Goal: Task Accomplishment & Management: Manage account settings

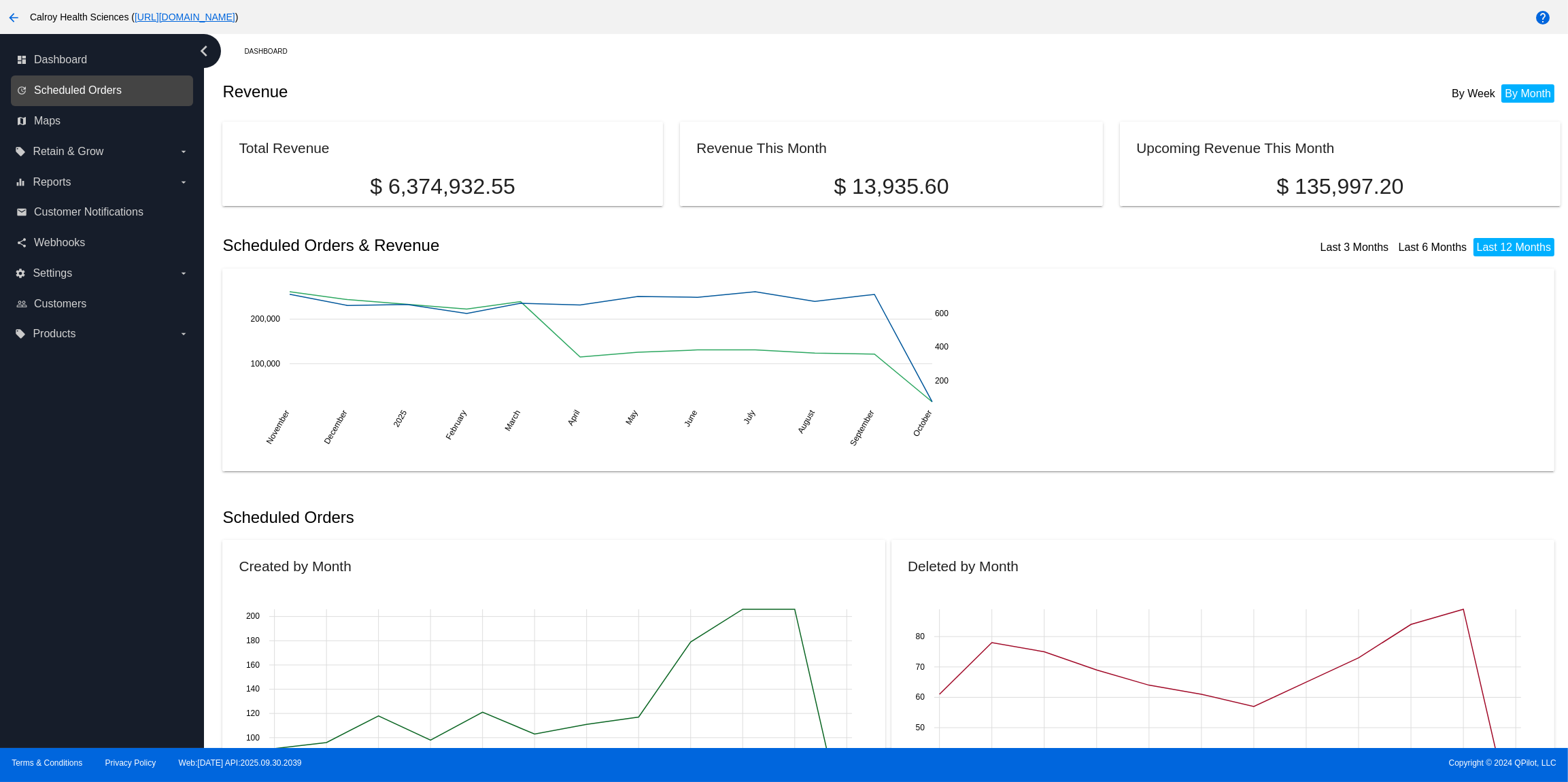
click at [91, 86] on span "Scheduled Orders" at bounding box center [77, 90] width 88 height 13
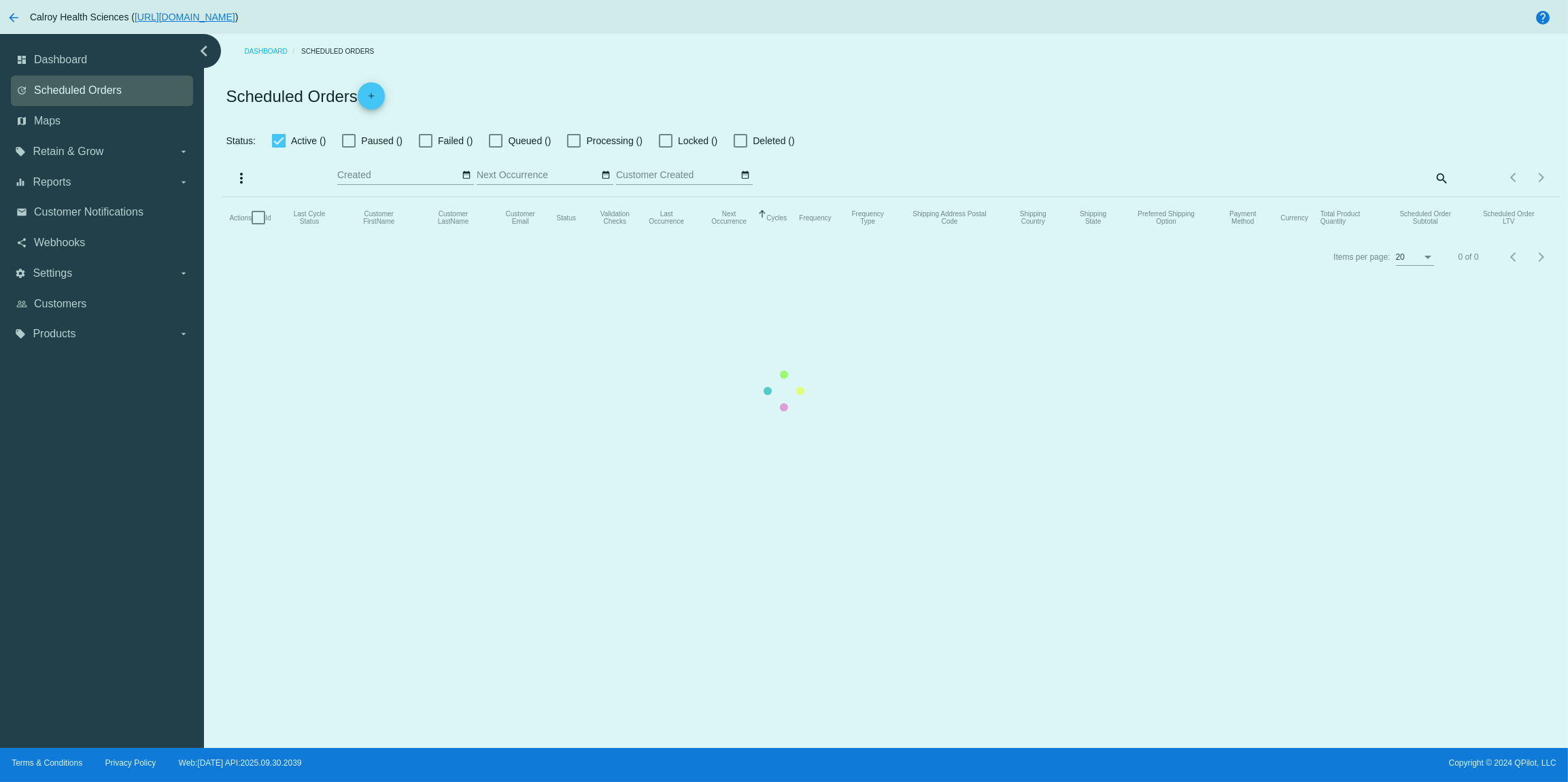
checkbox input "false"
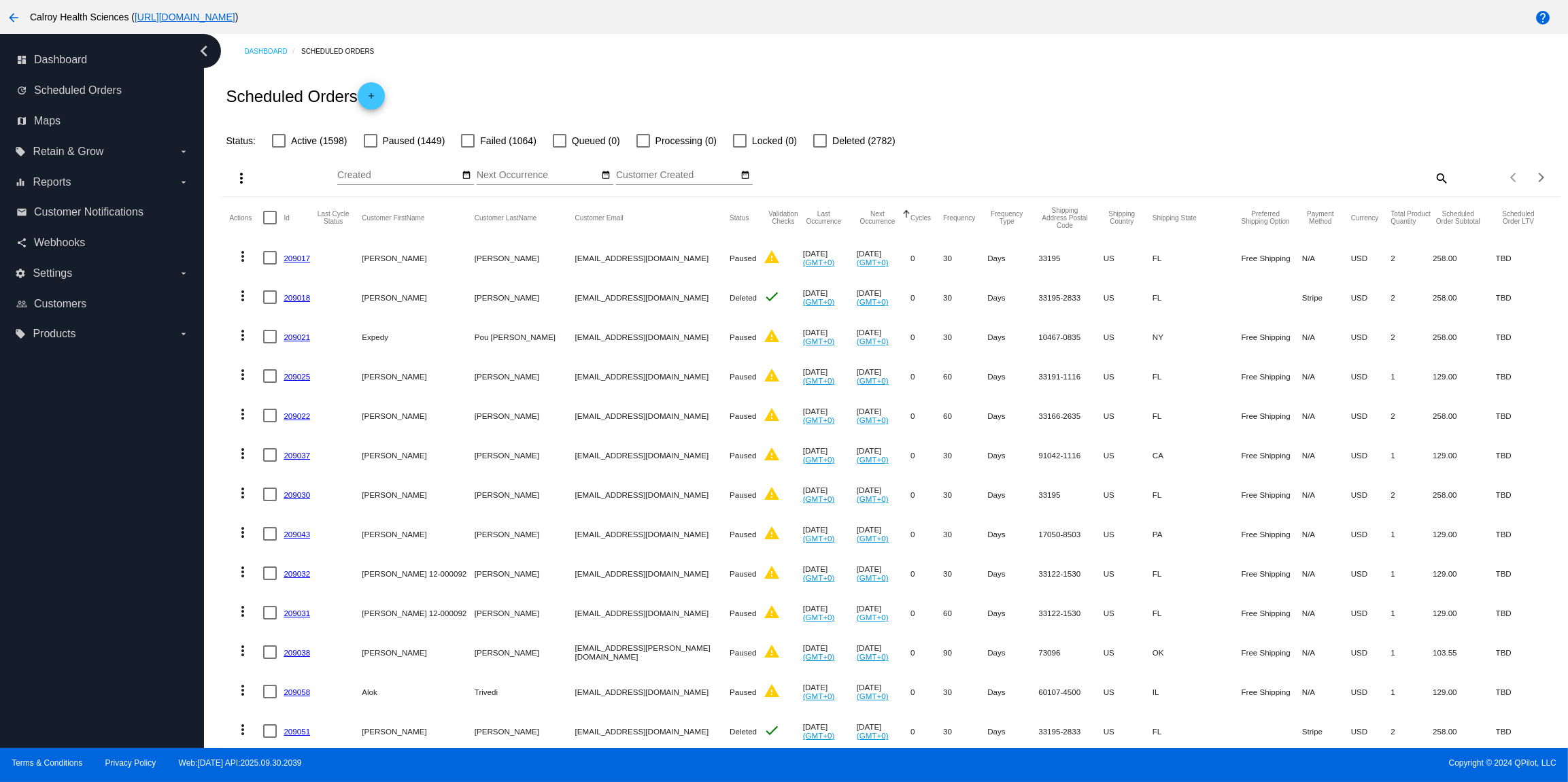
click at [1439, 179] on mat-icon "search" at bounding box center [1440, 178] width 16 height 21
click at [1265, 181] on input "Search" at bounding box center [1283, 175] width 334 height 11
paste input "[PERSON_NAME]"
type input "[PERSON_NAME]"
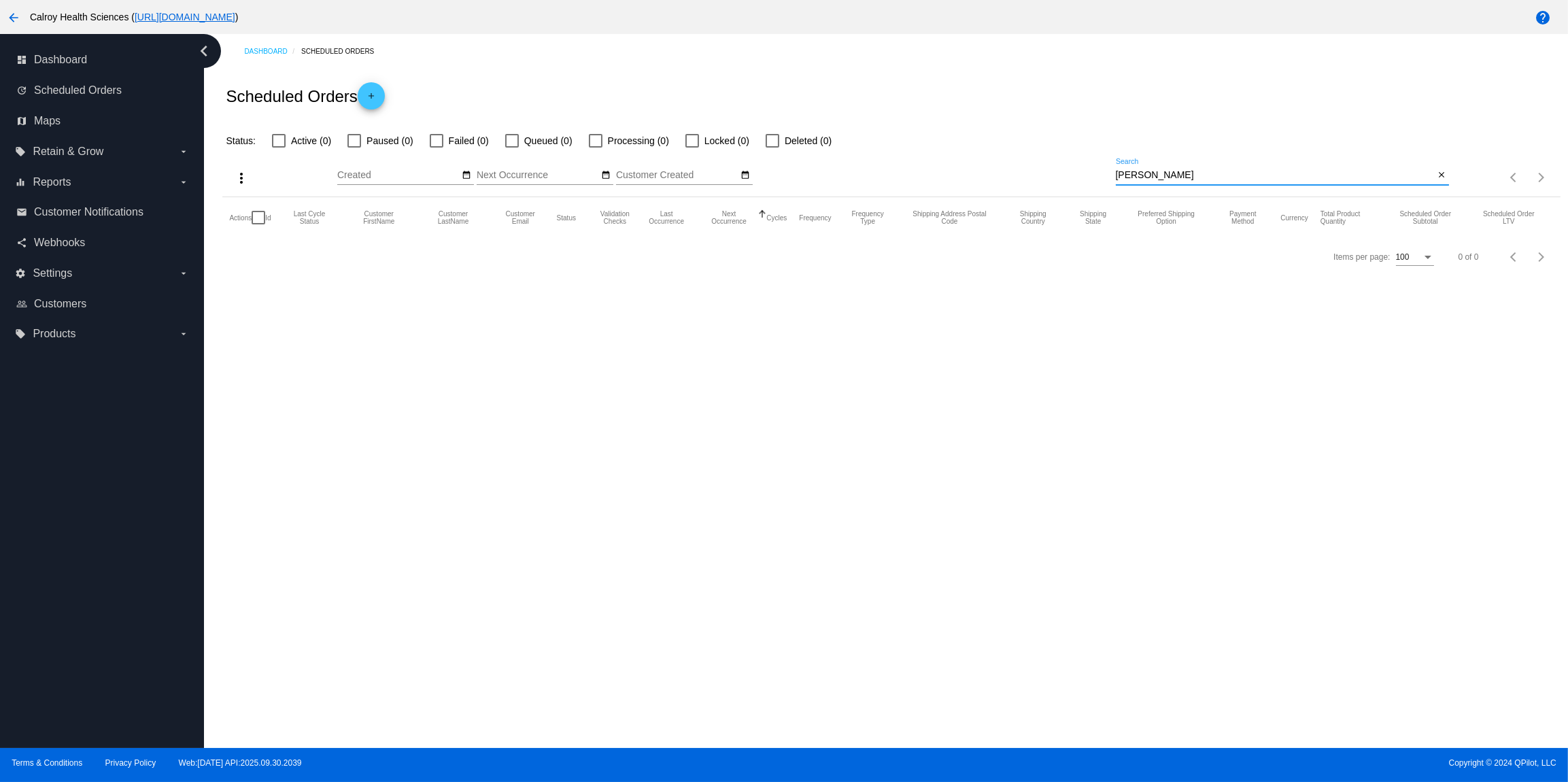
click at [1215, 173] on input "[PERSON_NAME]" at bounding box center [1276, 175] width 320 height 11
drag, startPoint x: 1215, startPoint y: 176, endPoint x: 1114, endPoint y: 176, distance: 101.0
click at [1117, 176] on input "[PERSON_NAME]" at bounding box center [1276, 175] width 320 height 11
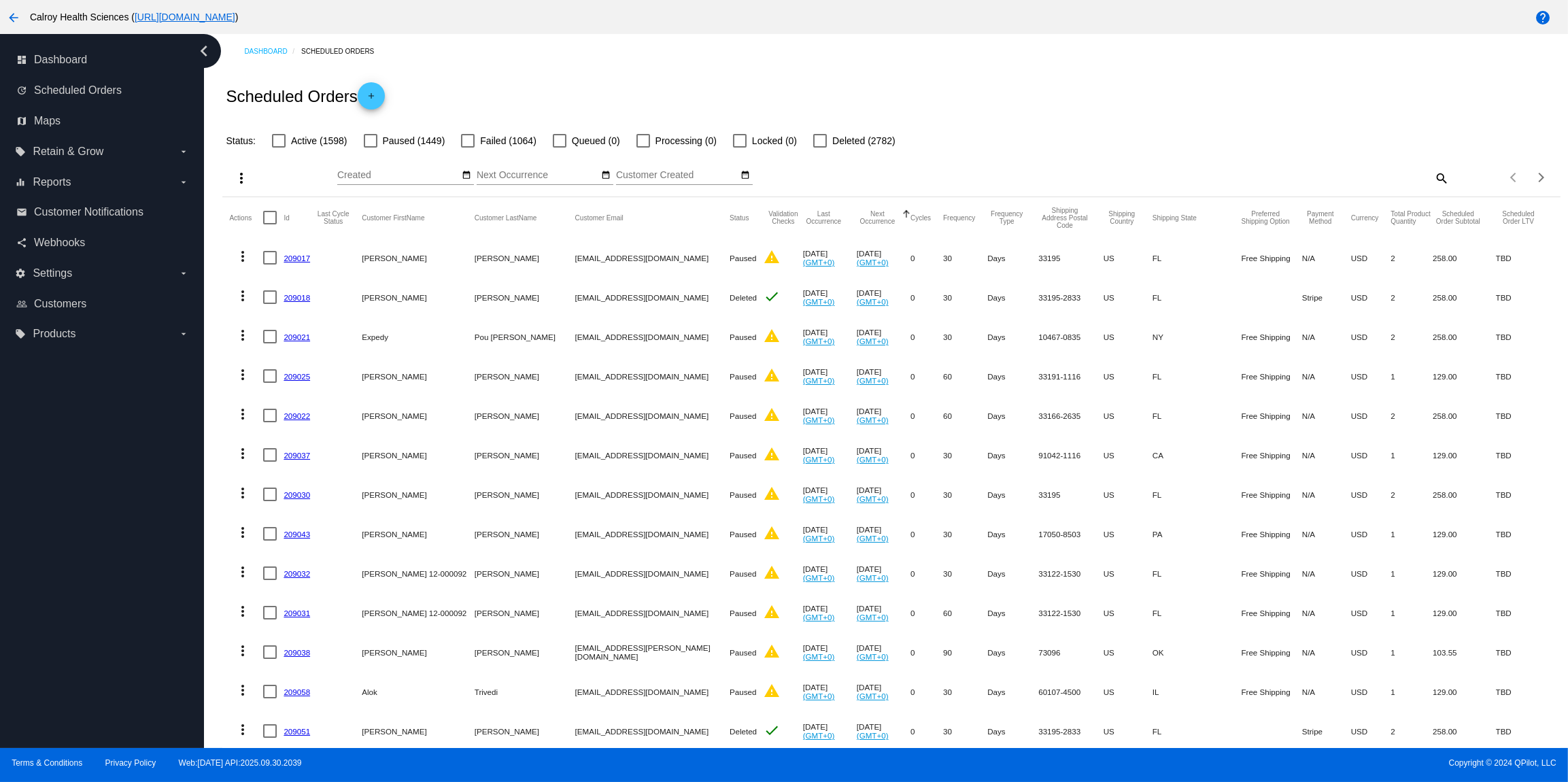
click at [1439, 181] on mat-icon "search" at bounding box center [1440, 178] width 16 height 21
click at [1308, 170] on div "Search" at bounding box center [1283, 171] width 334 height 26
click at [1301, 178] on input "Search" at bounding box center [1283, 175] width 334 height 11
paste input "[EMAIL_ADDRESS][DOMAIN_NAME]"
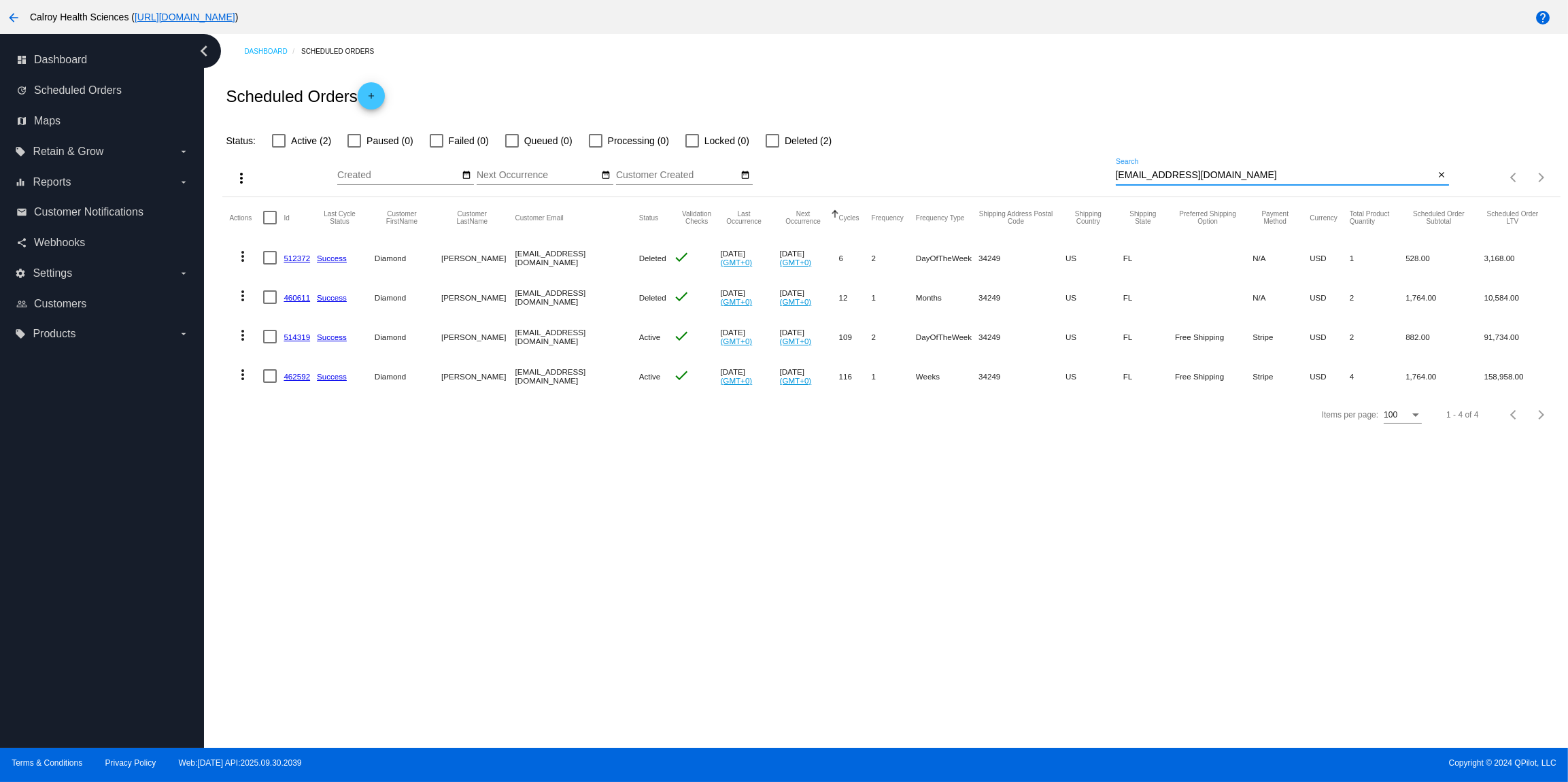
type input "[EMAIL_ADDRESS][DOMAIN_NAME]"
click at [276, 141] on div at bounding box center [278, 141] width 14 height 14
click at [278, 148] on input "Active (2)" at bounding box center [278, 148] width 1 height 1
checkbox input "true"
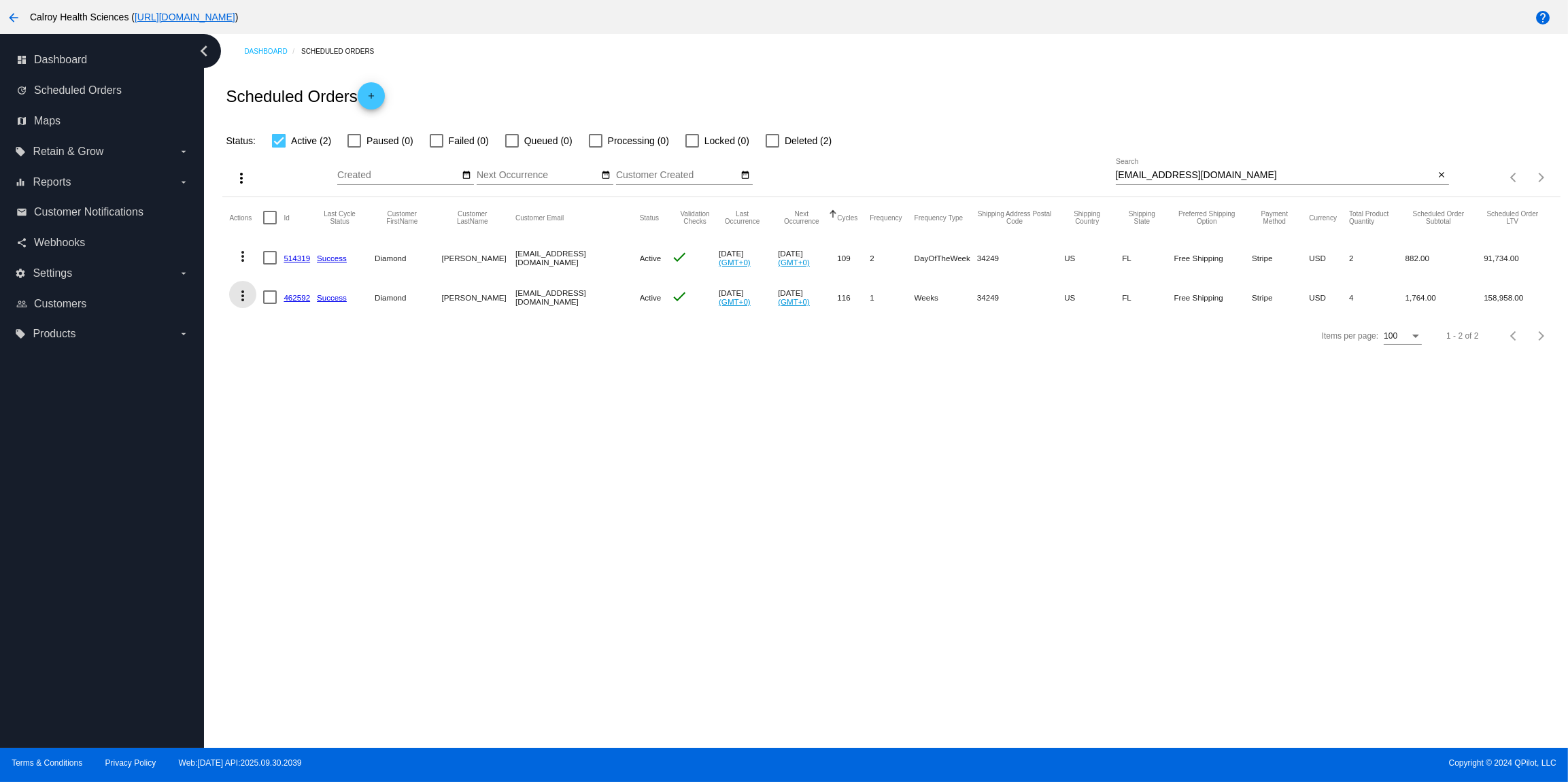
click at [243, 297] on mat-icon "more_vert" at bounding box center [243, 296] width 16 height 16
click at [293, 333] on span "View Event Logs" at bounding box center [305, 330] width 71 height 11
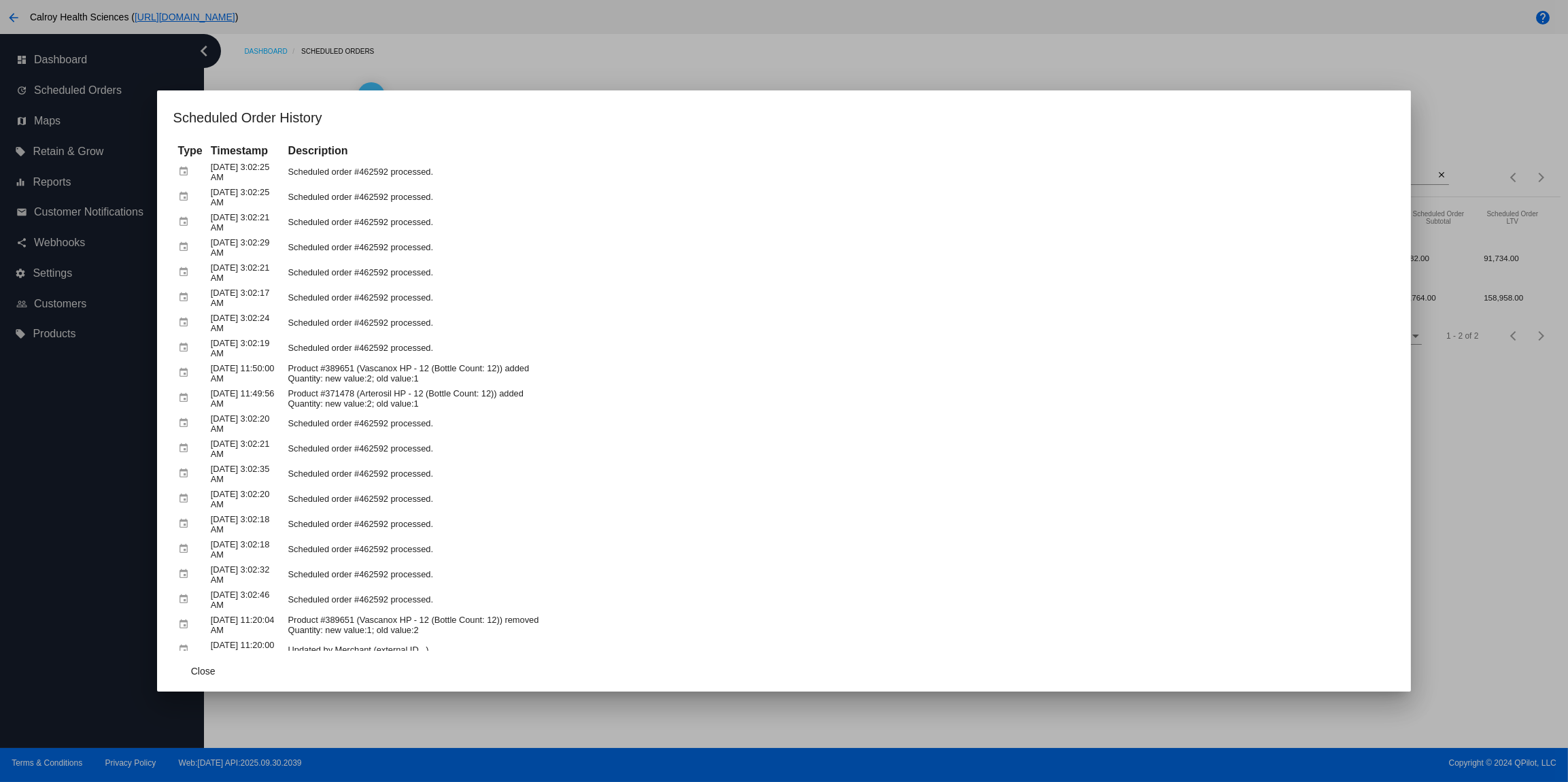
click at [1511, 412] on div at bounding box center [784, 391] width 1568 height 782
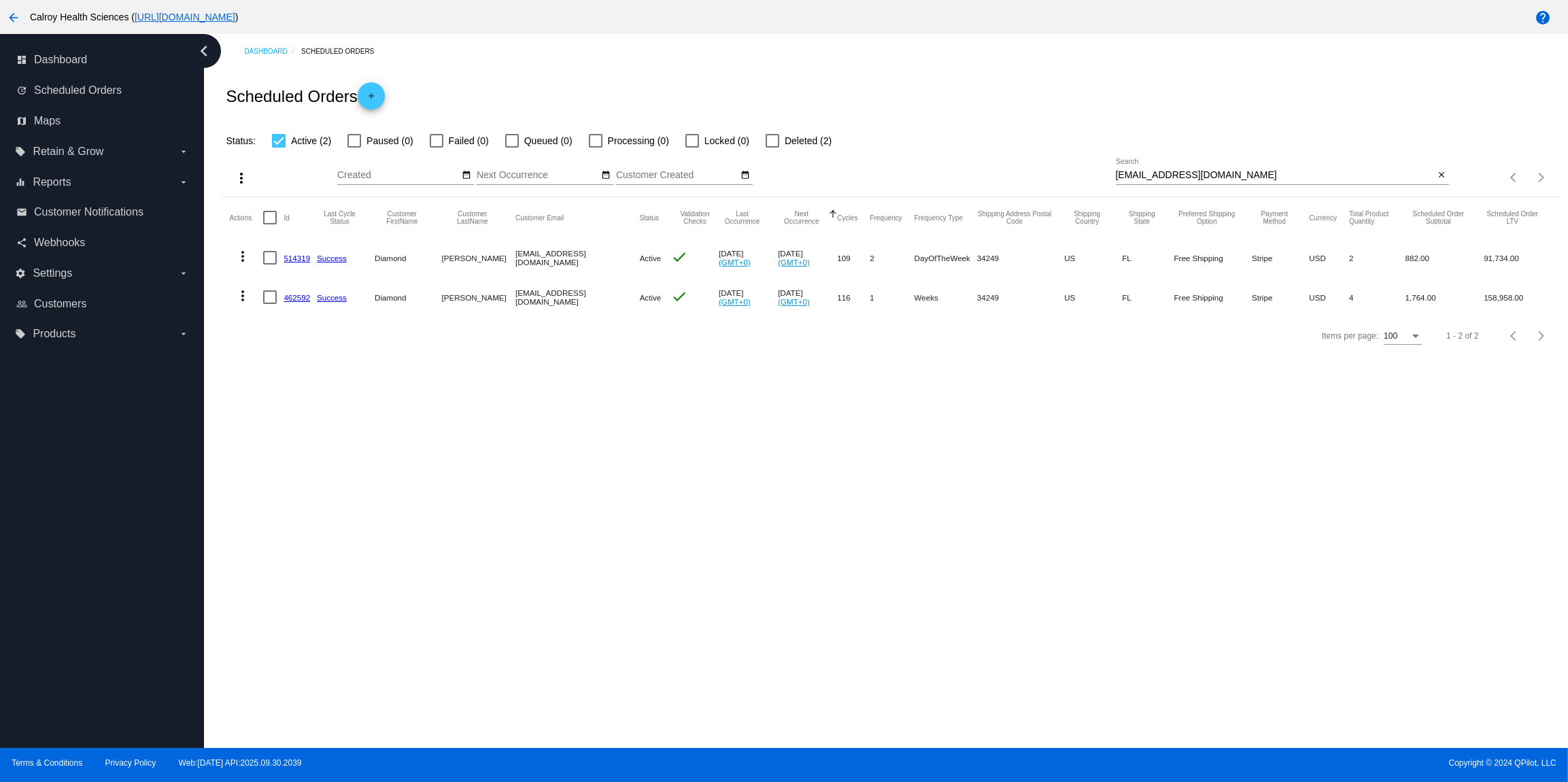
click at [296, 300] on link "462592" at bounding box center [296, 297] width 26 height 9
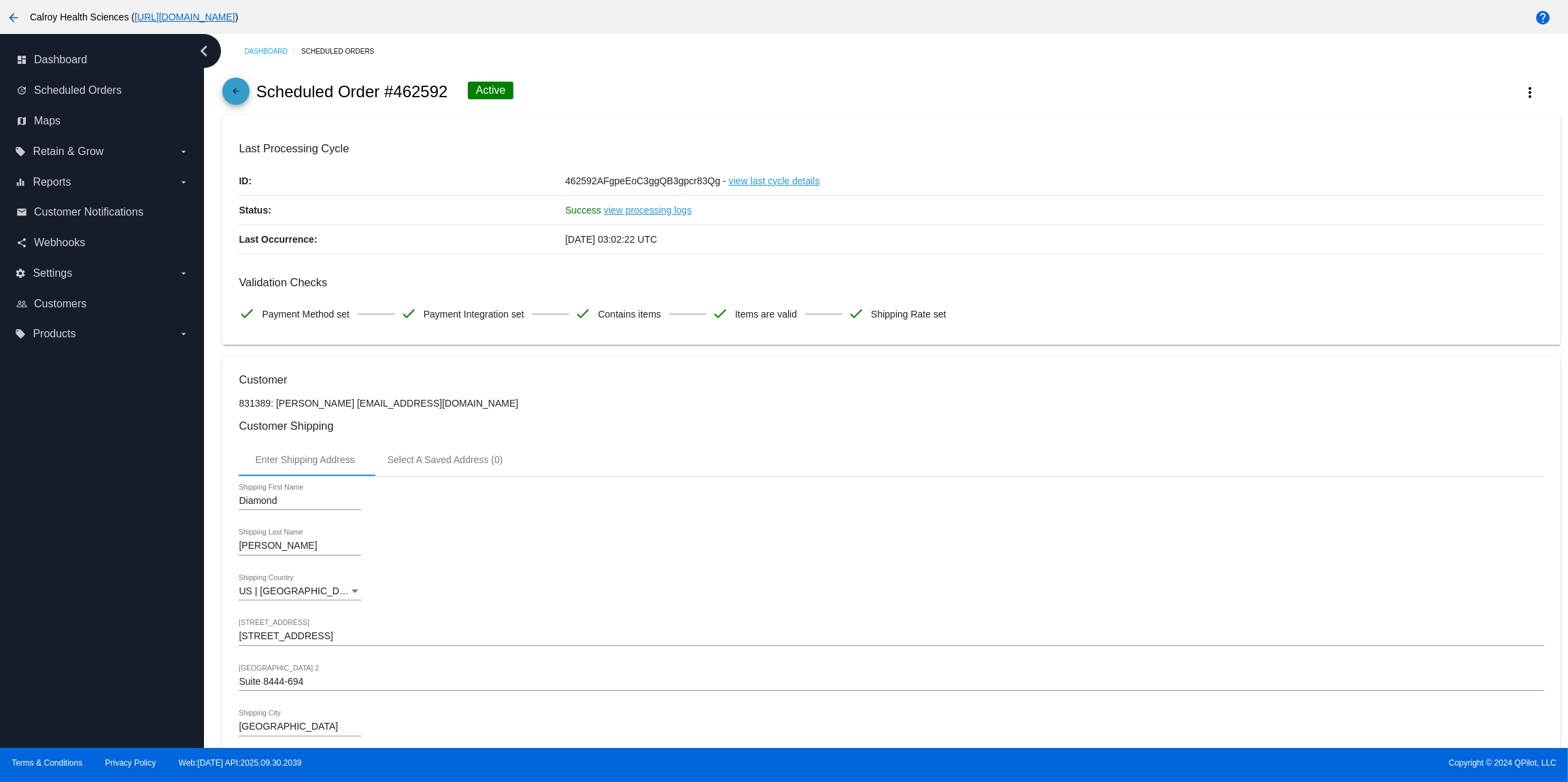
click at [236, 89] on mat-icon "arrow_back" at bounding box center [236, 94] width 16 height 16
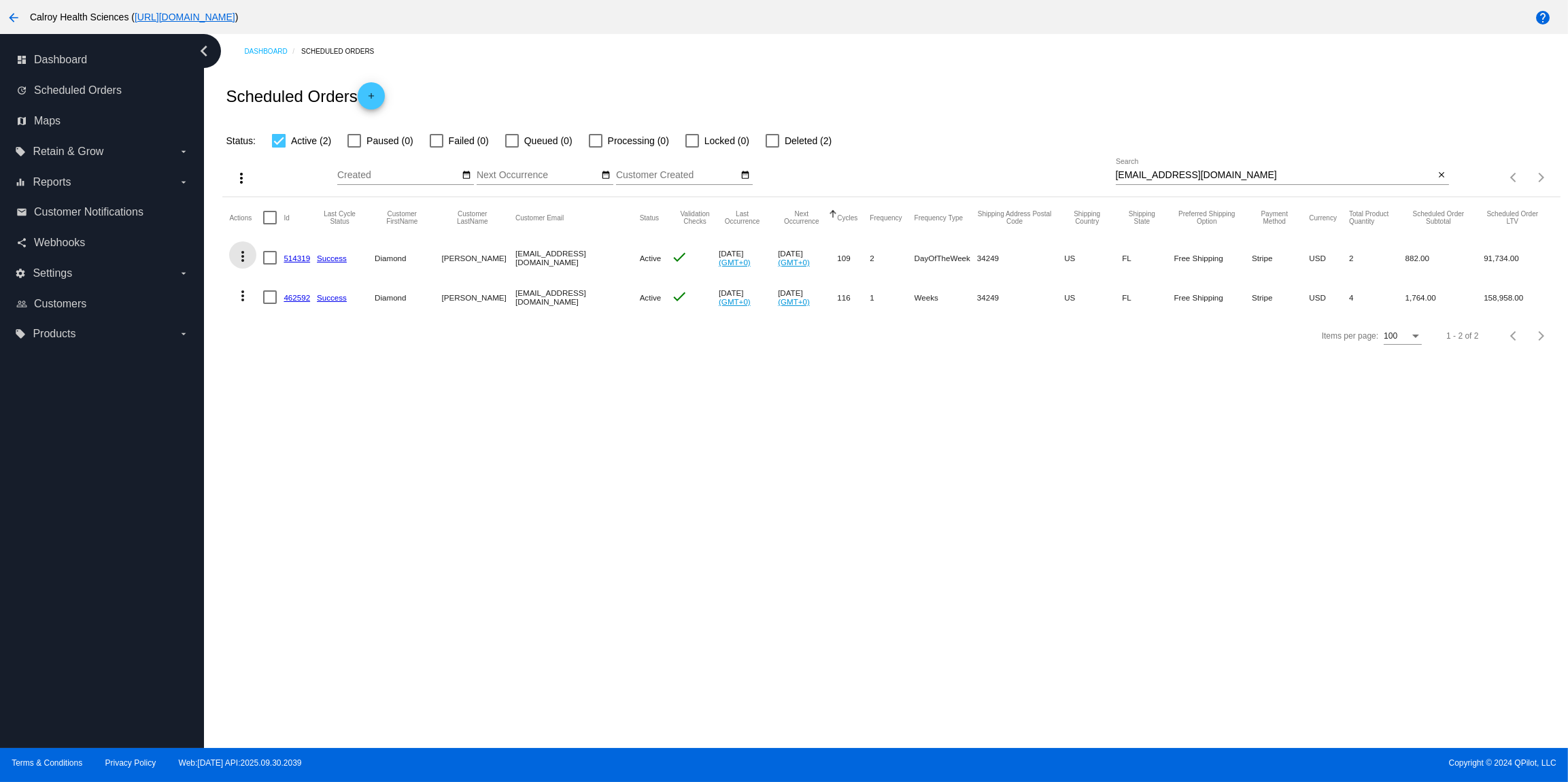
click at [245, 257] on mat-icon "more_vert" at bounding box center [243, 256] width 16 height 16
click at [288, 288] on span "View Event Logs" at bounding box center [305, 290] width 71 height 11
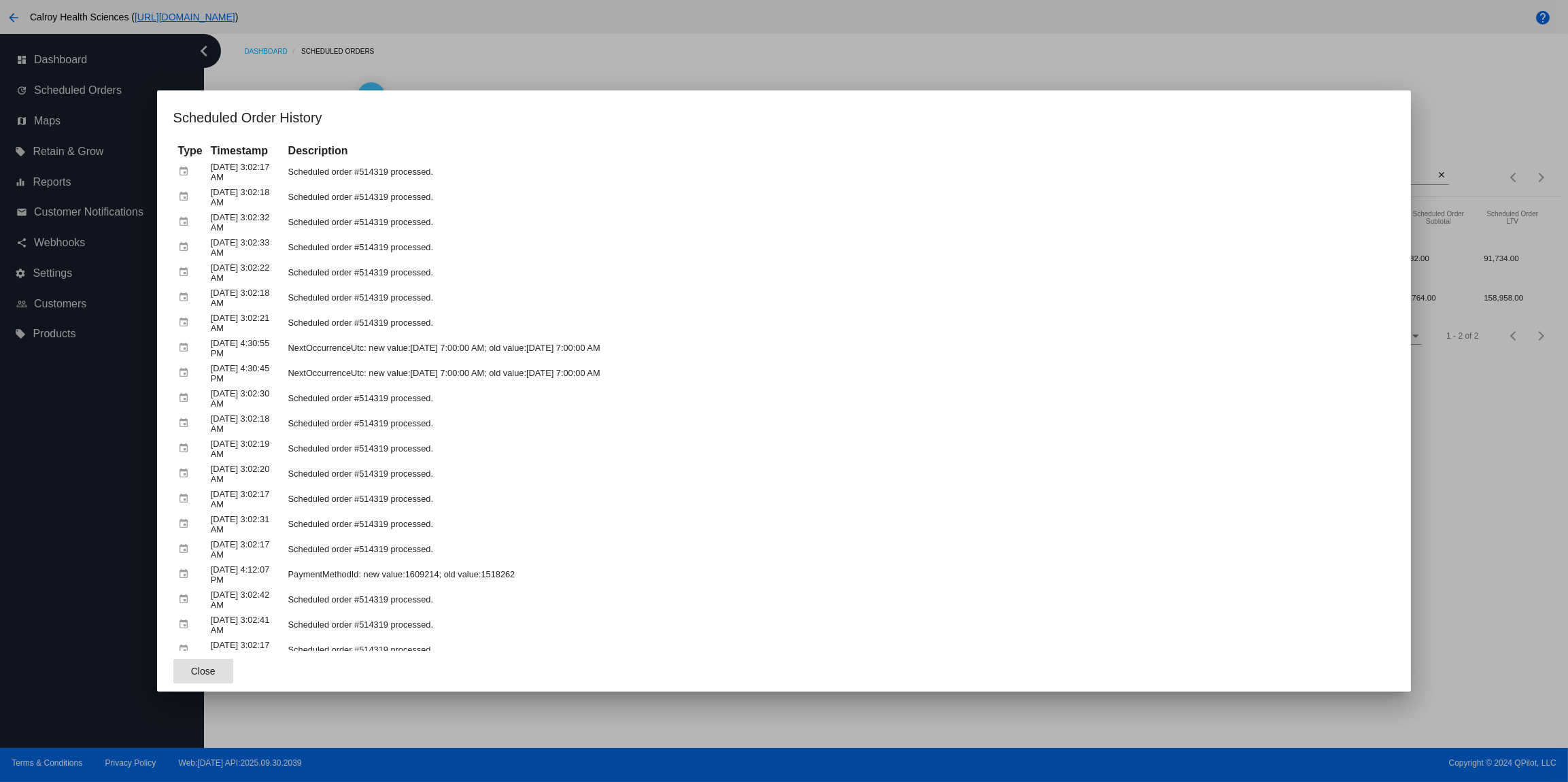
click at [545, 79] on div at bounding box center [784, 391] width 1568 height 782
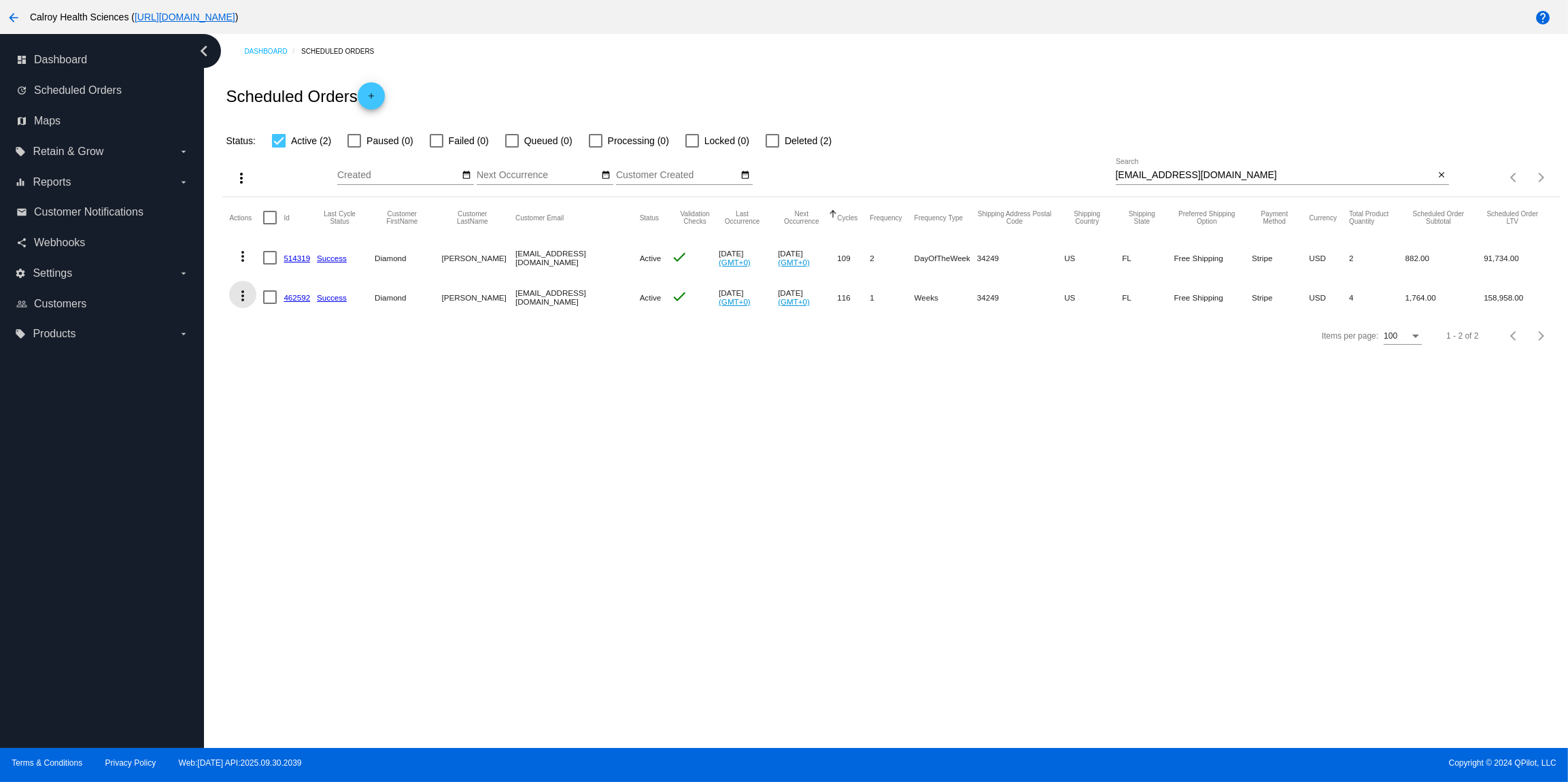
click at [242, 300] on mat-icon "more_vert" at bounding box center [243, 296] width 16 height 16
click at [292, 333] on span "View Event Logs" at bounding box center [305, 330] width 71 height 11
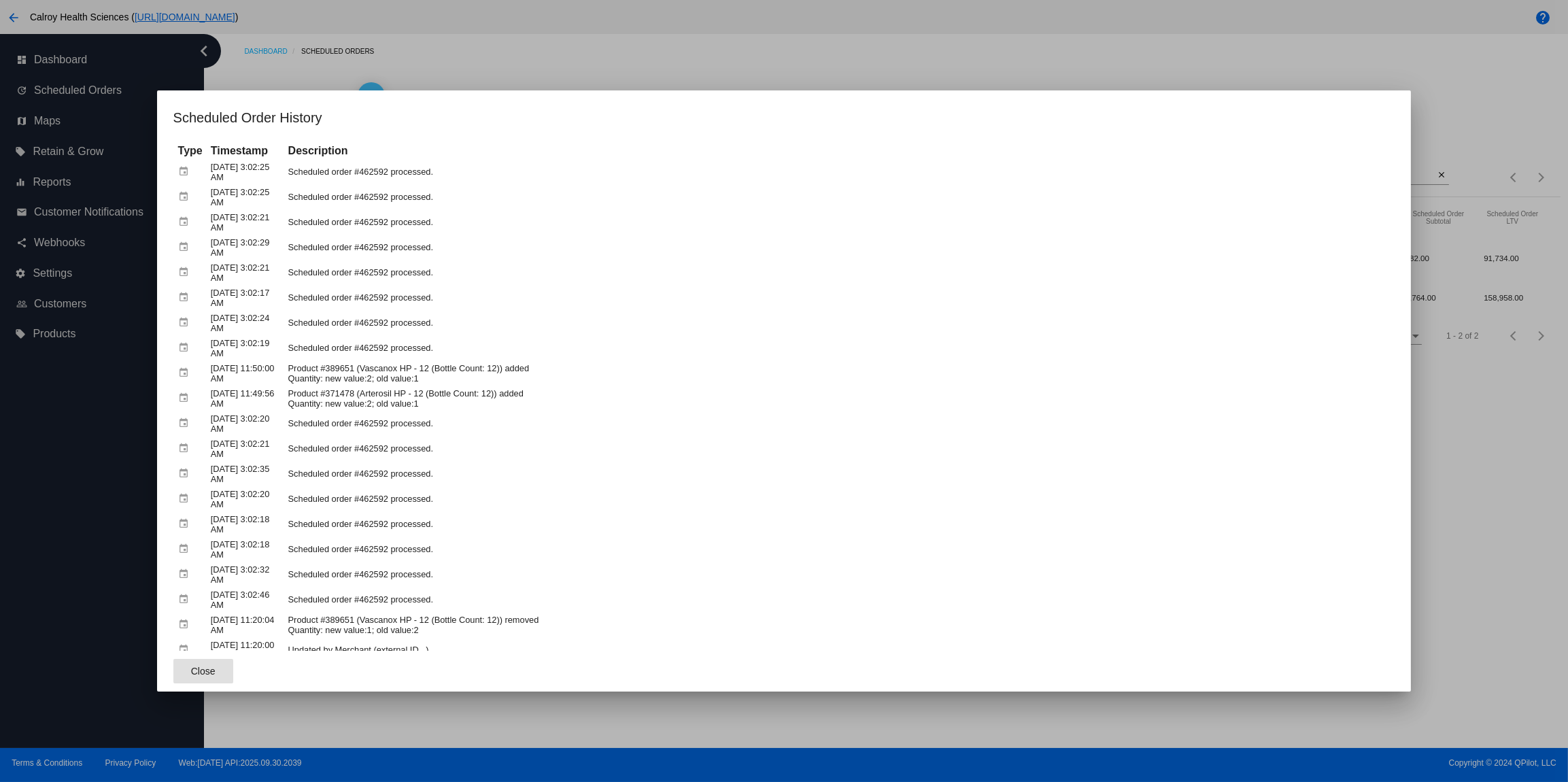
click at [506, 76] on div at bounding box center [784, 391] width 1568 height 782
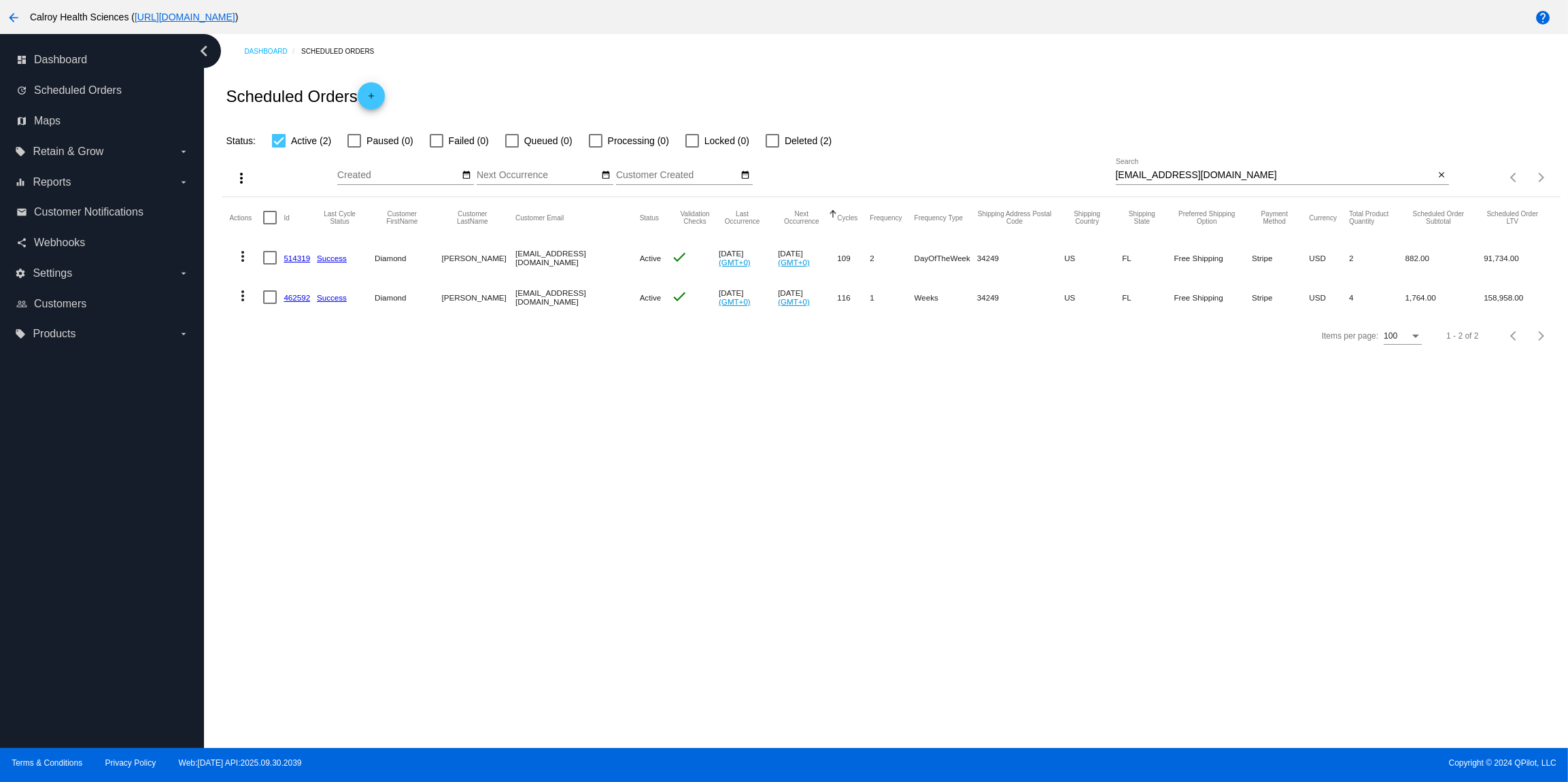
click at [768, 139] on div at bounding box center [772, 141] width 14 height 14
click at [772, 148] on input "Deleted (2)" at bounding box center [772, 148] width 1 height 1
checkbox input "true"
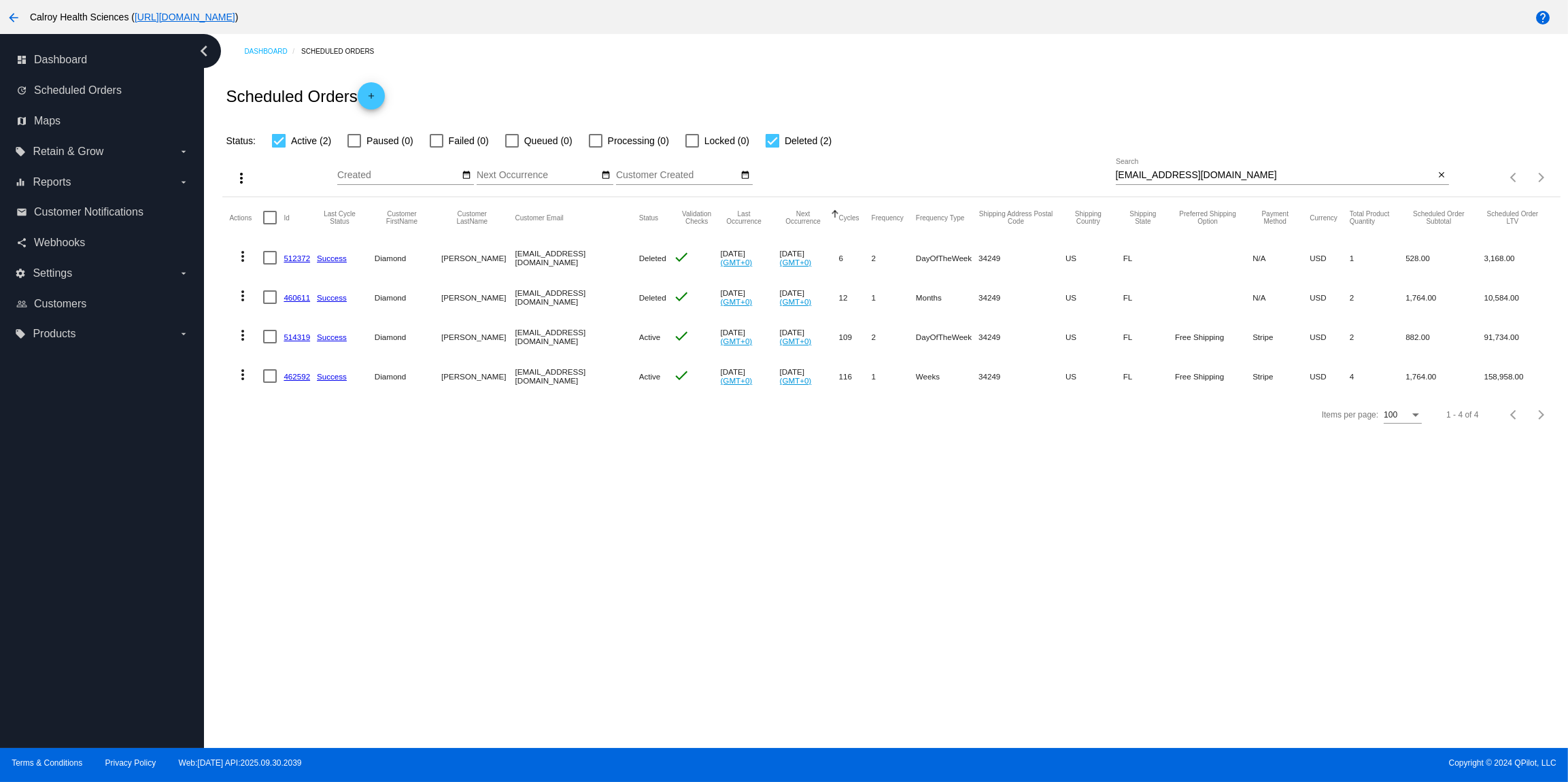
click at [296, 297] on link "460611" at bounding box center [296, 297] width 26 height 9
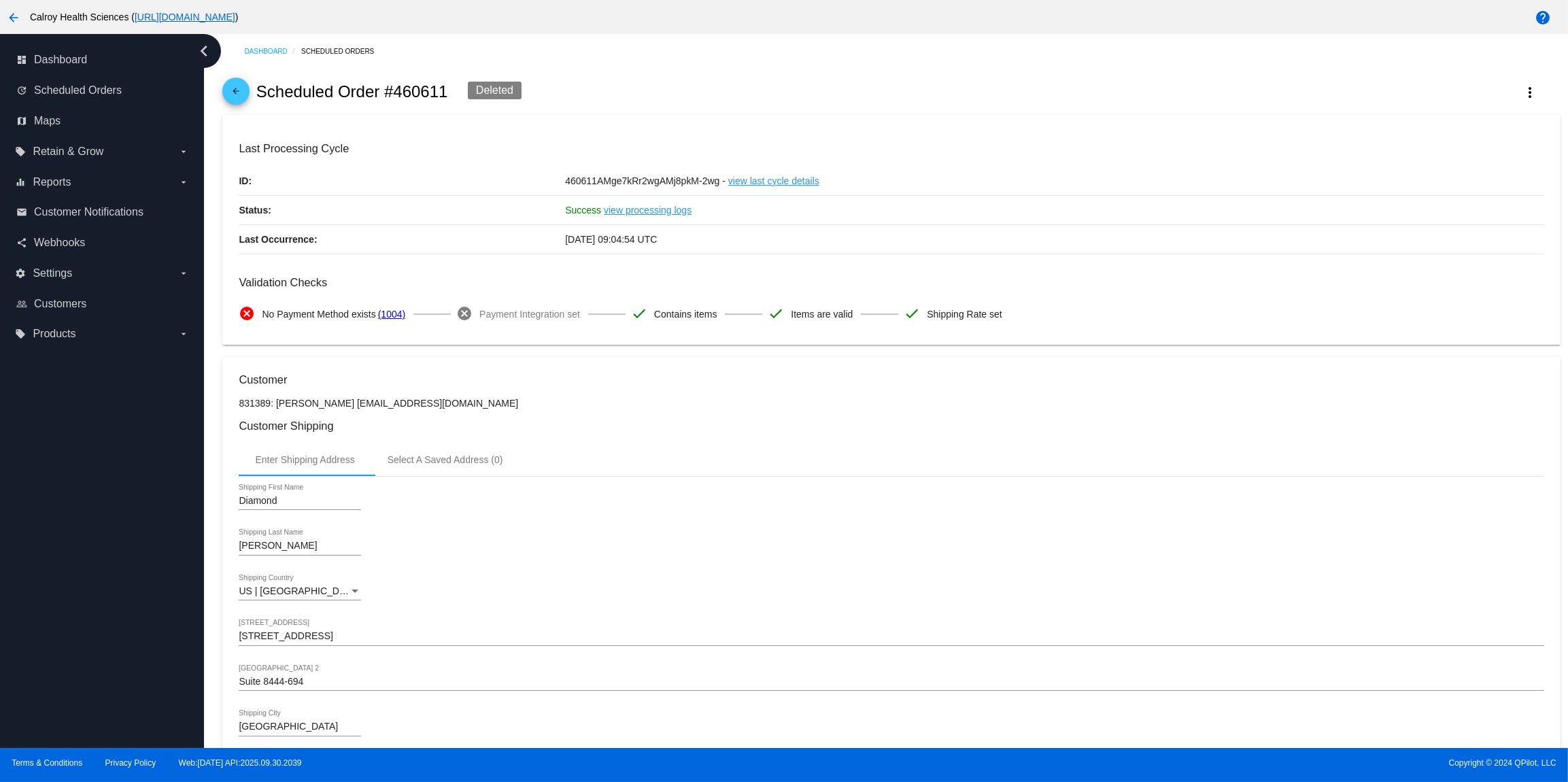
click at [238, 94] on mat-icon "arrow_back" at bounding box center [236, 94] width 16 height 16
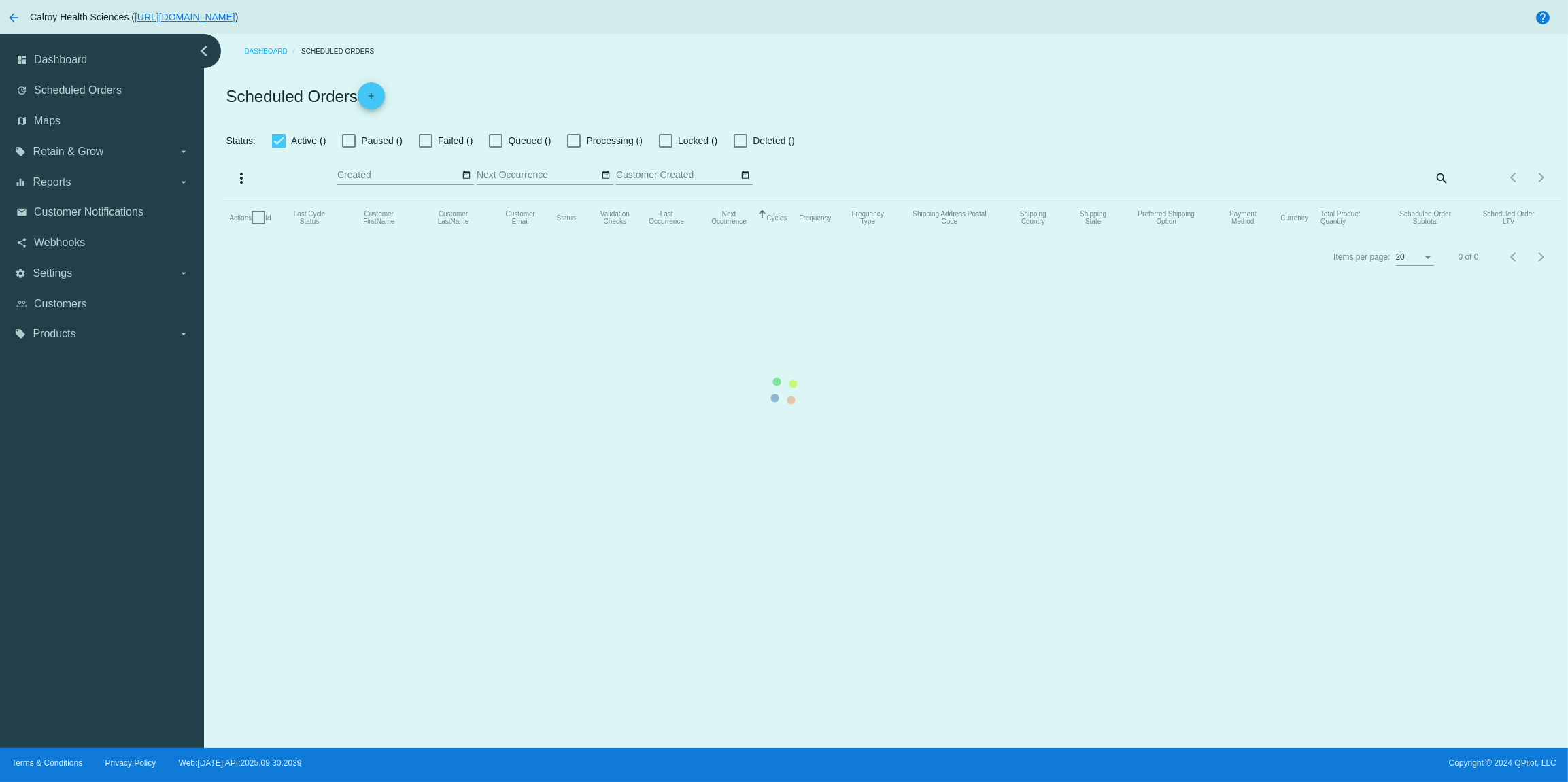
checkbox input "true"
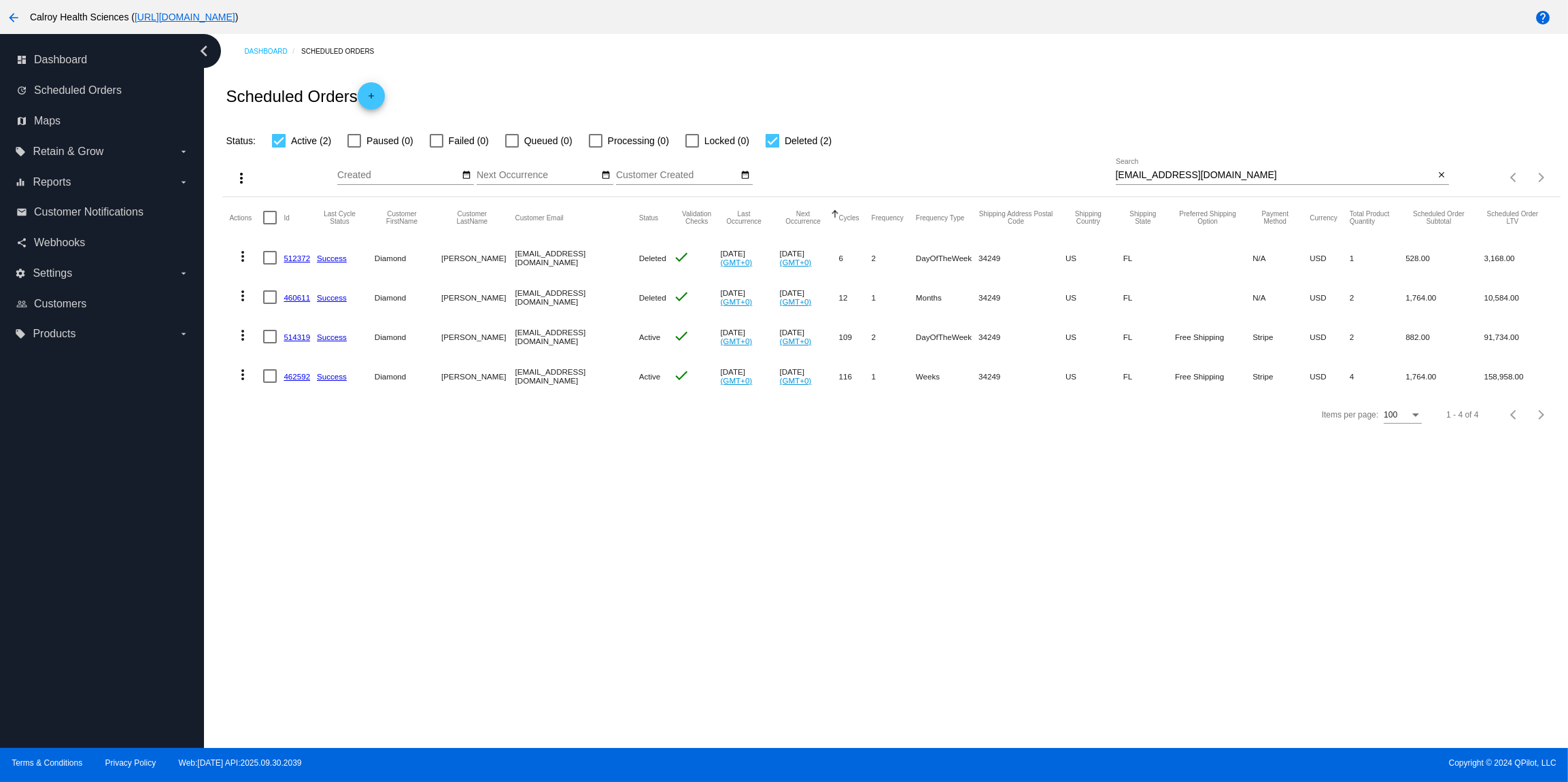
click at [303, 260] on link "512372" at bounding box center [296, 257] width 26 height 9
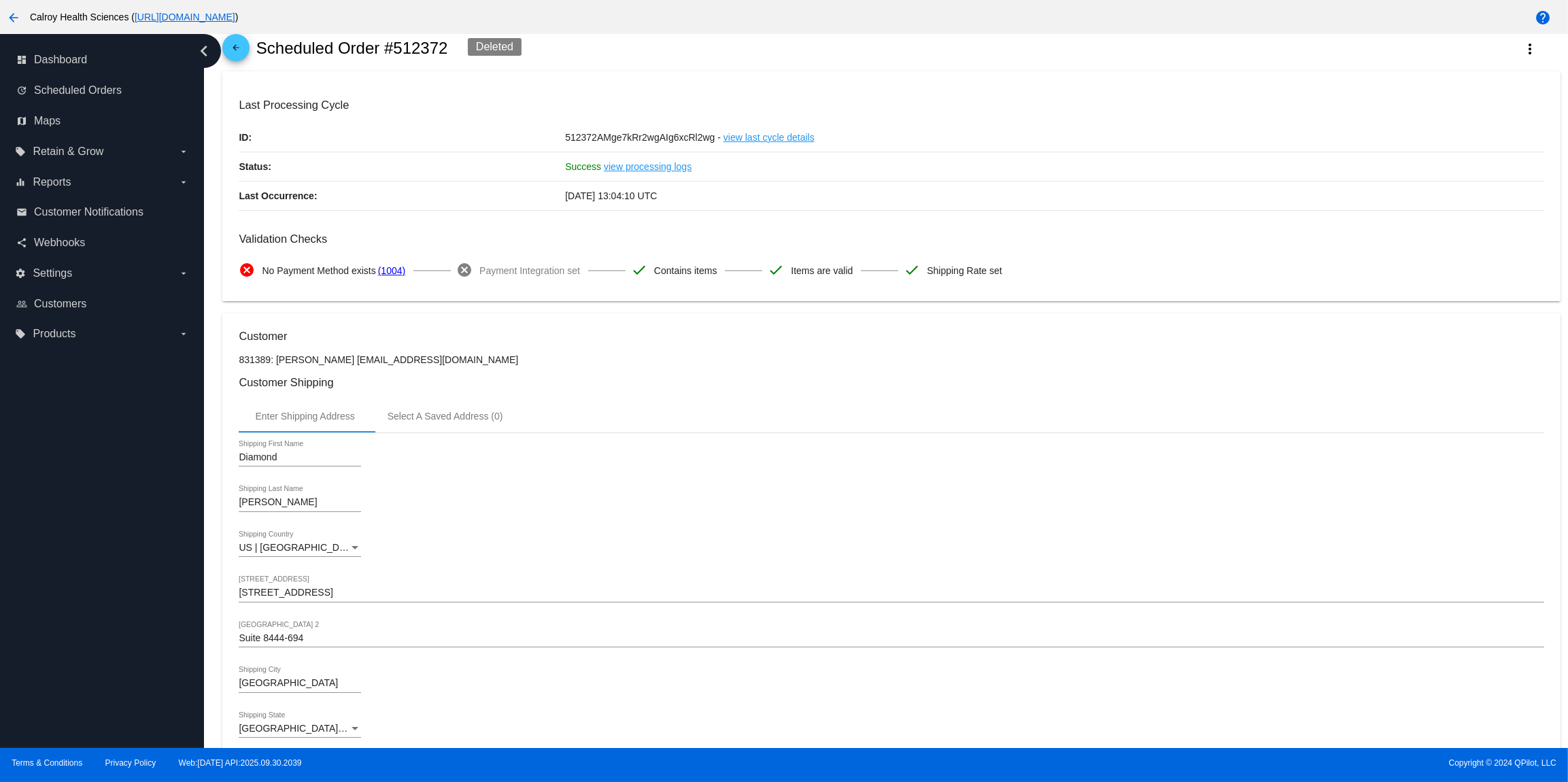
scroll to position [43, 0]
click at [476, 422] on div "Select A Saved Address (0)" at bounding box center [446, 417] width 116 height 11
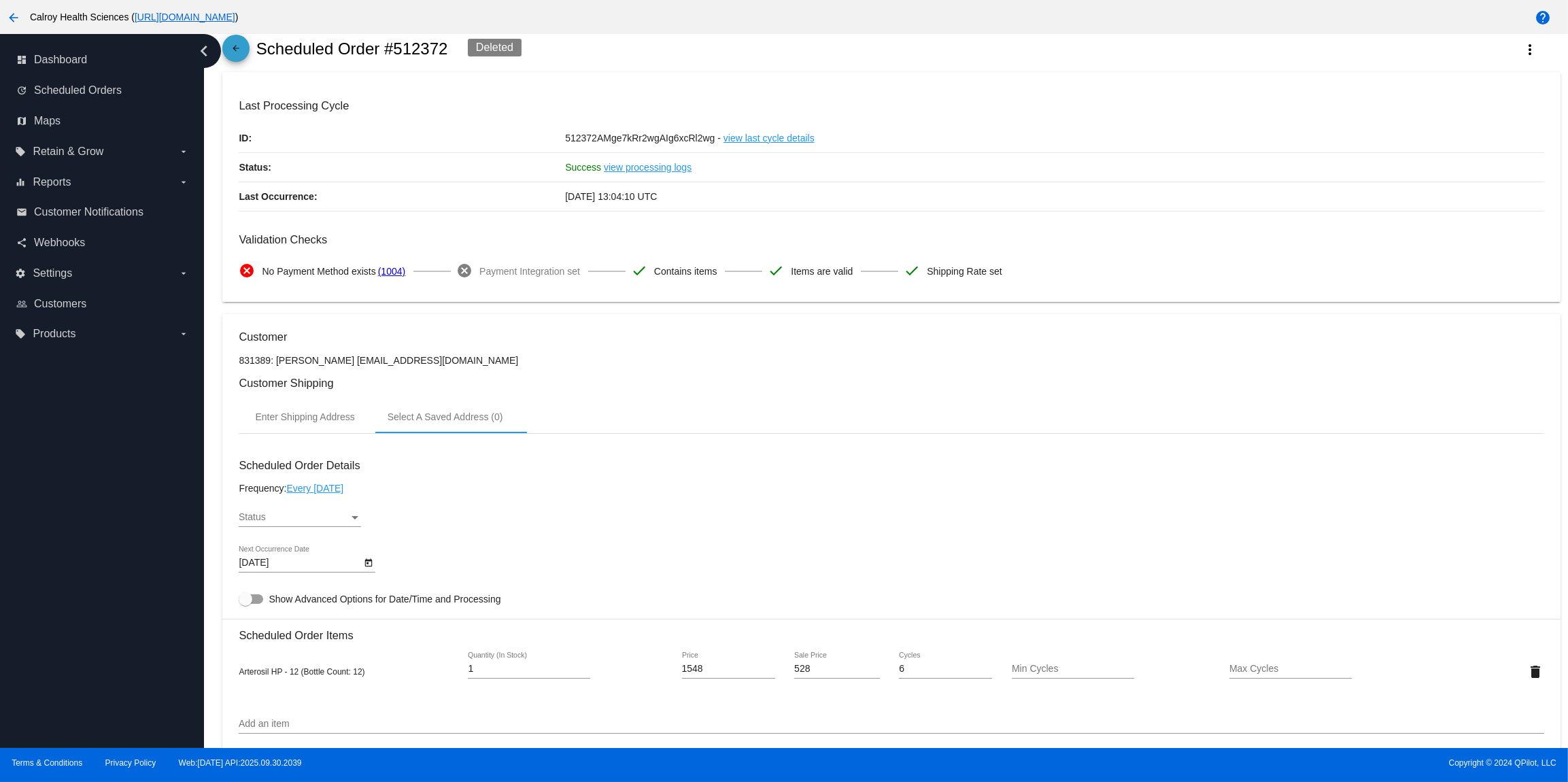
click at [243, 51] on mat-icon "arrow_back" at bounding box center [236, 51] width 16 height 16
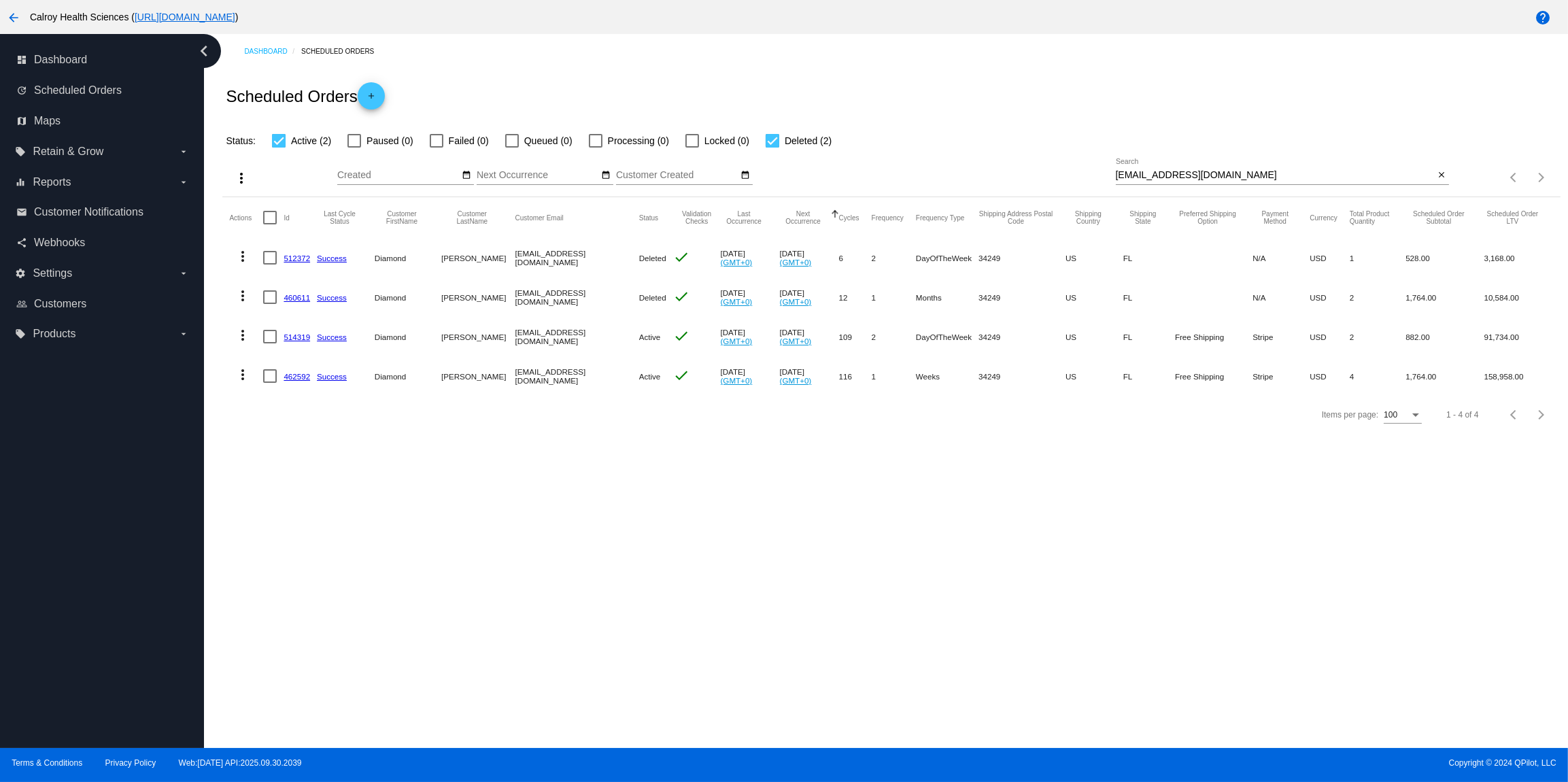
click at [769, 141] on div at bounding box center [772, 141] width 14 height 14
click at [772, 148] on input "Deleted (2)" at bounding box center [772, 148] width 1 height 1
checkbox input "false"
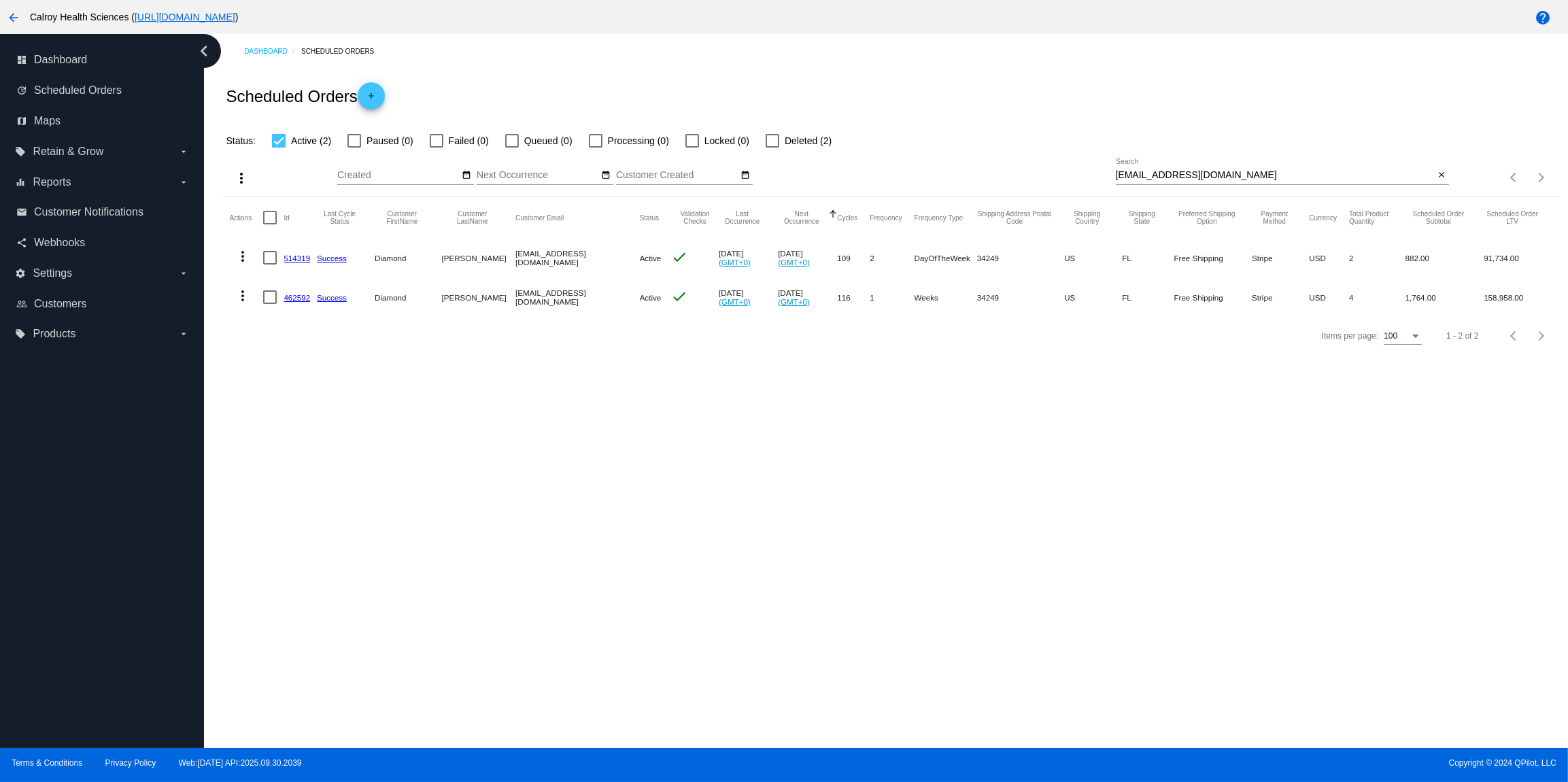
click at [240, 295] on mat-icon "more_vert" at bounding box center [243, 296] width 16 height 16
click at [281, 327] on span "View Event Logs" at bounding box center [305, 330] width 71 height 11
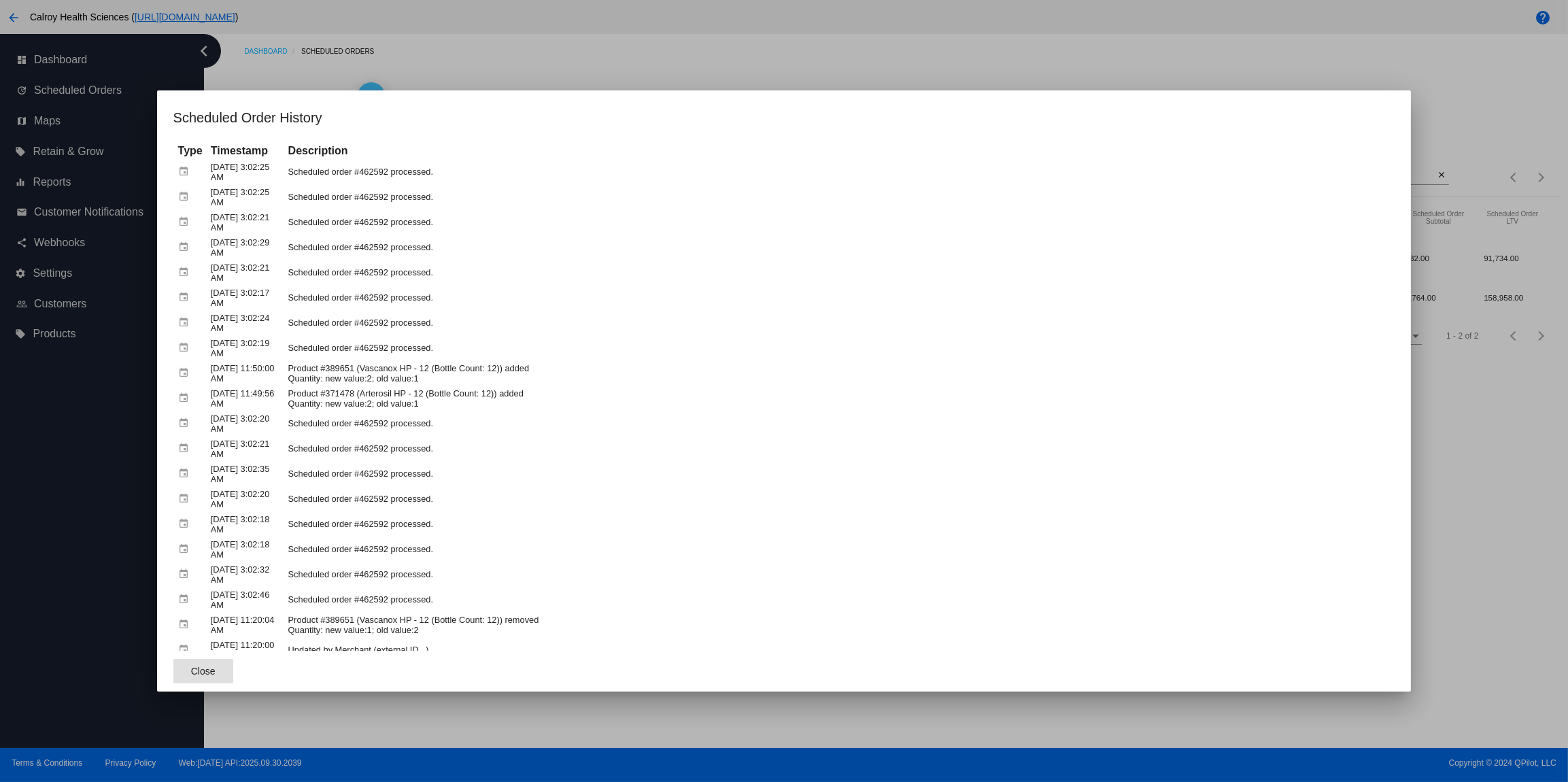
click at [650, 66] on div at bounding box center [784, 391] width 1568 height 782
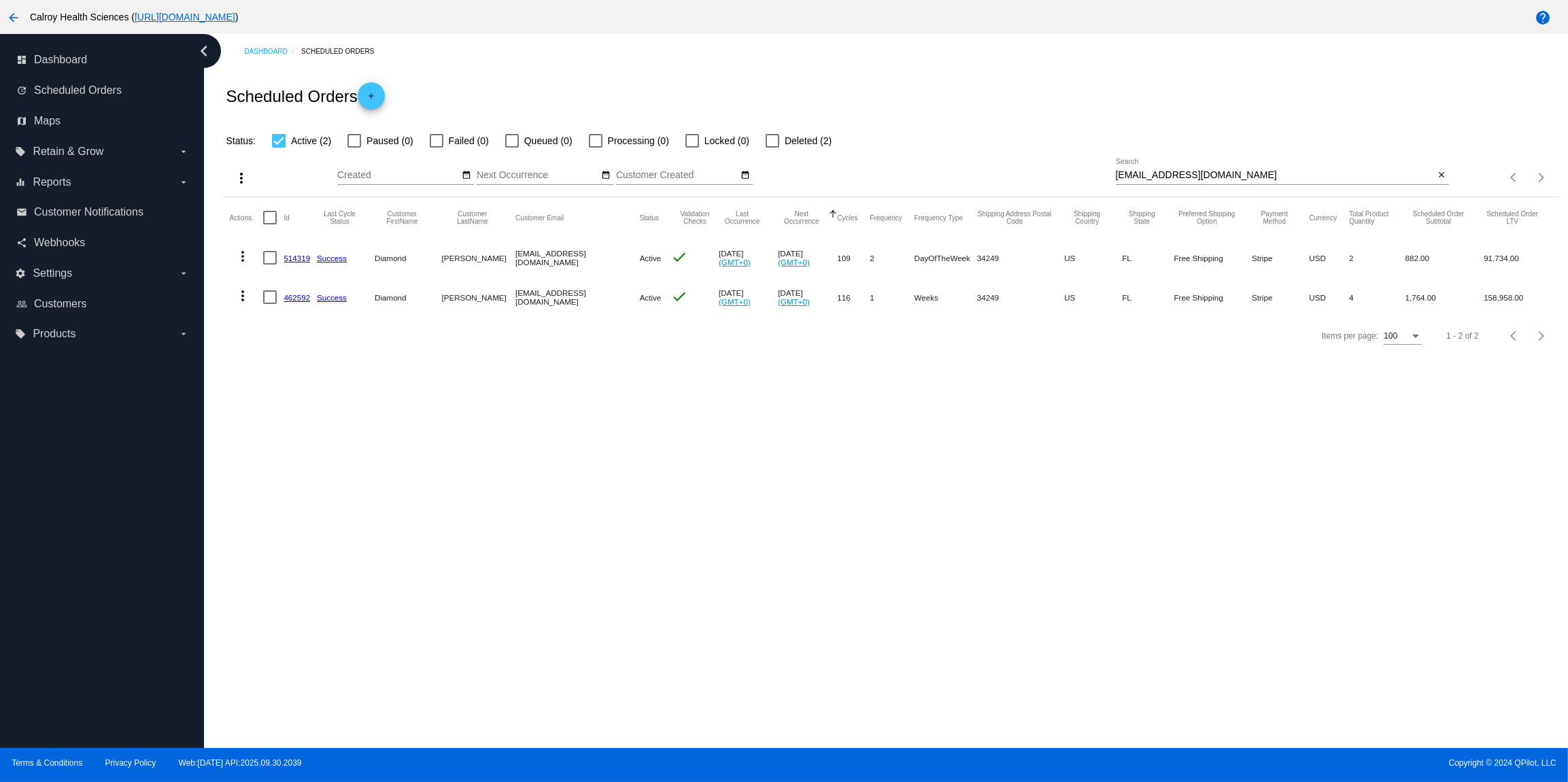
click at [240, 299] on mat-icon "more_vert" at bounding box center [243, 296] width 16 height 16
click at [305, 362] on span "View Cycles History" at bounding box center [311, 362] width 84 height 11
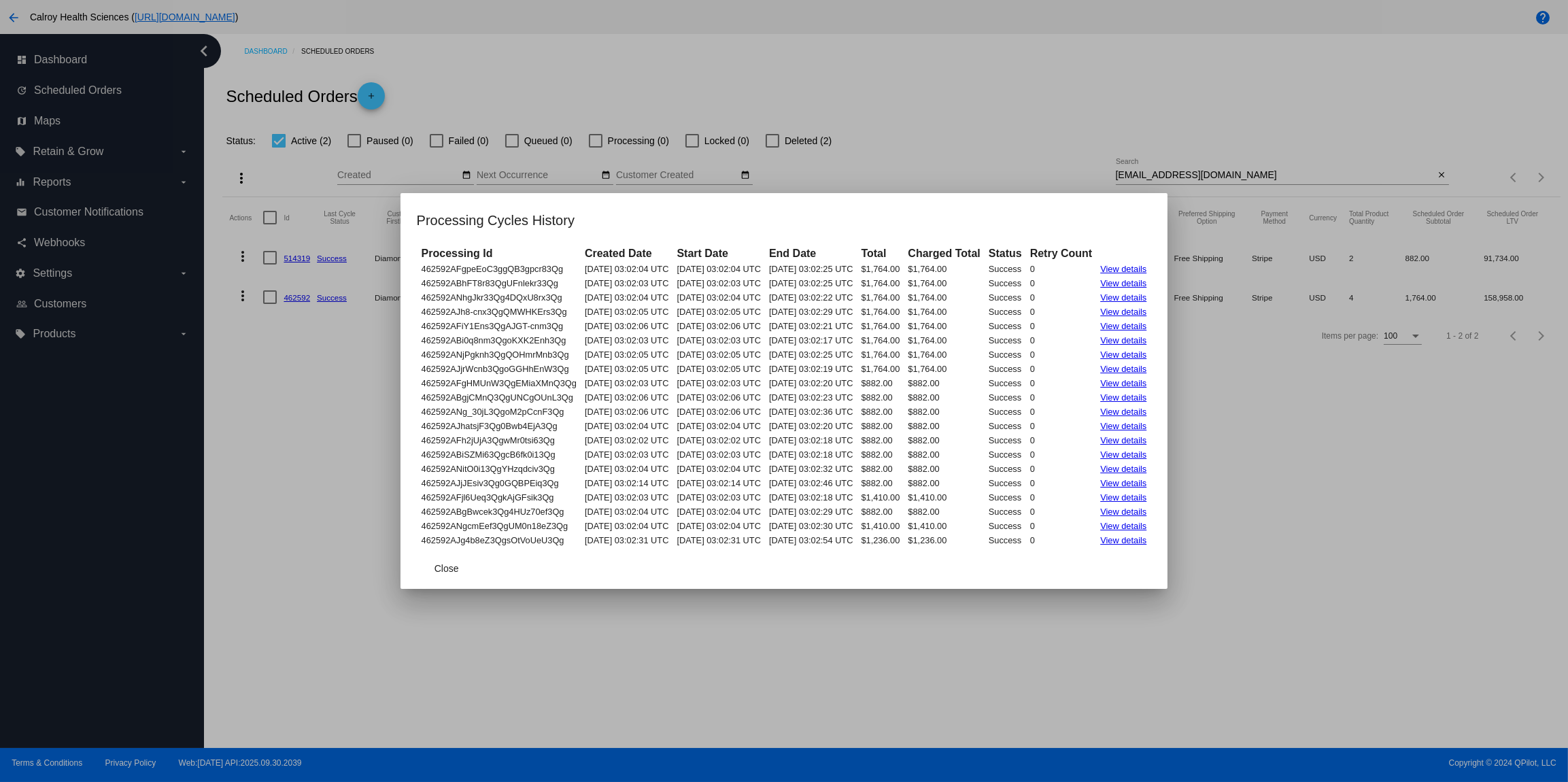
click at [1147, 264] on link "View details" at bounding box center [1123, 269] width 46 height 11
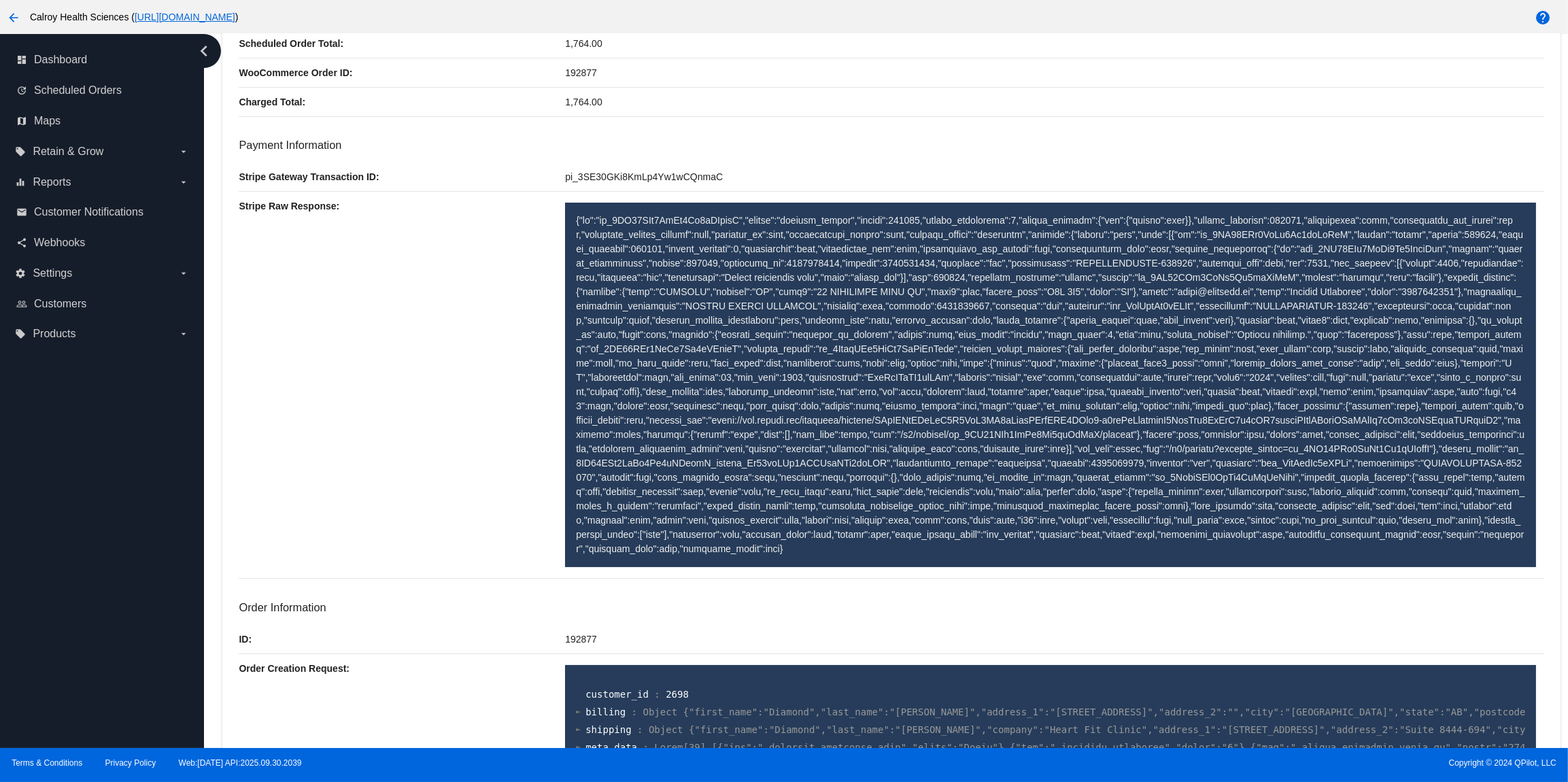
scroll to position [267, 0]
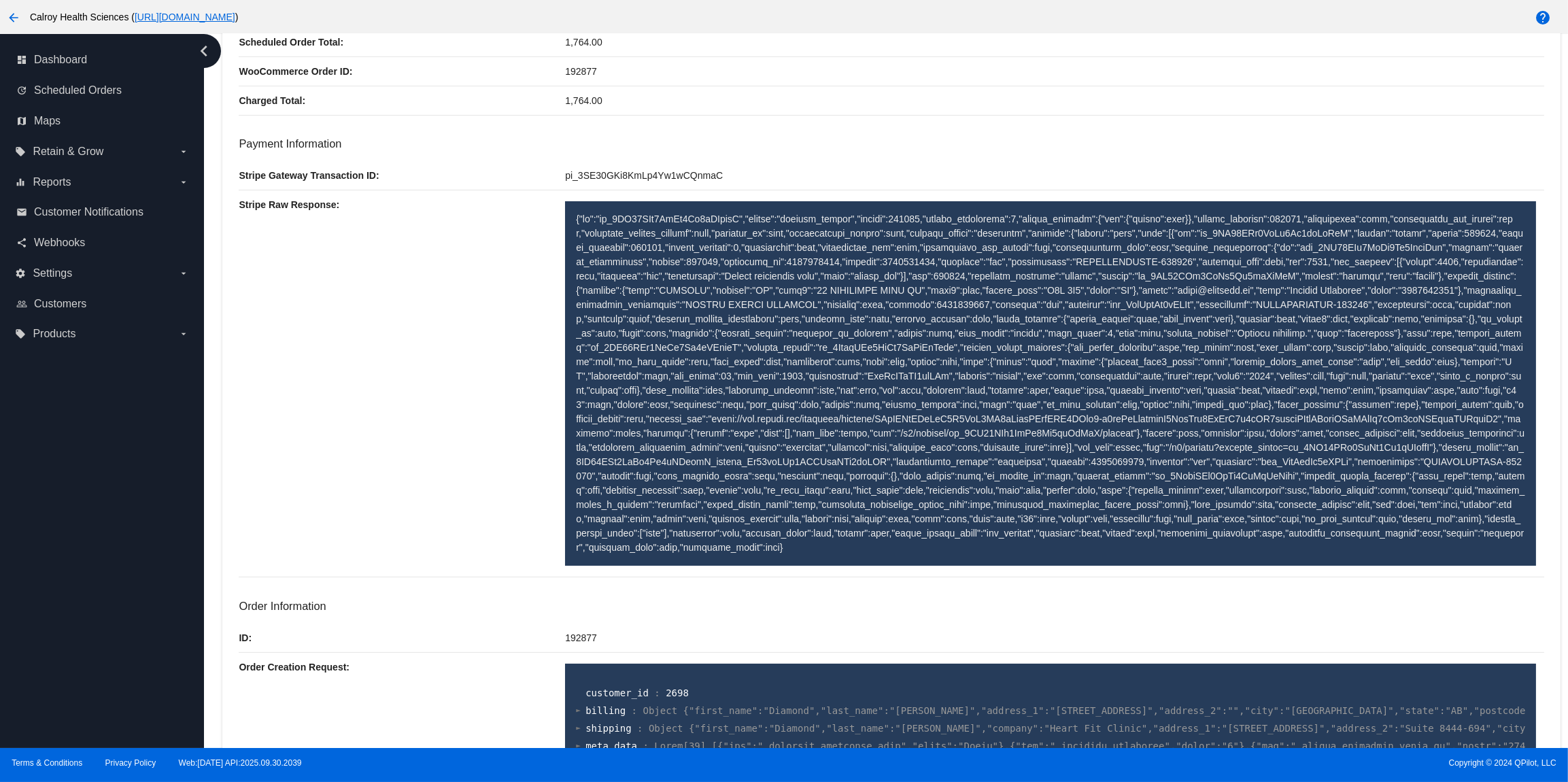
drag, startPoint x: 1079, startPoint y: 380, endPoint x: 1050, endPoint y: 363, distance: 33.6
click at [1077, 380] on p at bounding box center [1051, 384] width 949 height 343
click at [1442, 242] on p at bounding box center [1051, 384] width 949 height 343
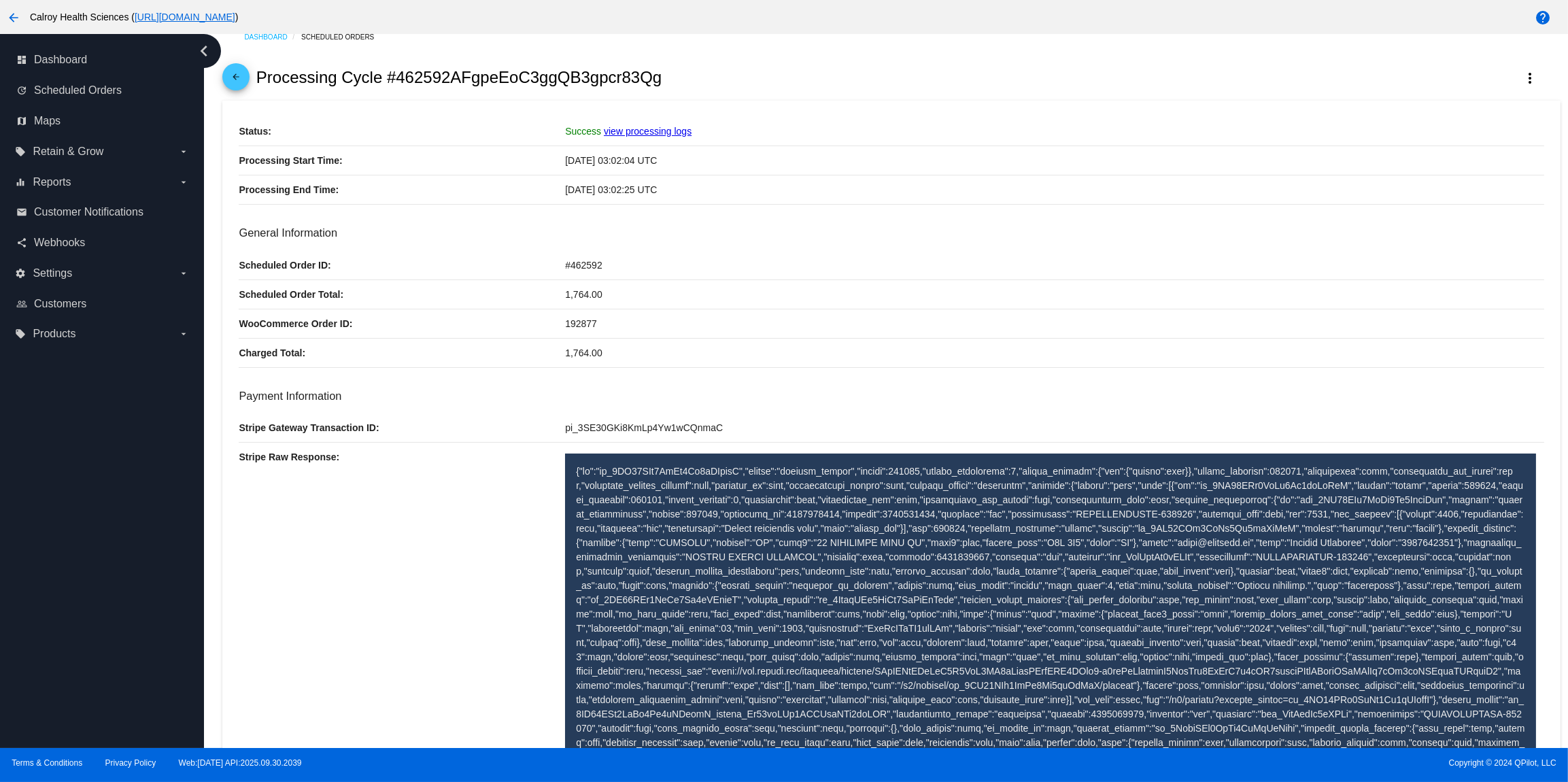
scroll to position [0, 0]
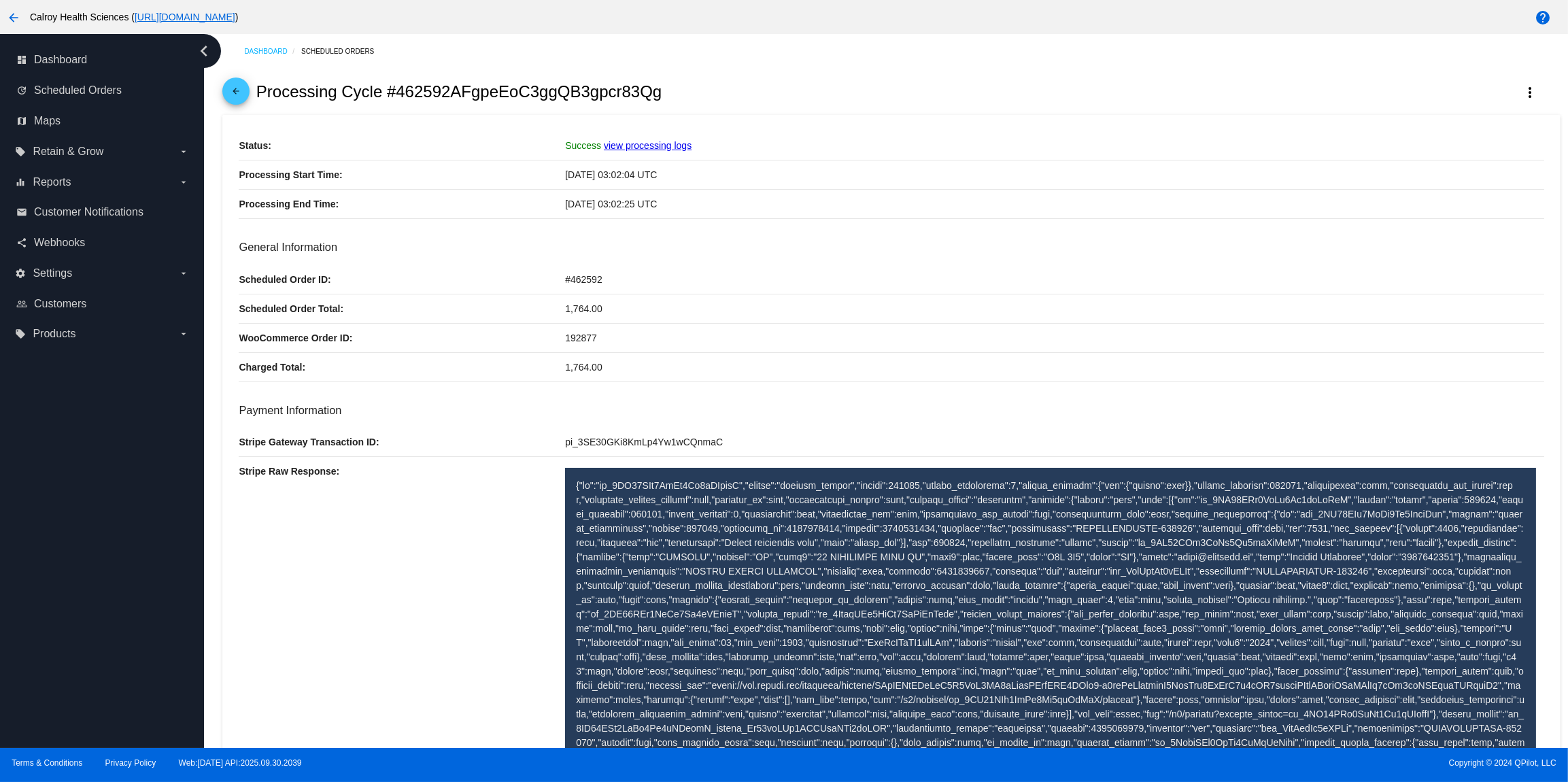
click at [660, 148] on link "view processing logs" at bounding box center [648, 145] width 88 height 11
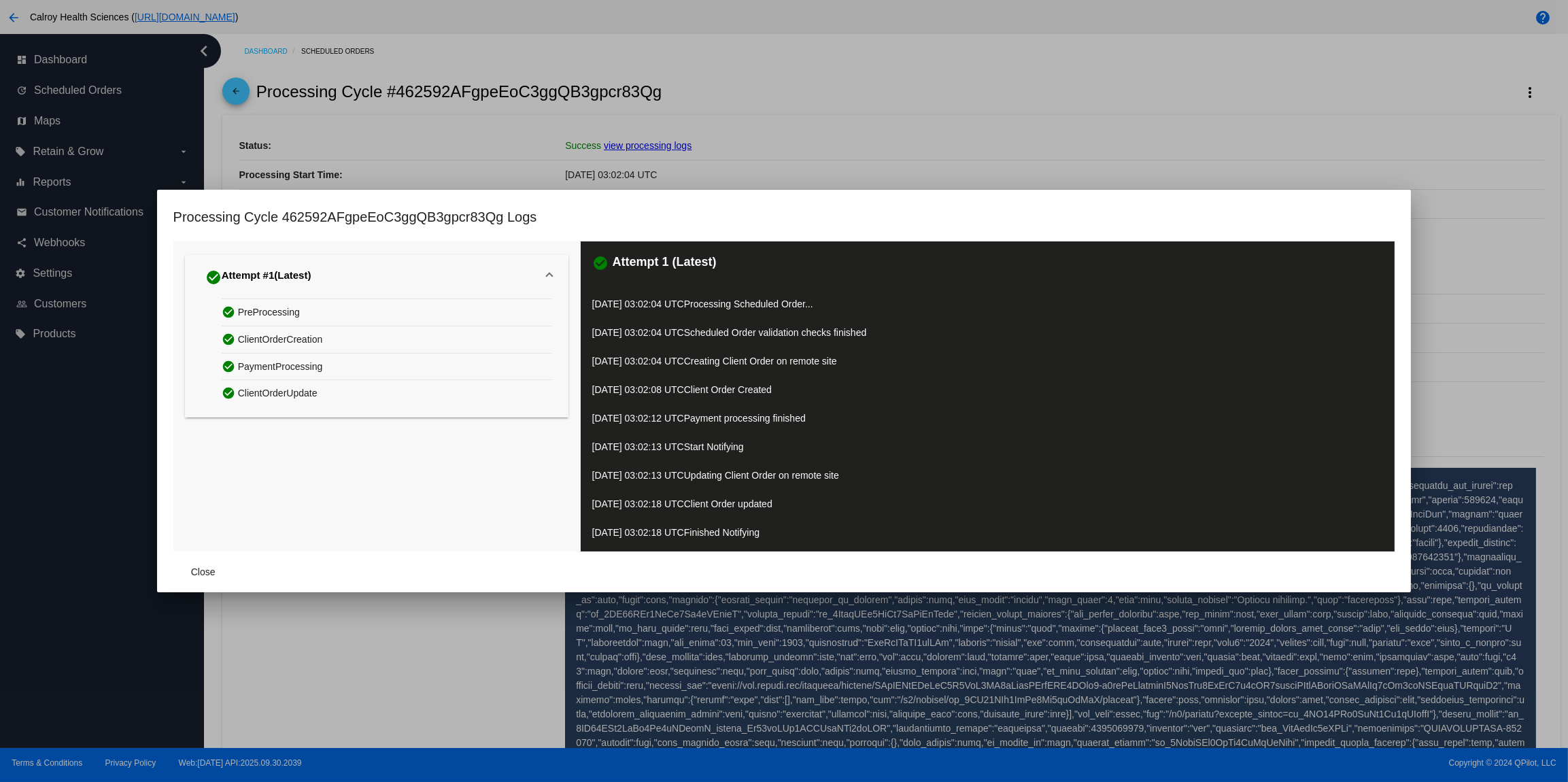
click at [298, 313] on span "PreProcessing" at bounding box center [269, 312] width 62 height 21
click at [837, 155] on div at bounding box center [784, 391] width 1568 height 782
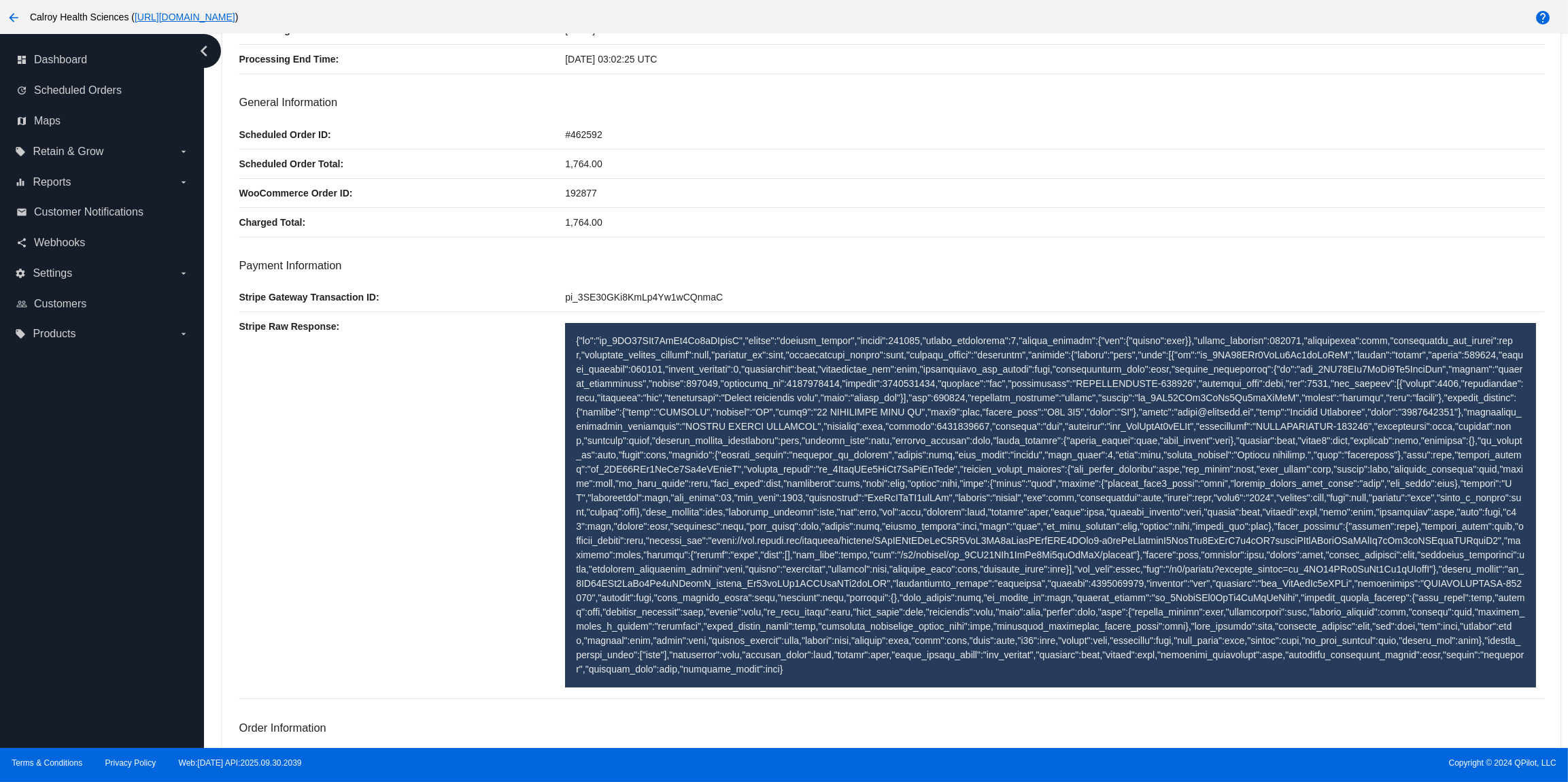
scroll to position [151, 0]
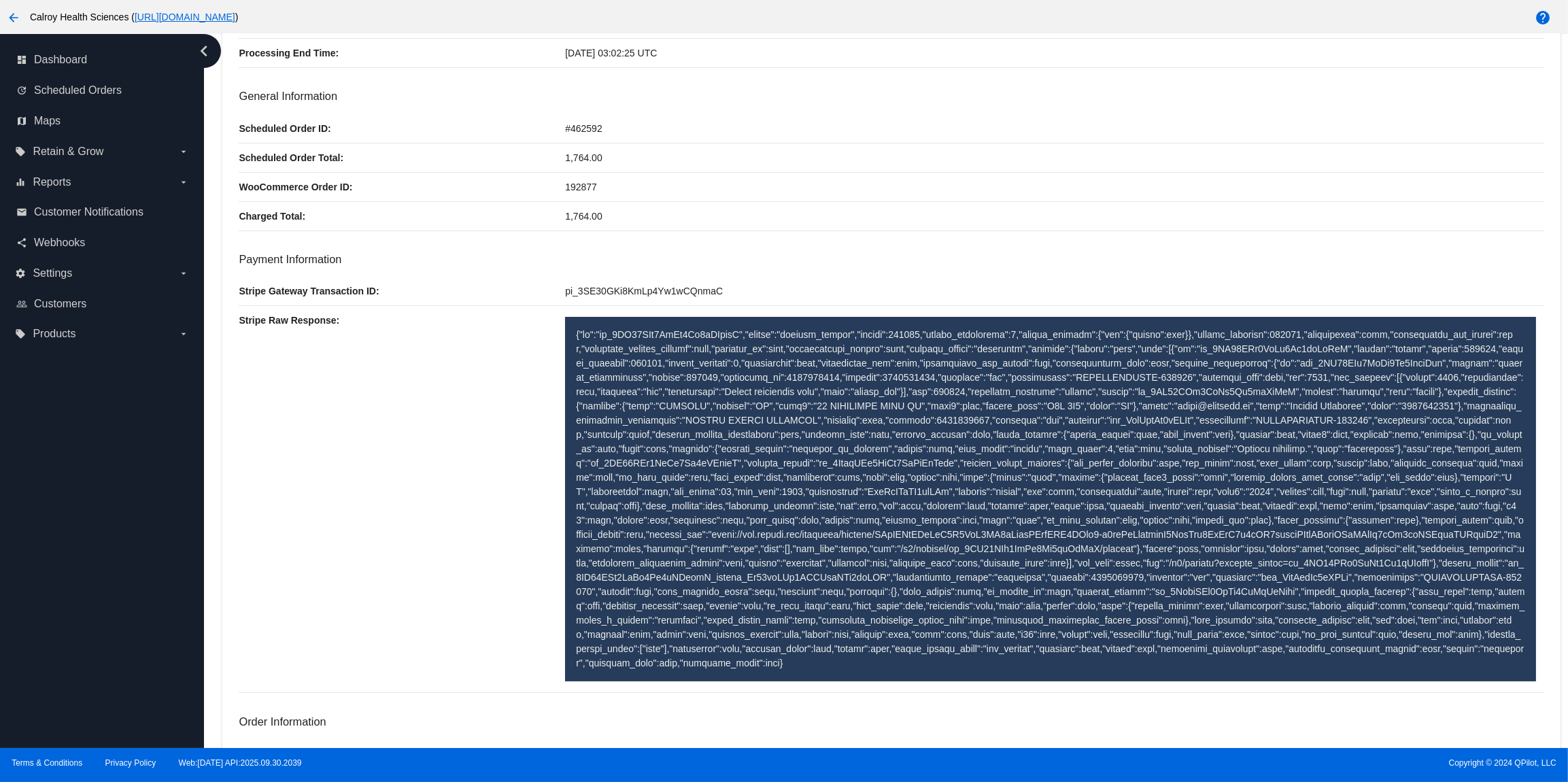
drag, startPoint x: 948, startPoint y: 648, endPoint x: 549, endPoint y: 346, distance: 500.4
click at [549, 346] on div "Stripe Raw Response:" at bounding box center [891, 500] width 1305 height 387
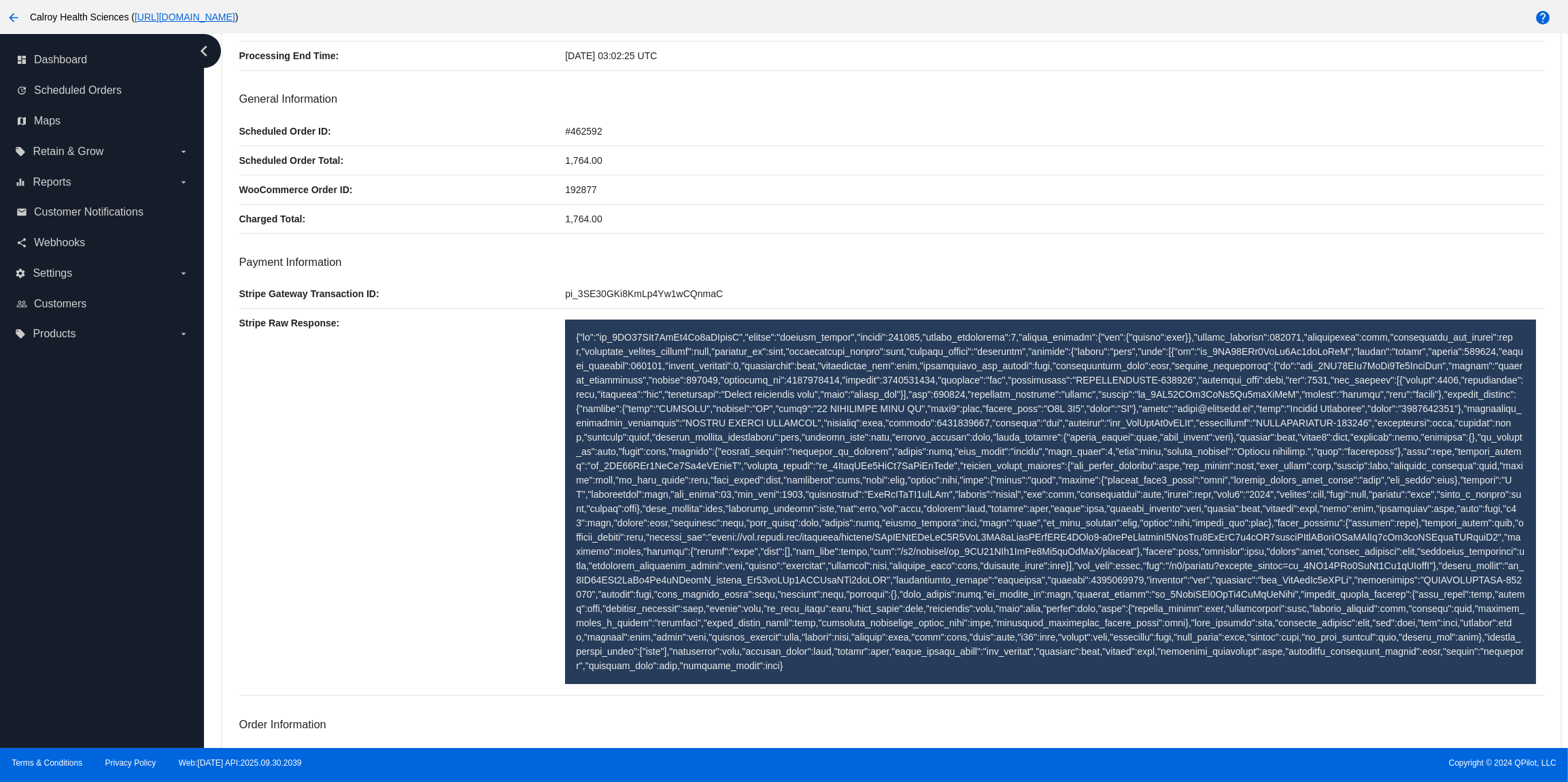
copy div "{"id":"pi_3SE30GKi8KmLp4Yw1wCQnmaC","object":"payment_intent","amount":176400,"…"
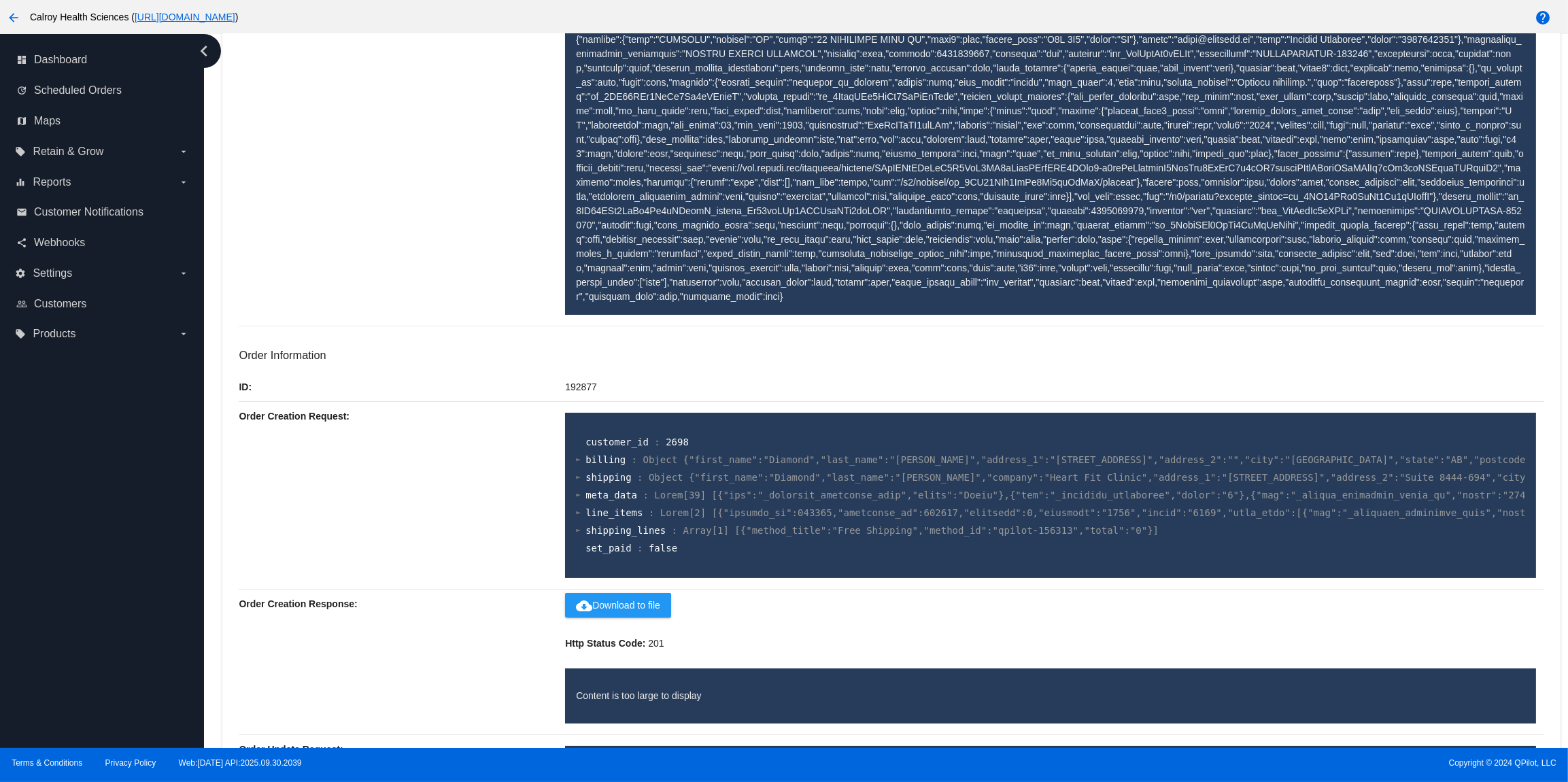
scroll to position [535, 0]
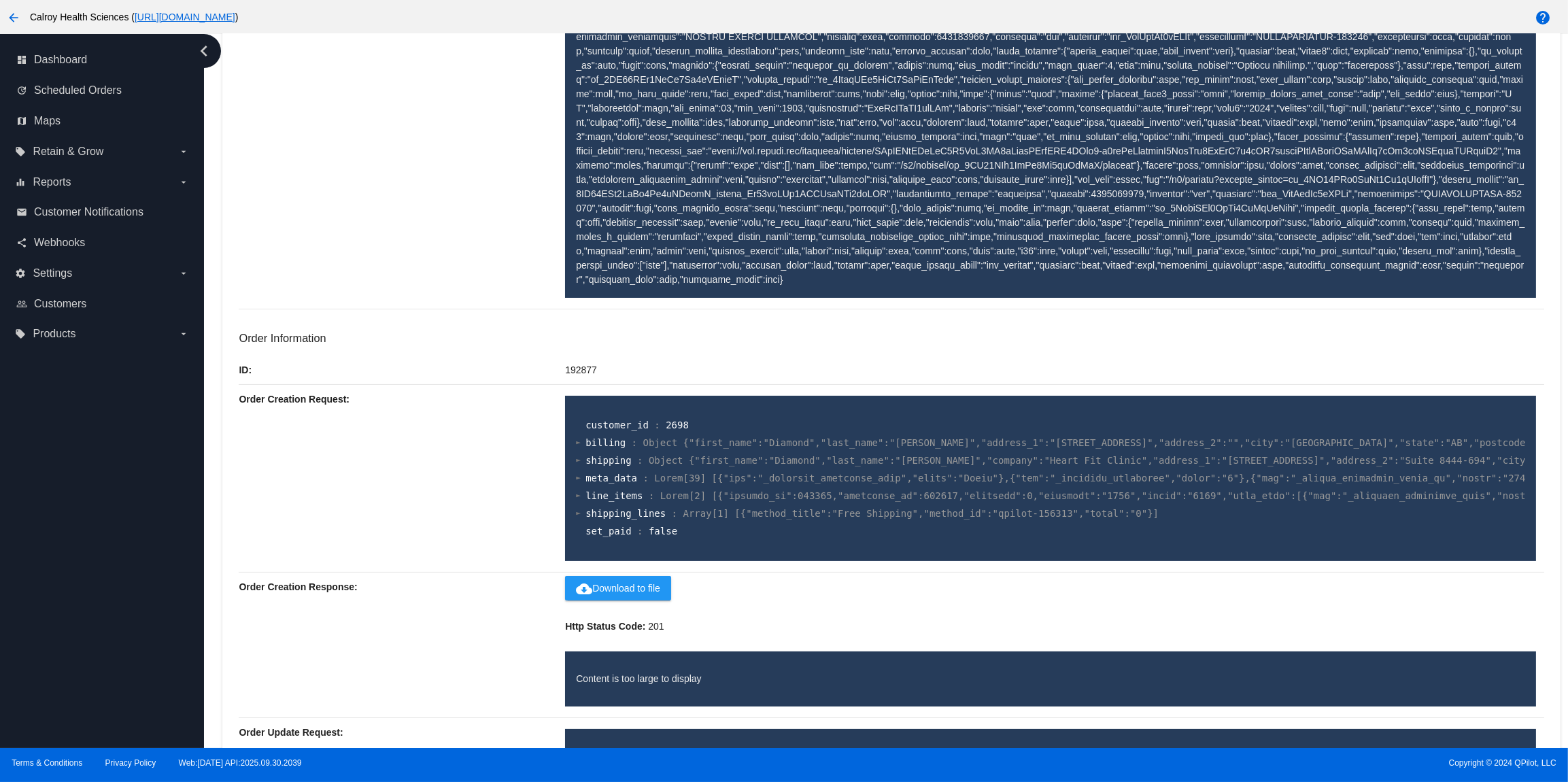
click at [748, 462] on span "Object {"first_name":"Diamond","last_name":"[PERSON_NAME]","company":"Heart Fit…" at bounding box center [1308, 460] width 1319 height 11
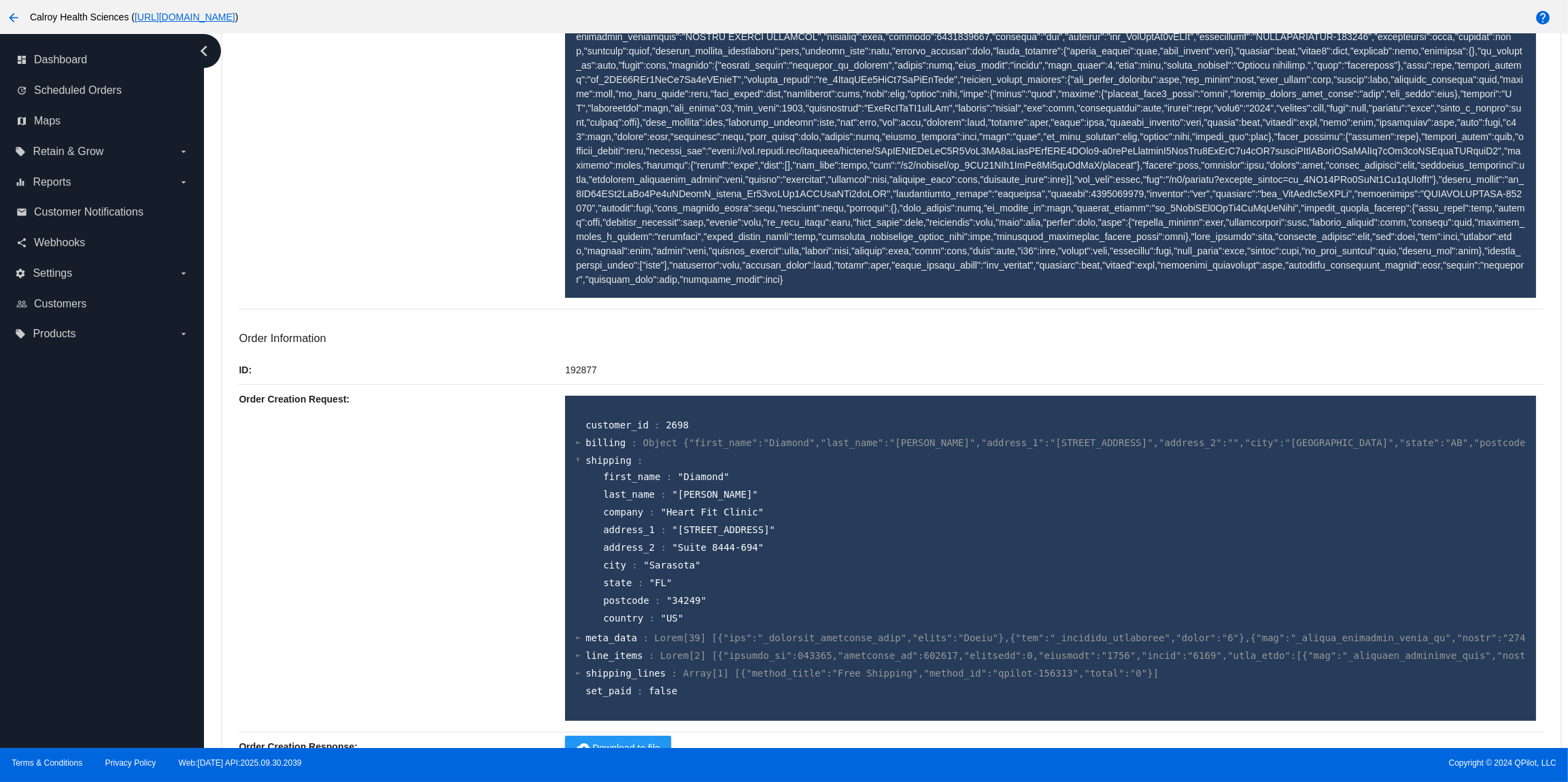
click at [579, 465] on div at bounding box center [578, 459] width 5 height 9
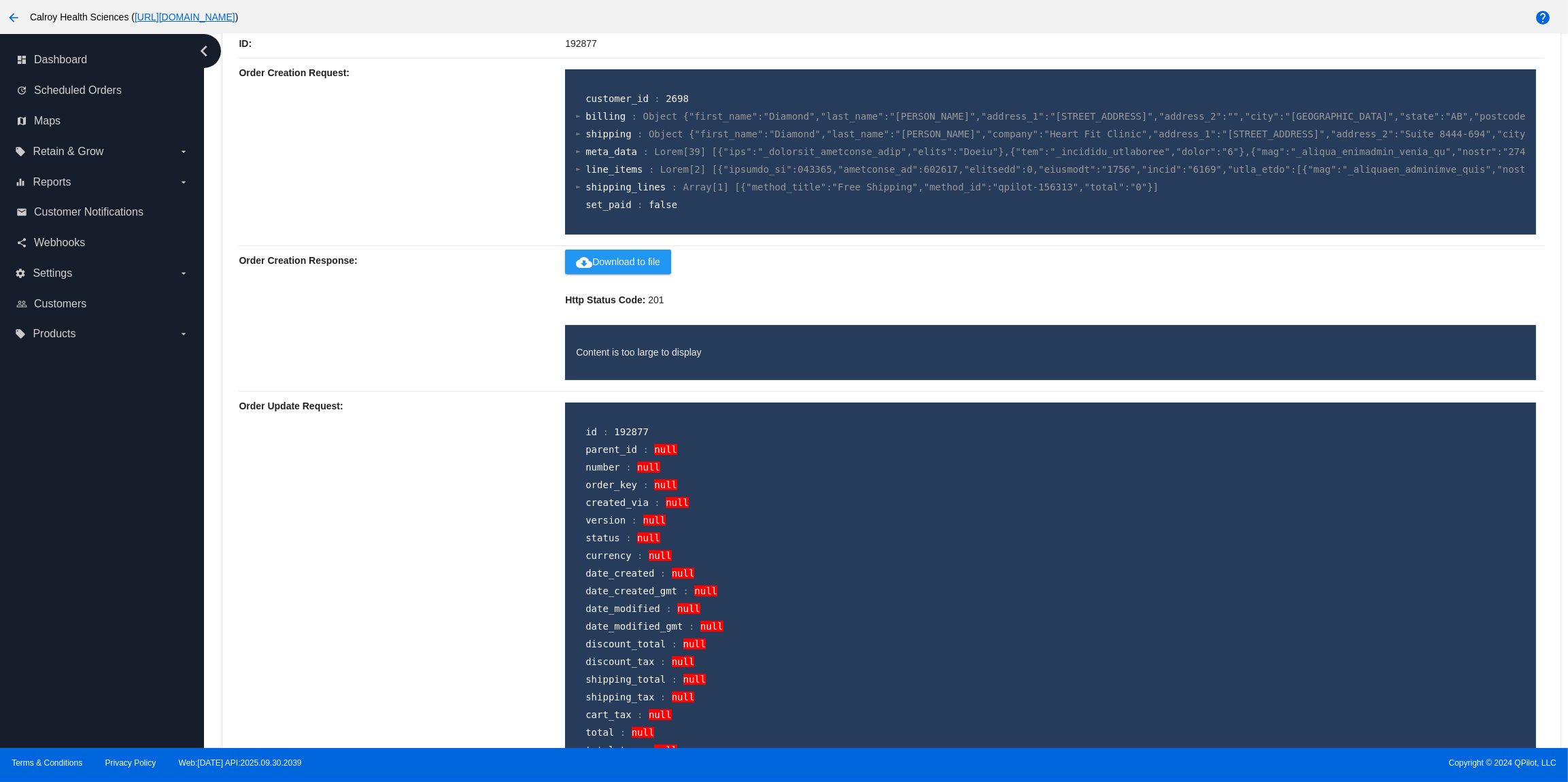
scroll to position [883, 0]
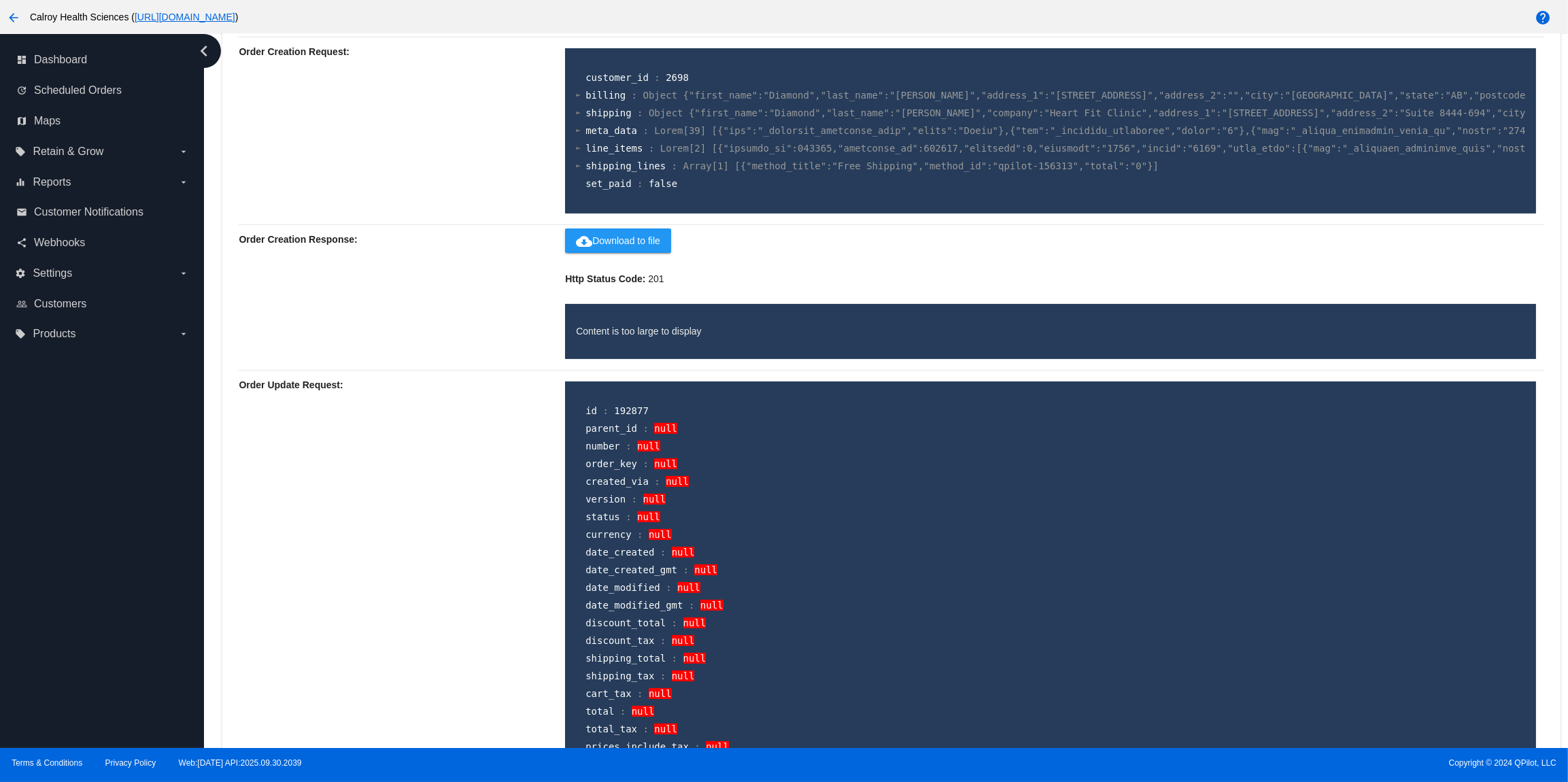
click at [658, 338] on p "Content is too large to display" at bounding box center [1051, 332] width 949 height 14
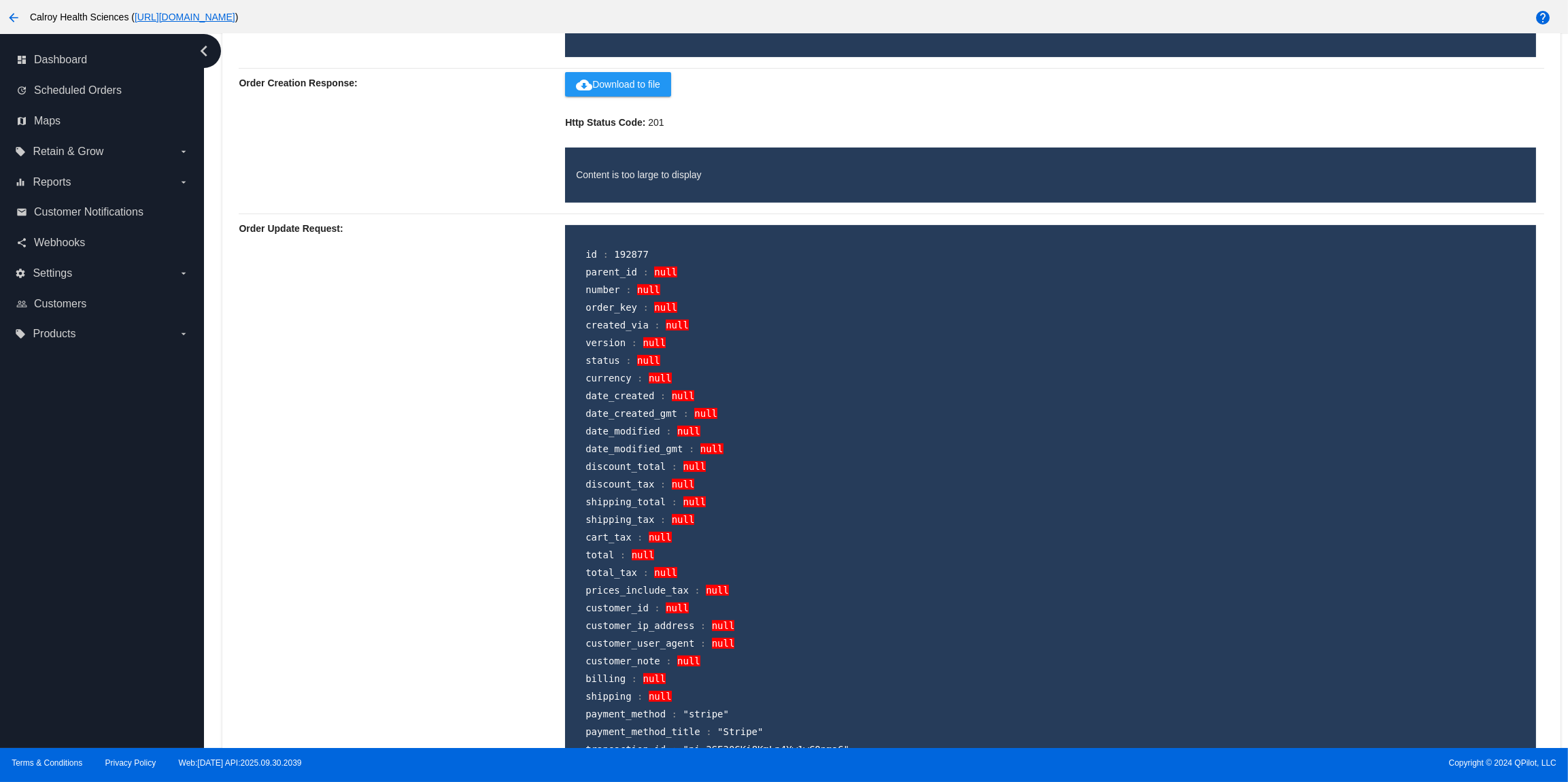
scroll to position [912, 0]
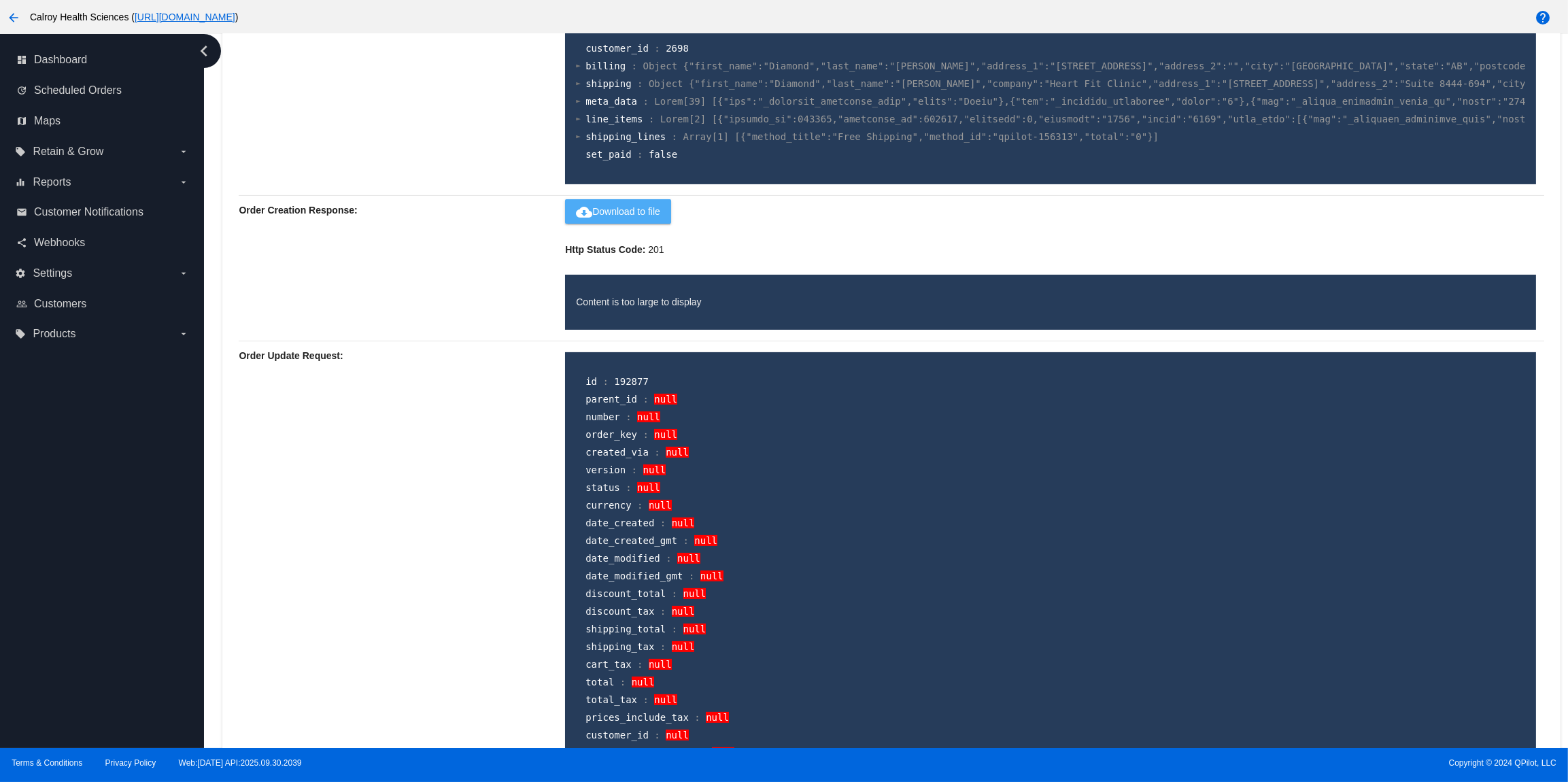
click at [622, 214] on span "cloud_download Download to file" at bounding box center [618, 211] width 84 height 11
click at [11, 17] on mat-icon "arrow_back" at bounding box center [14, 17] width 16 height 16
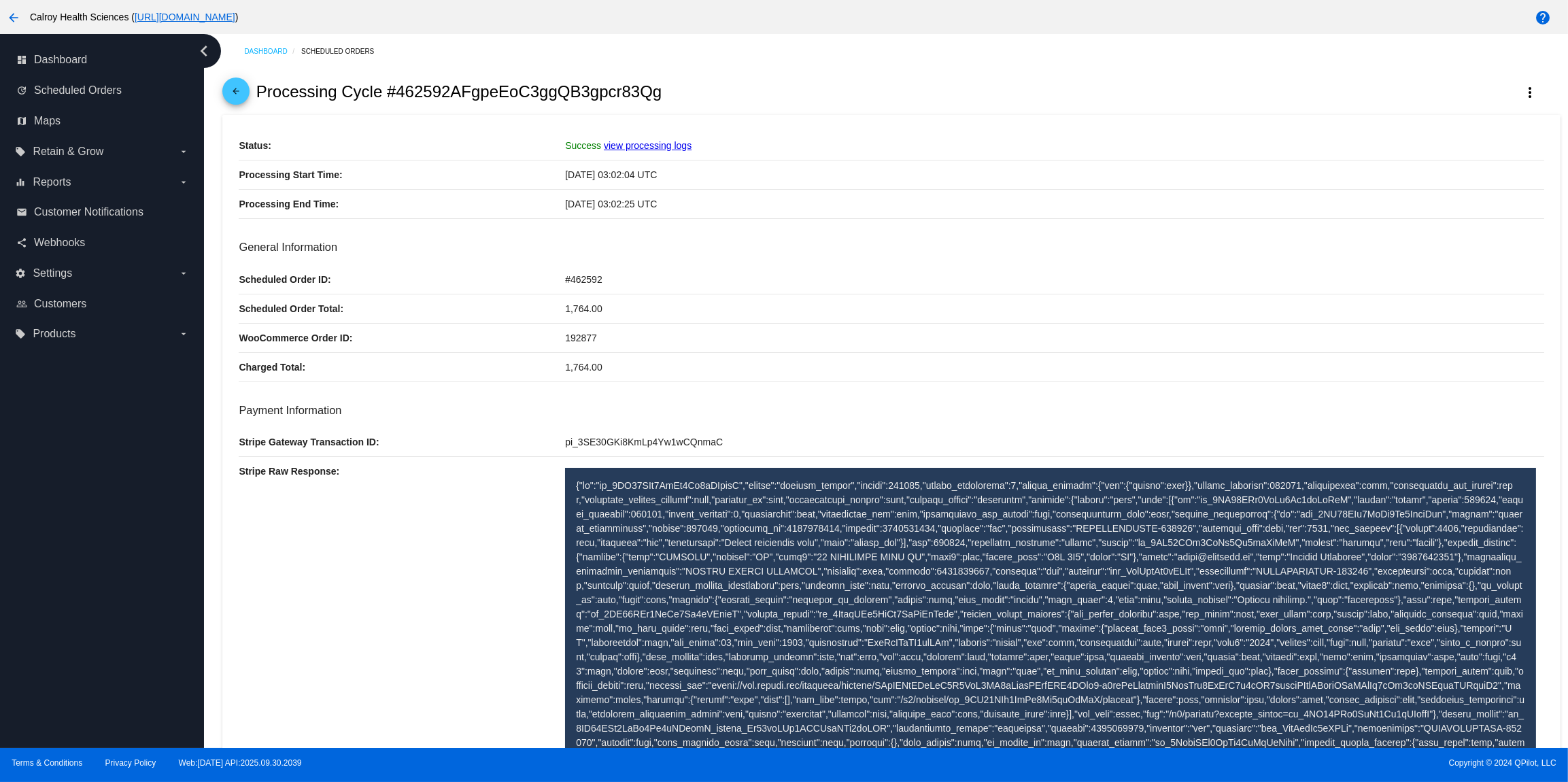
click at [240, 95] on mat-icon "arrow_back" at bounding box center [236, 94] width 16 height 16
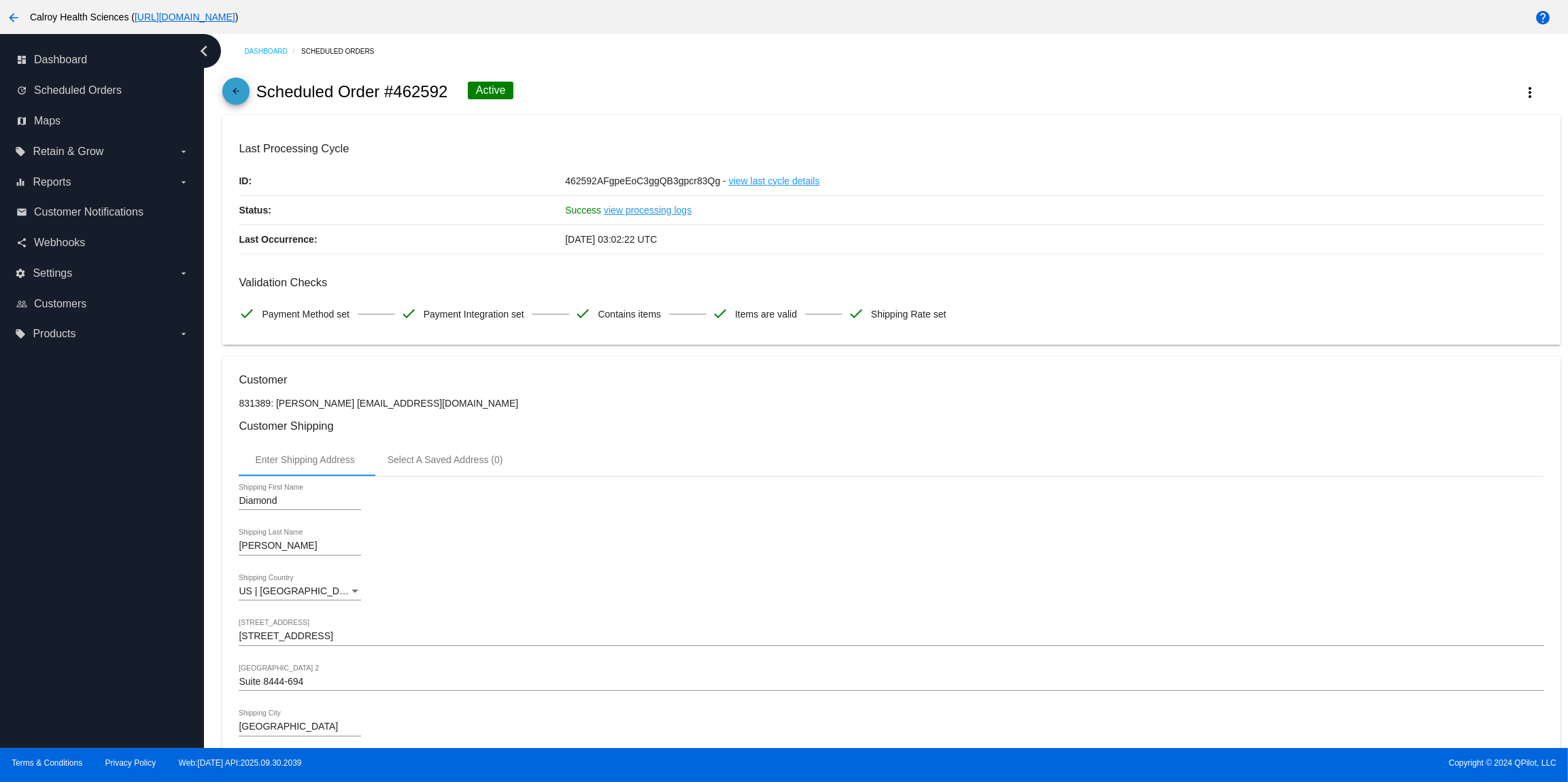
click at [240, 91] on mat-icon "arrow_back" at bounding box center [236, 94] width 16 height 16
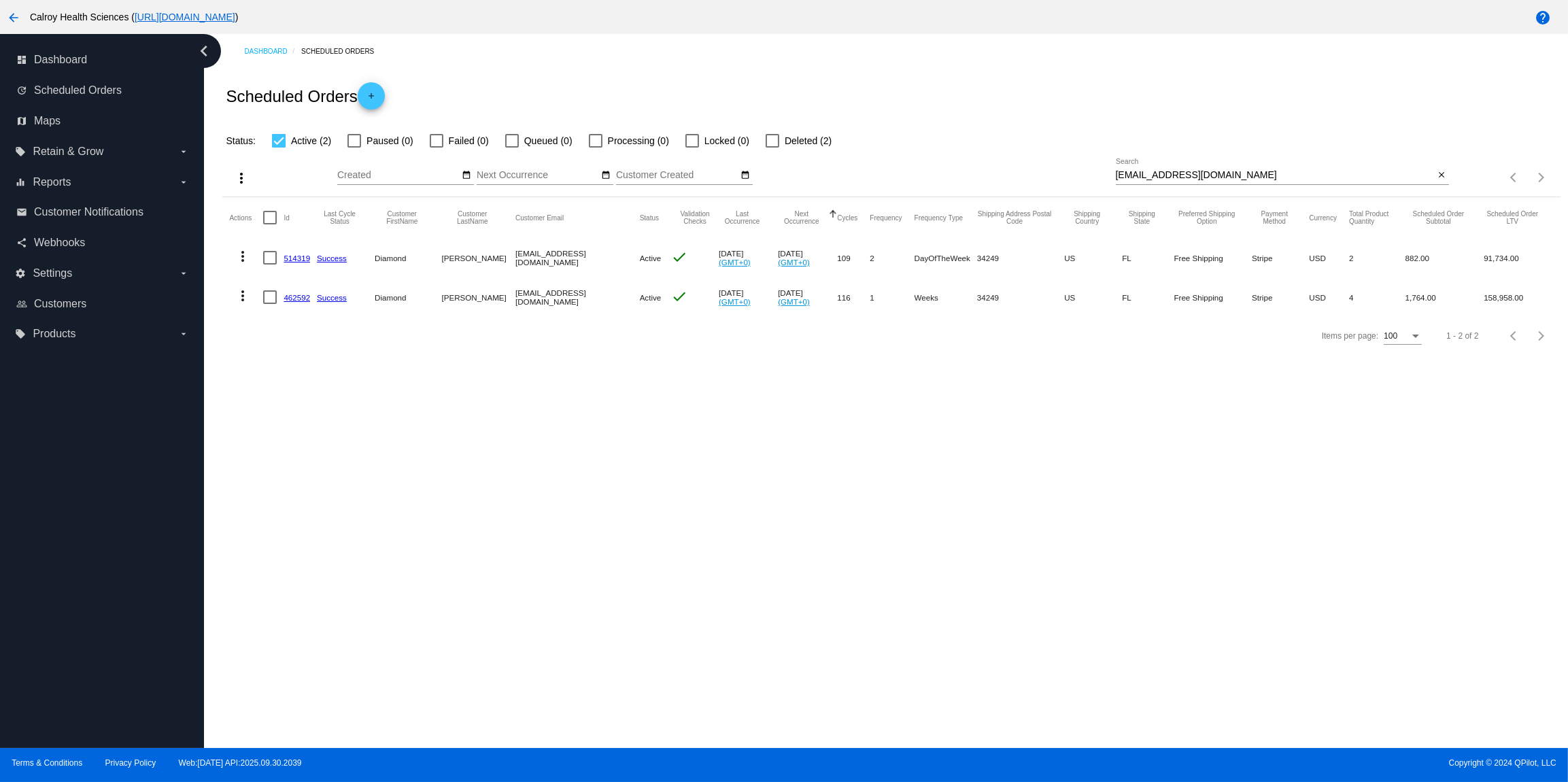
click at [242, 297] on mat-icon "more_vert" at bounding box center [243, 296] width 16 height 16
click at [687, 368] on div at bounding box center [784, 391] width 1568 height 782
click at [245, 299] on mat-icon "more_vert" at bounding box center [243, 296] width 16 height 16
click at [676, 395] on div at bounding box center [784, 391] width 1568 height 782
click at [1238, 53] on div "Dashboard Scheduled Orders" at bounding box center [902, 51] width 1316 height 21
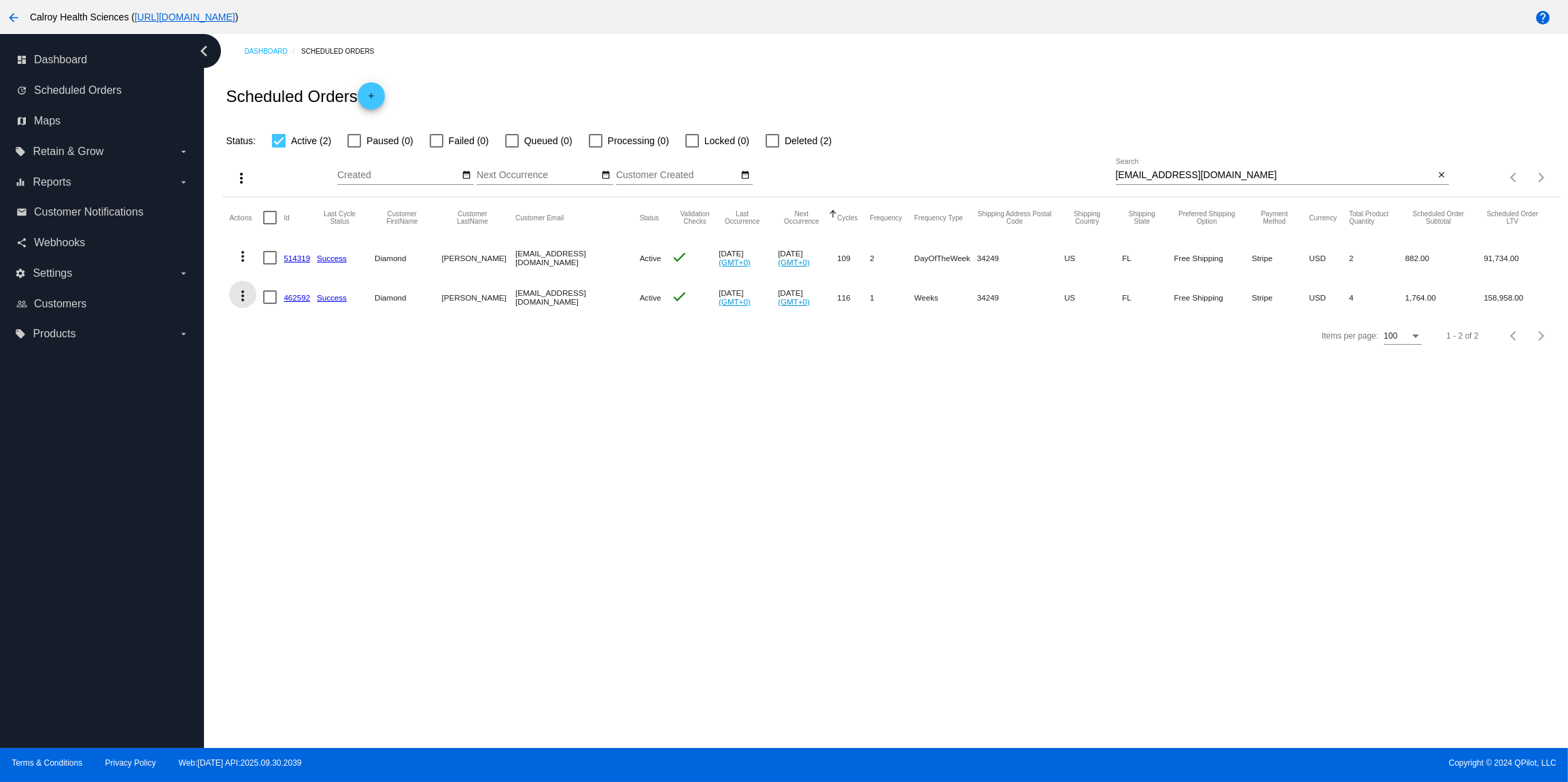
click at [243, 300] on mat-icon "more_vert" at bounding box center [243, 296] width 16 height 16
click at [303, 333] on span "View Event Logs" at bounding box center [305, 330] width 71 height 11
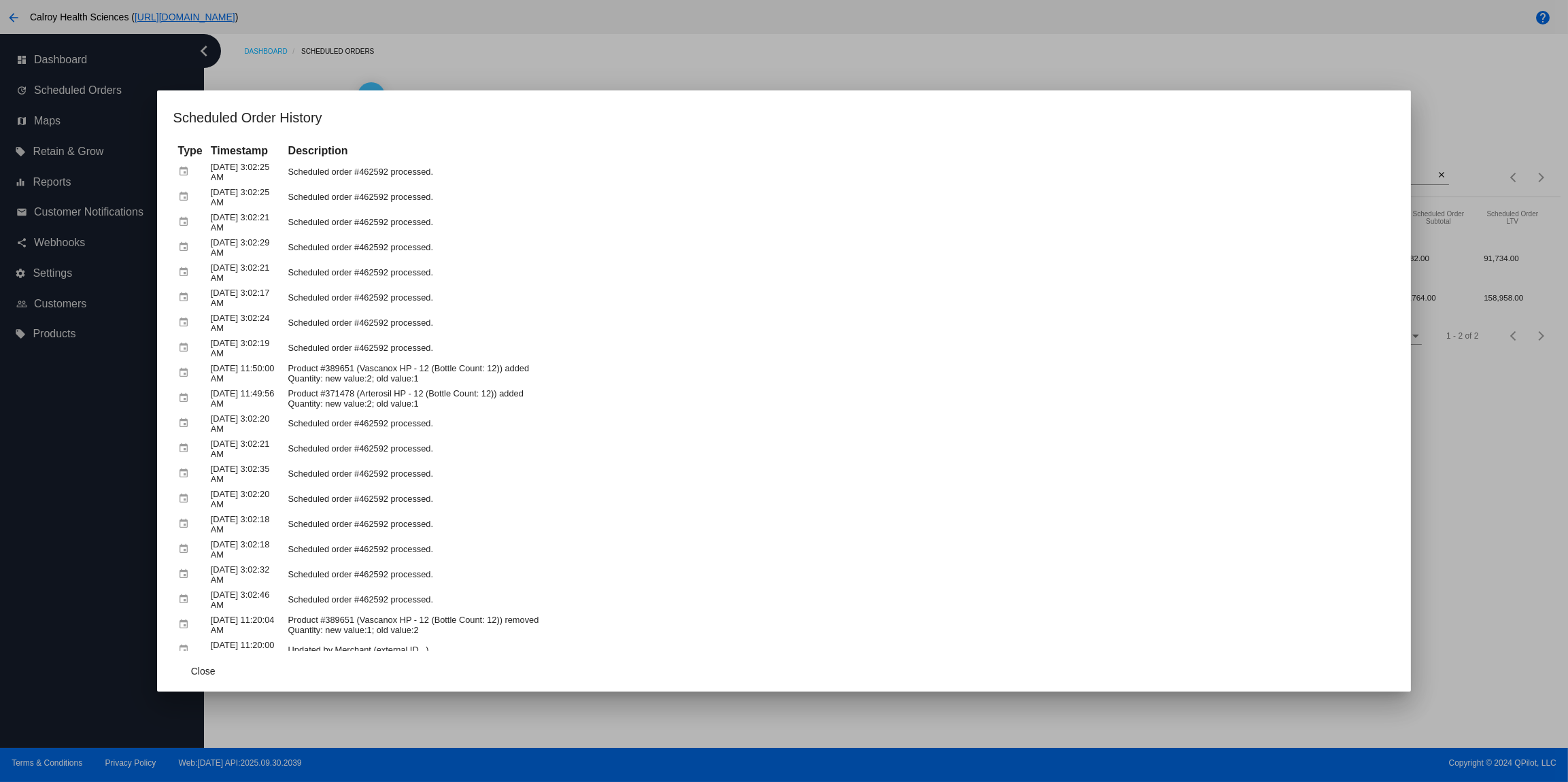
click at [1235, 54] on div at bounding box center [784, 391] width 1568 height 782
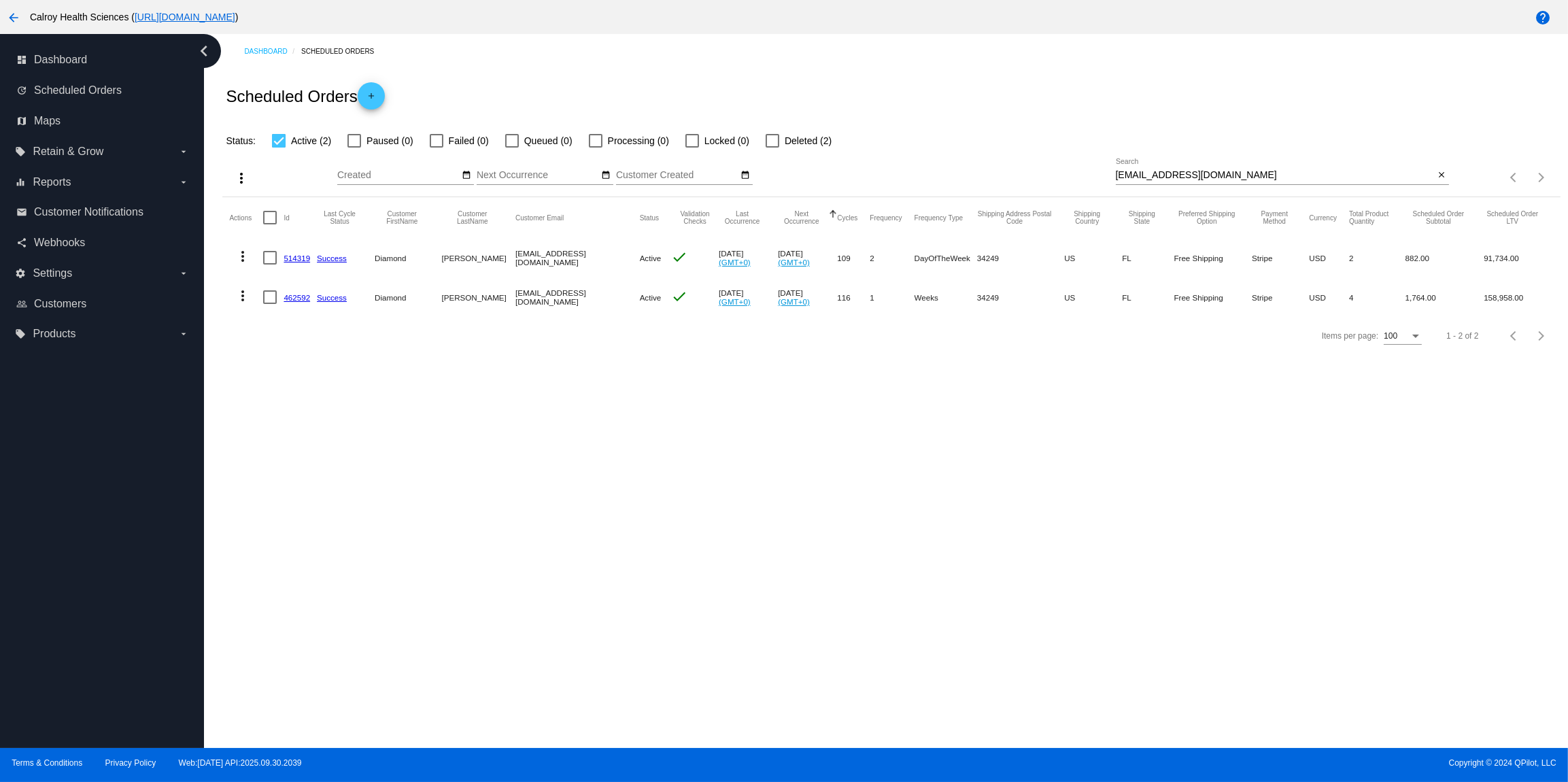
click at [301, 299] on link "462592" at bounding box center [296, 297] width 26 height 9
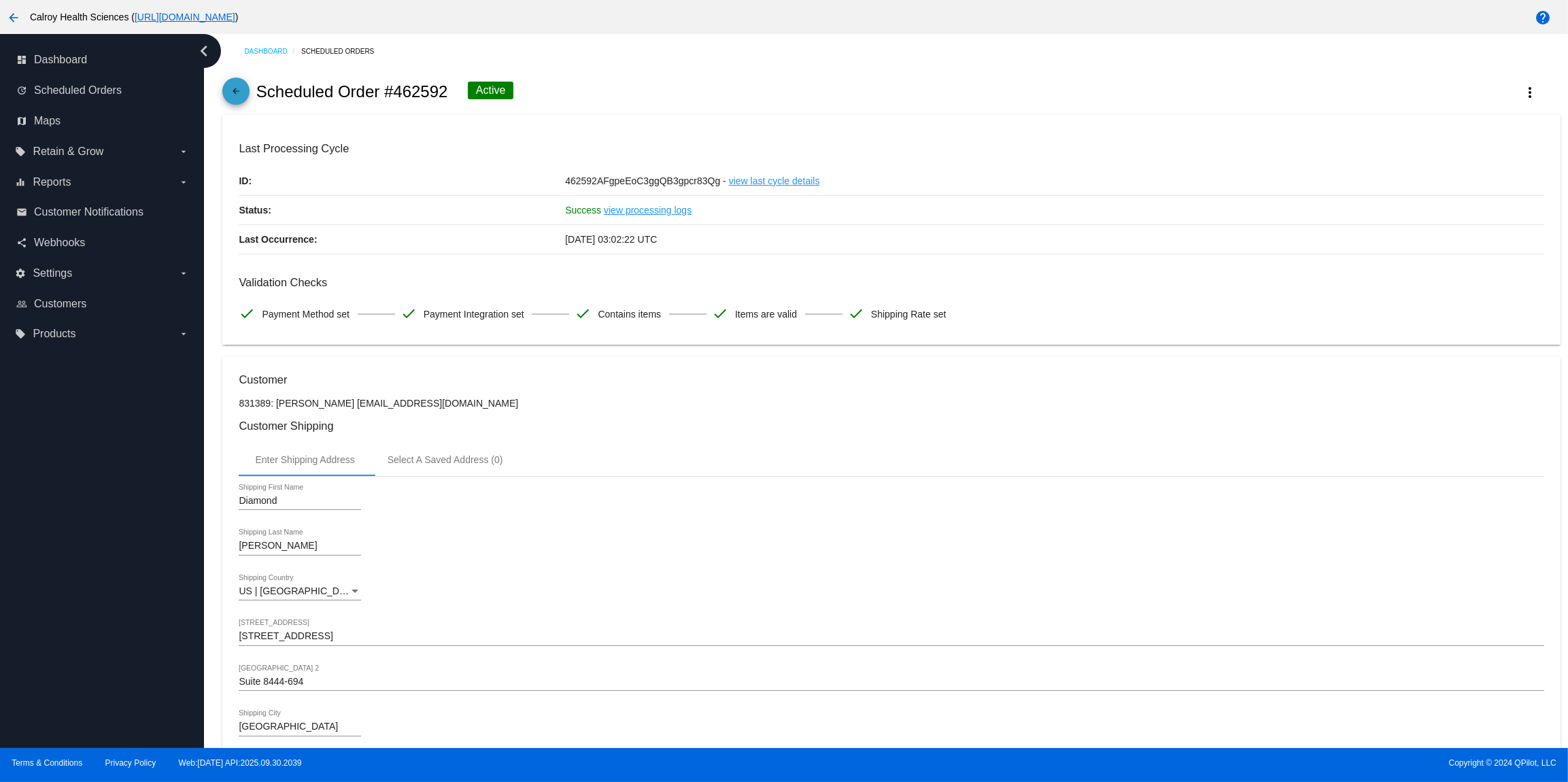
click at [237, 95] on mat-icon "arrow_back" at bounding box center [236, 94] width 16 height 16
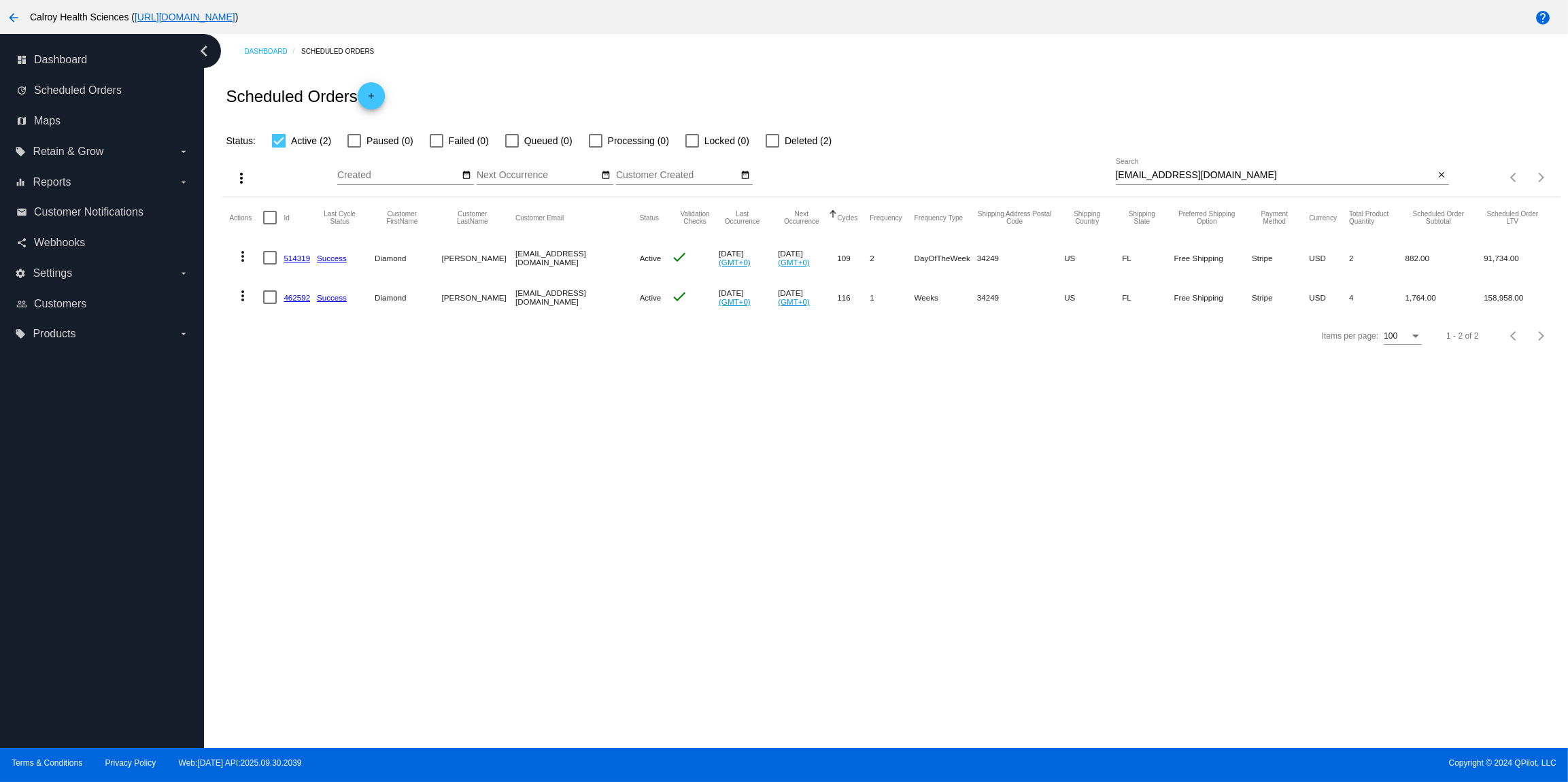
click at [244, 299] on mat-icon "more_vert" at bounding box center [243, 296] width 16 height 16
click at [291, 358] on span "View Cycles History" at bounding box center [311, 362] width 84 height 11
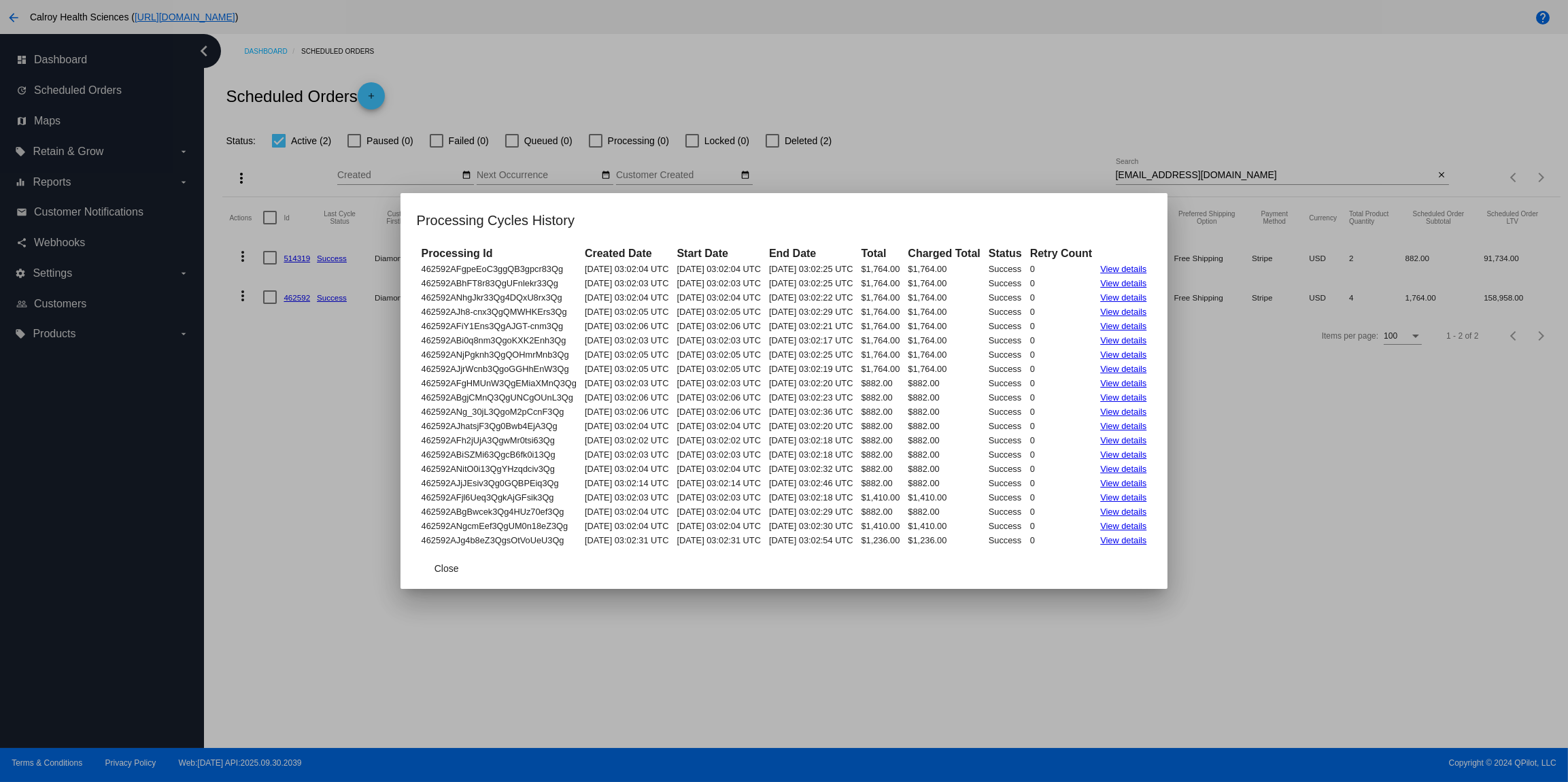
click at [1145, 265] on link "View details" at bounding box center [1123, 269] width 46 height 11
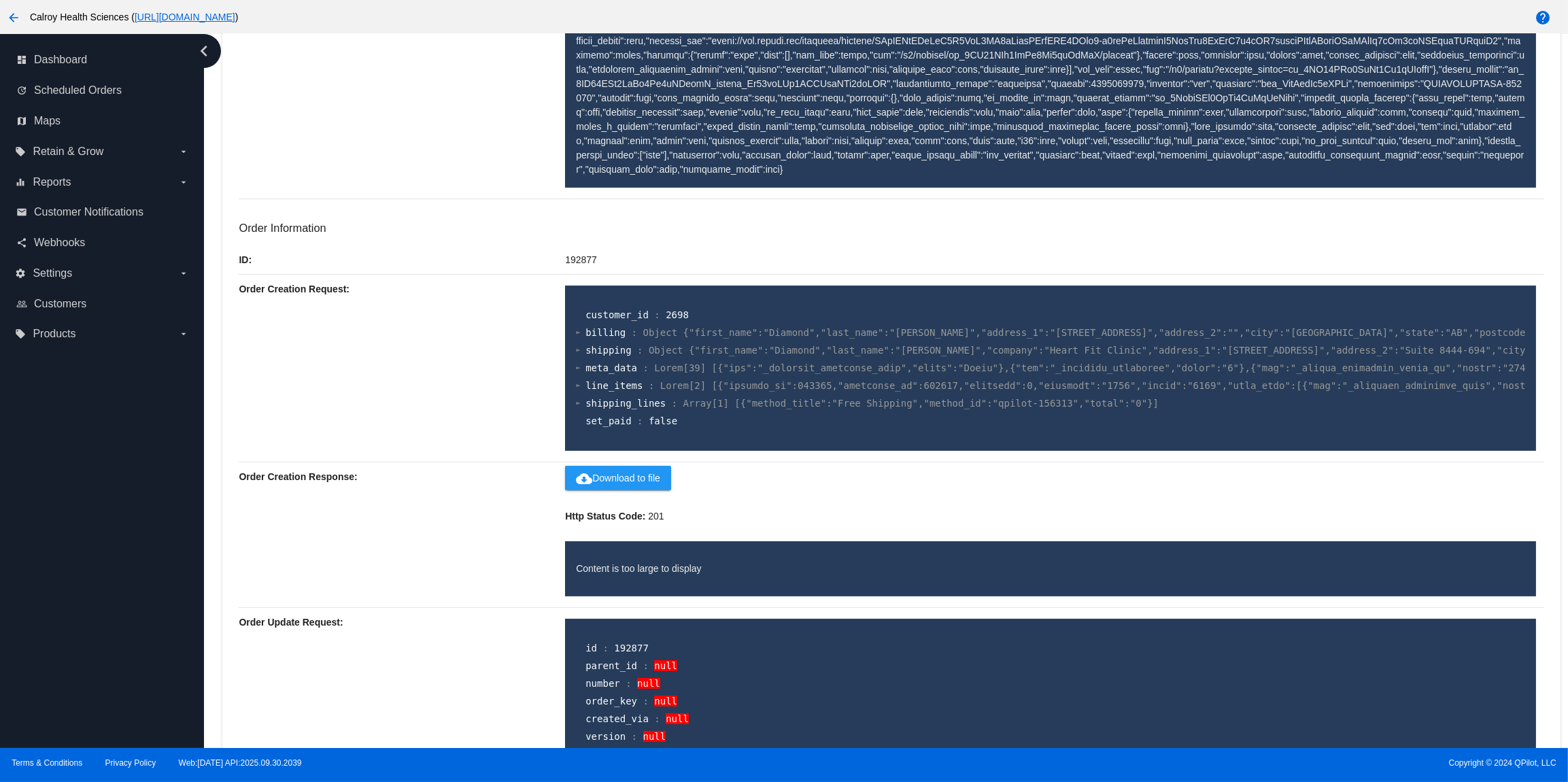
scroll to position [646, 0]
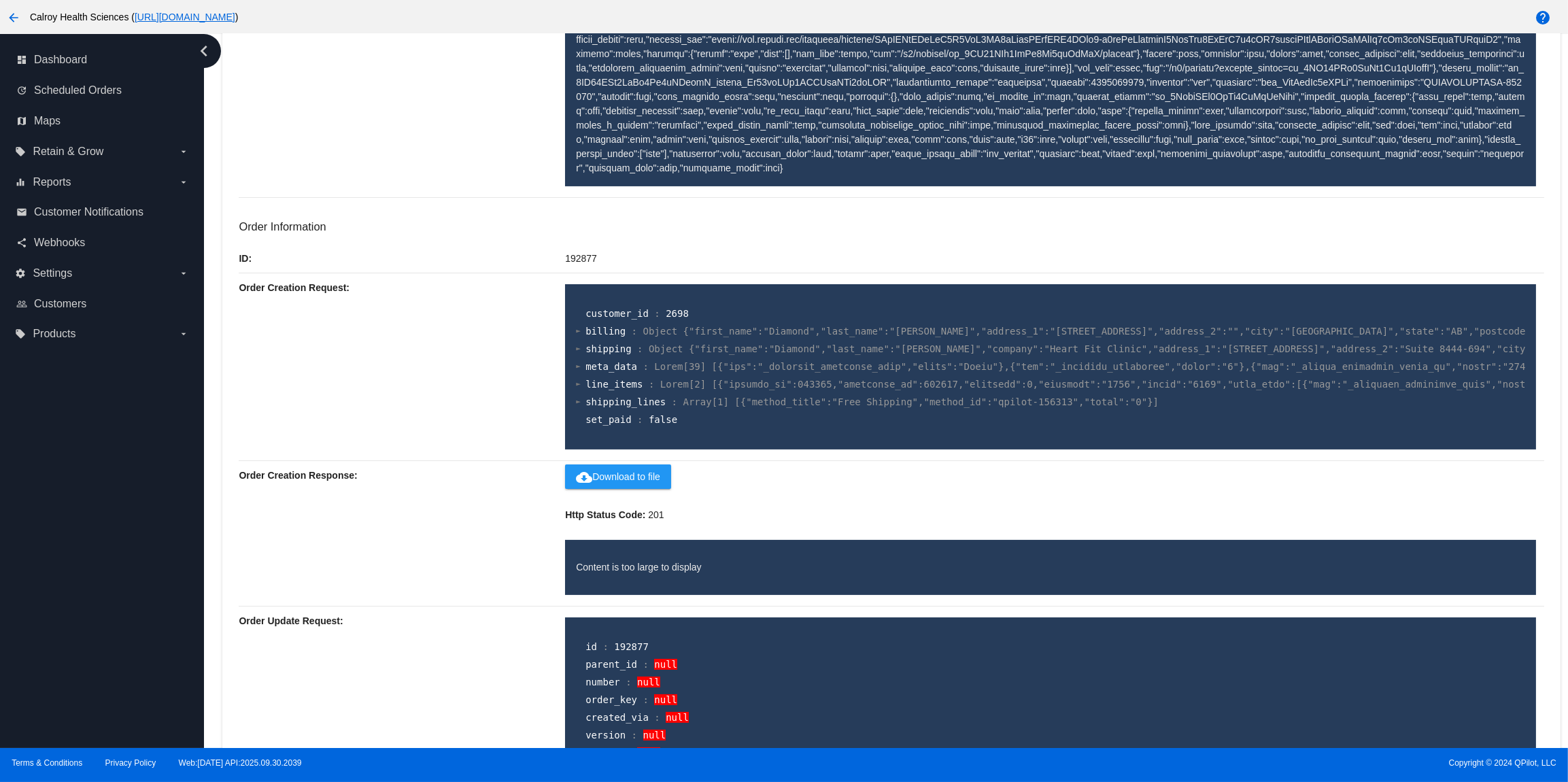
click at [580, 350] on div at bounding box center [578, 348] width 5 height 9
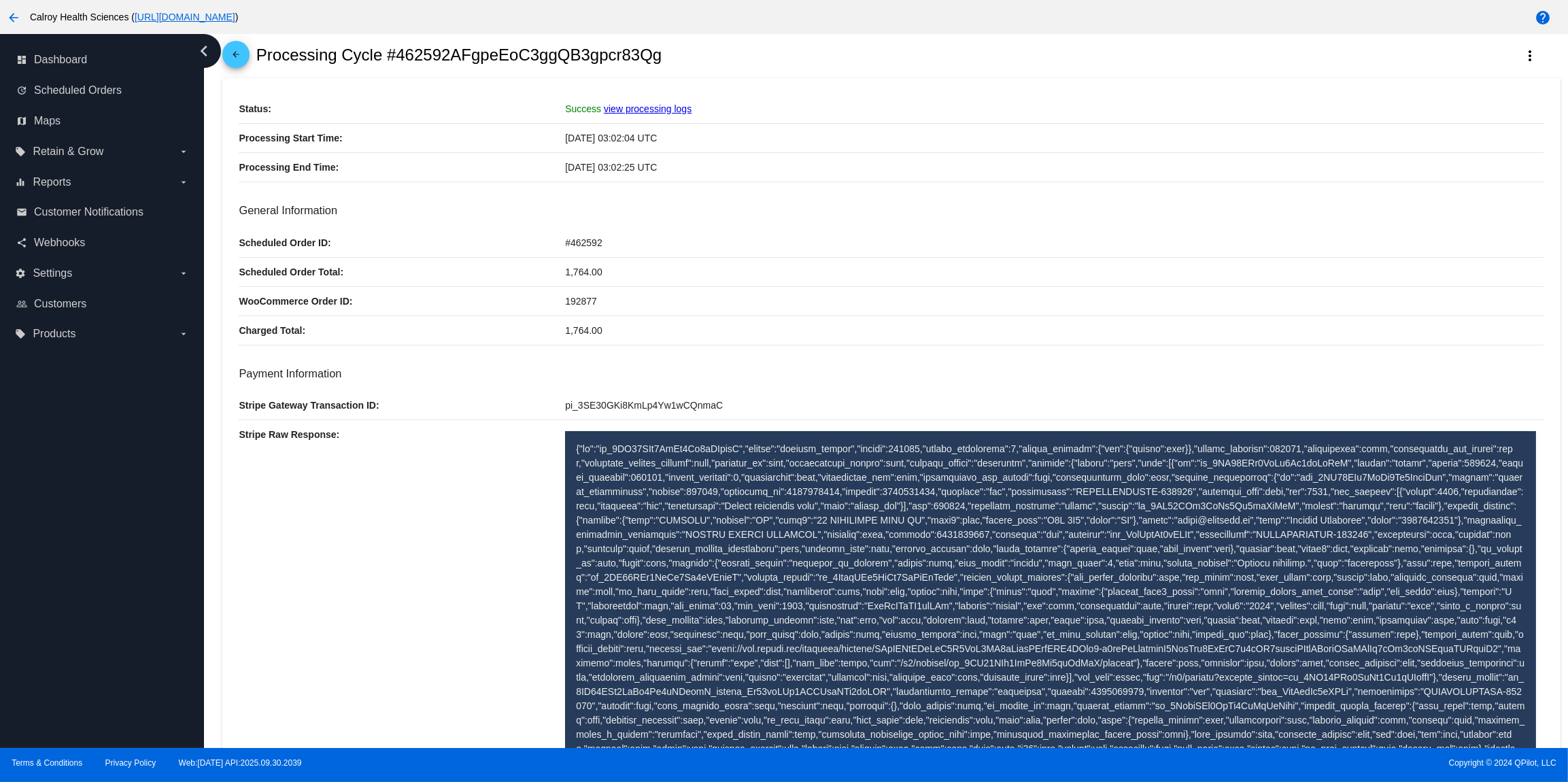
scroll to position [0, 0]
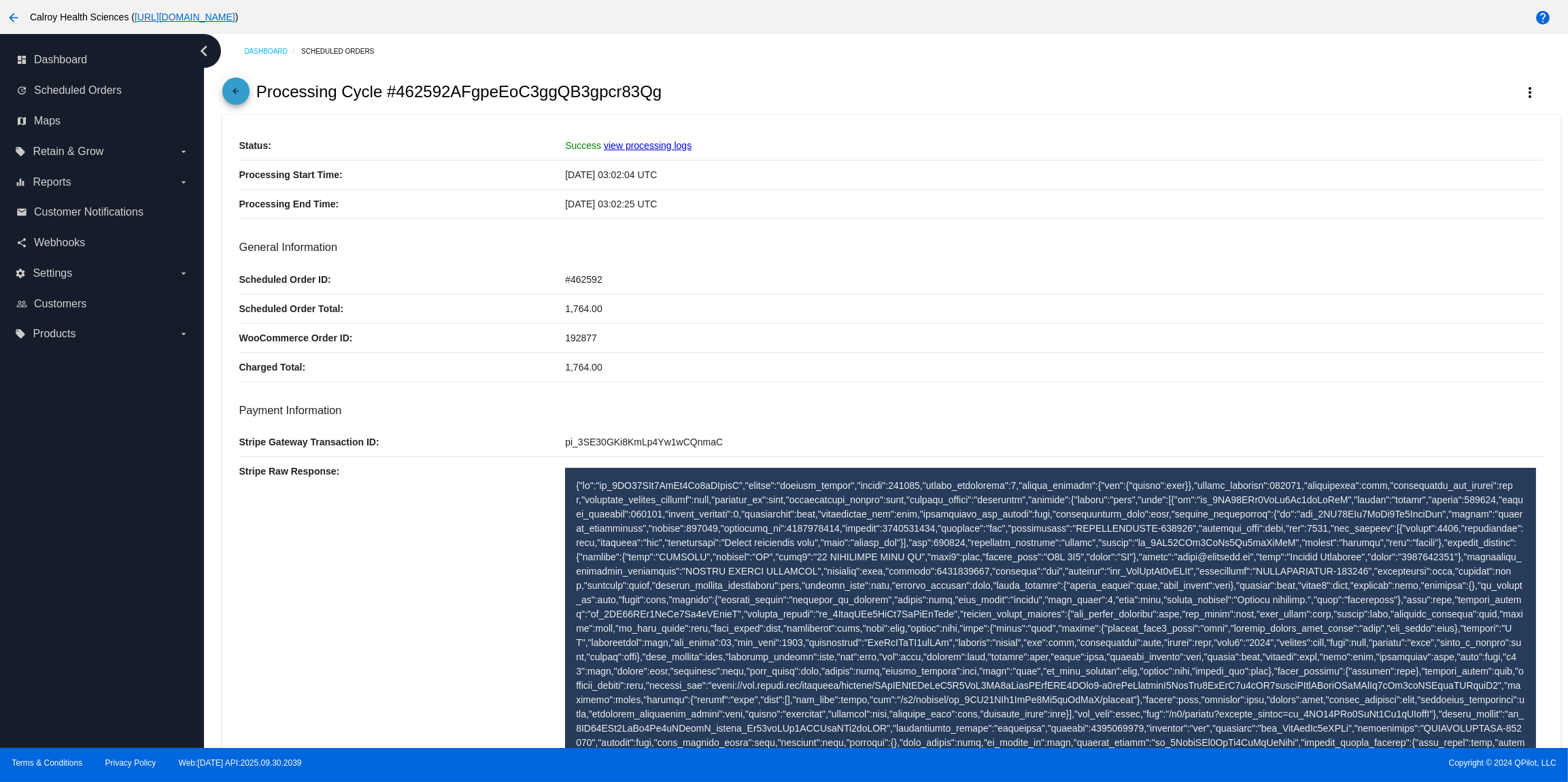
click at [227, 88] on link "arrow_back" at bounding box center [236, 91] width 27 height 27
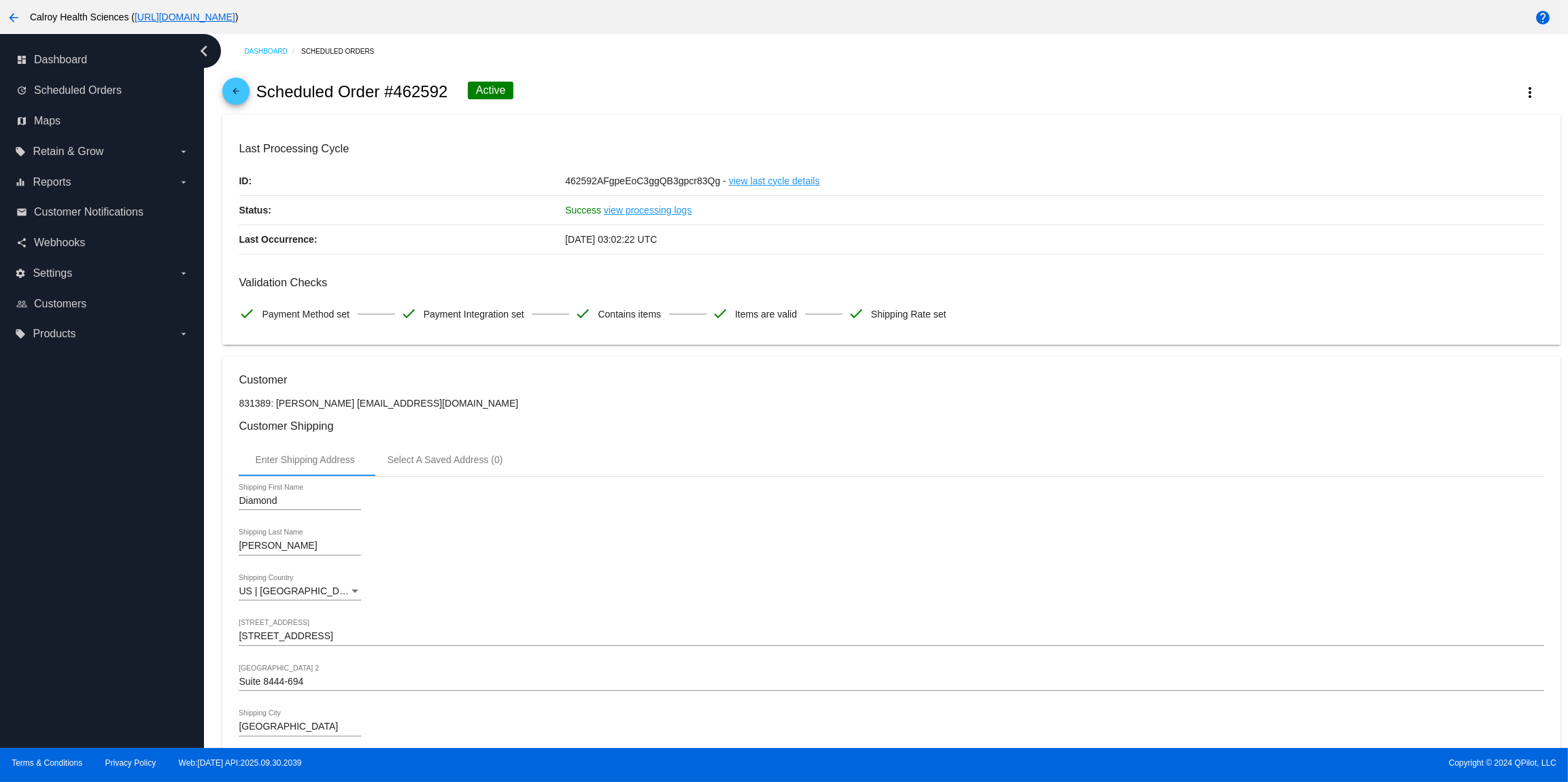
click at [243, 93] on mat-icon "arrow_back" at bounding box center [236, 94] width 16 height 16
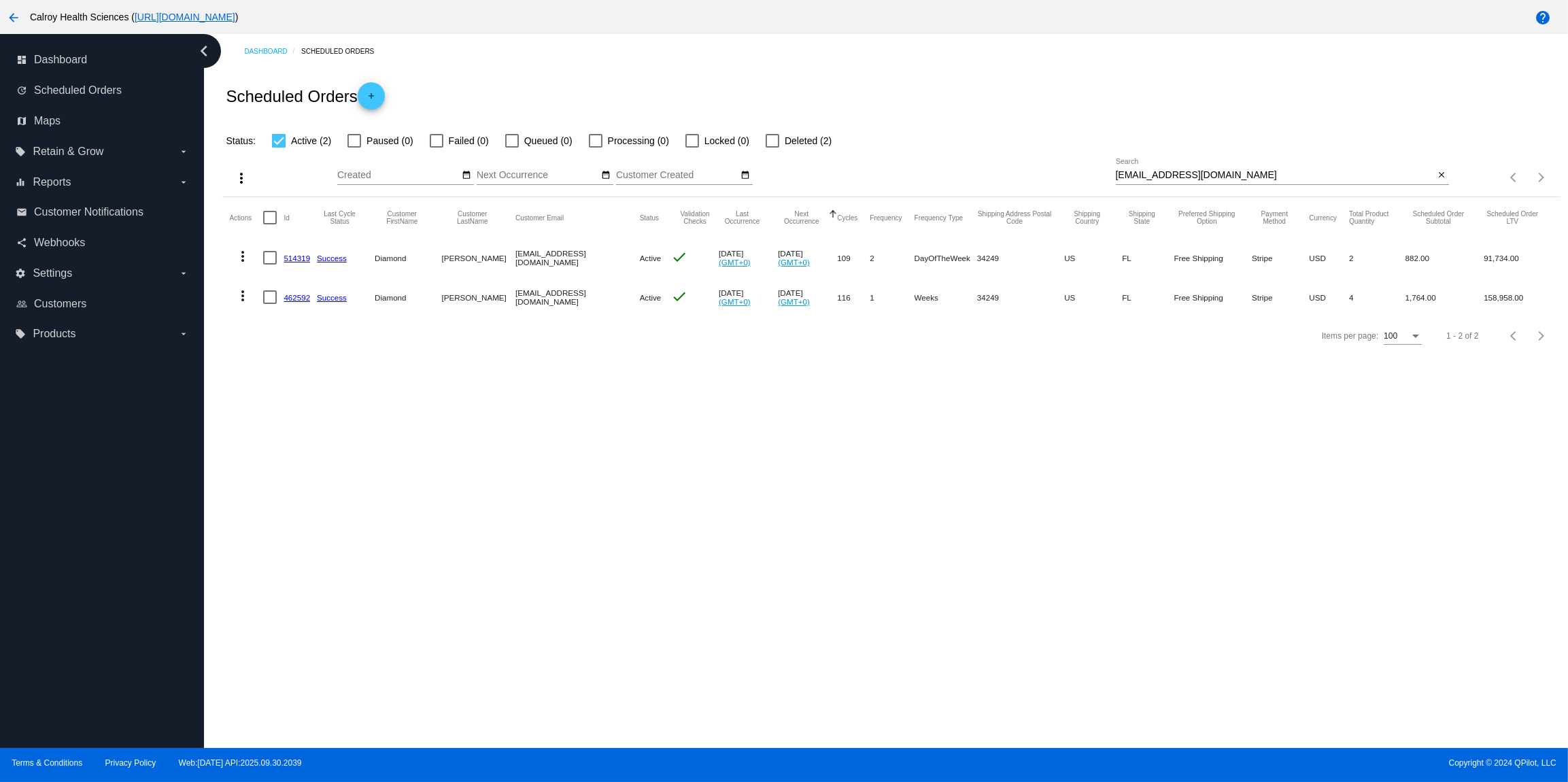
click at [243, 298] on mat-icon "more_vert" at bounding box center [243, 296] width 16 height 16
click at [322, 328] on span "View Event Logs" at bounding box center [305, 330] width 71 height 11
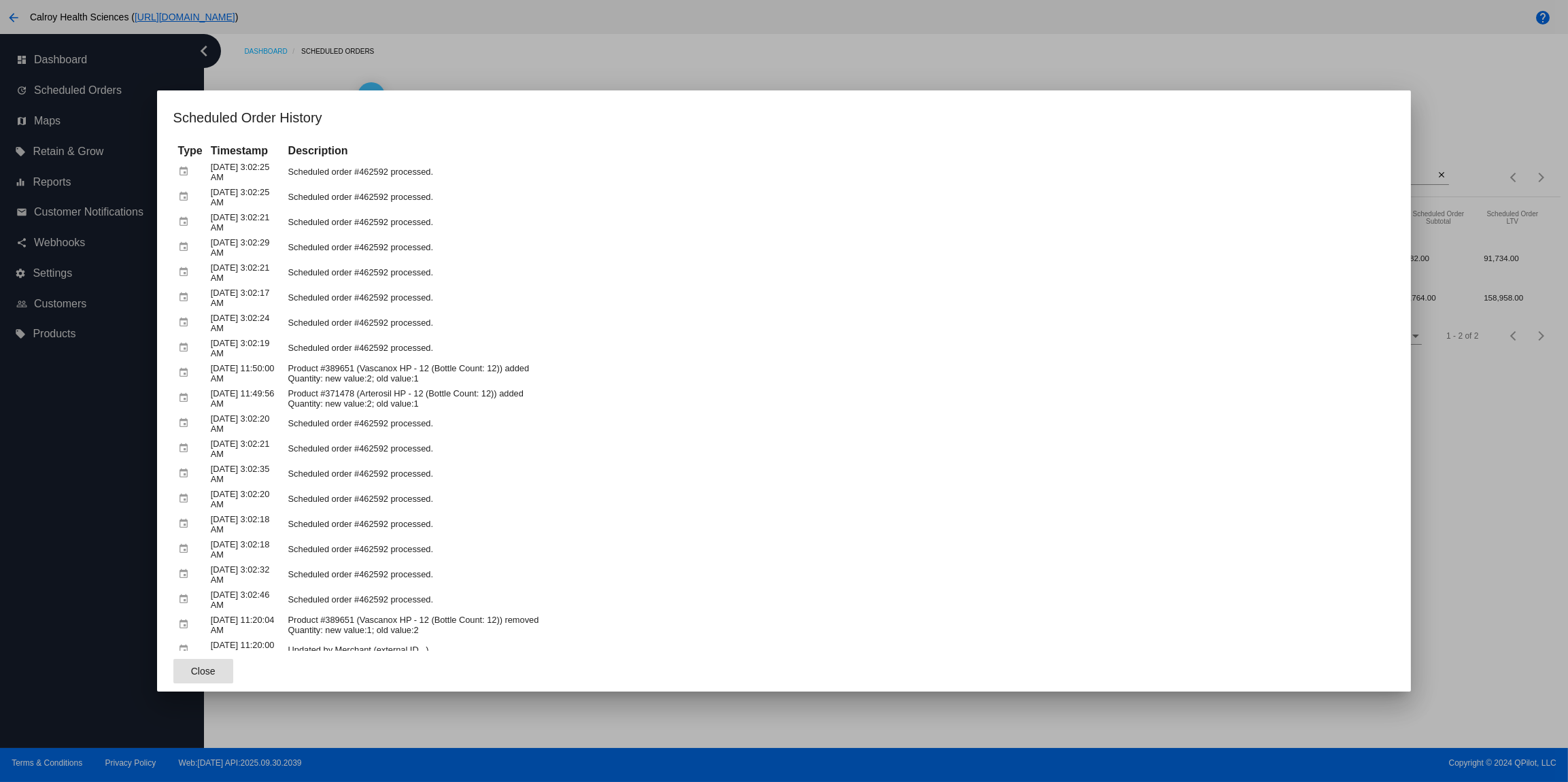
click at [377, 67] on div at bounding box center [784, 391] width 1568 height 782
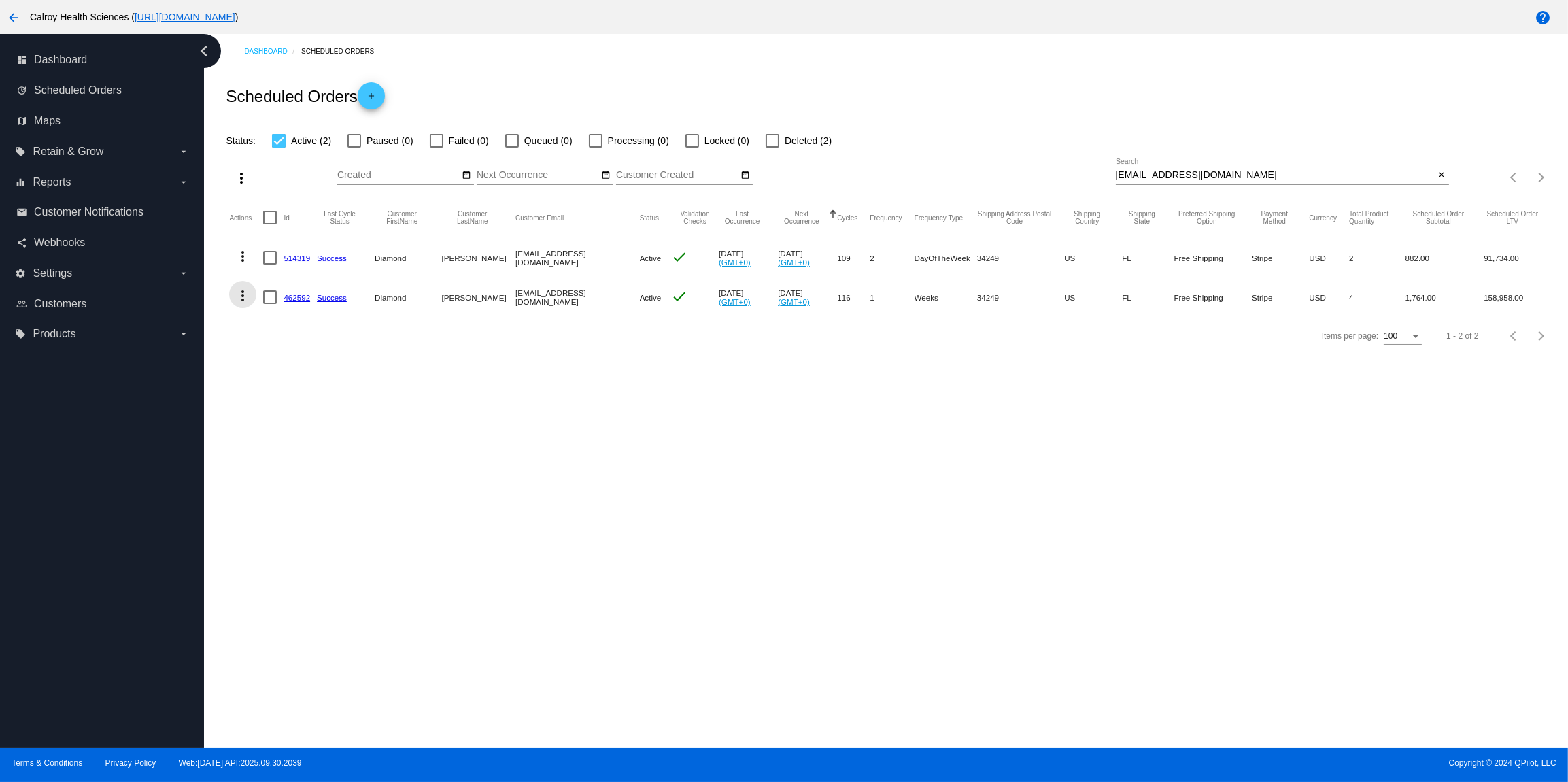
click at [244, 295] on mat-icon "more_vert" at bounding box center [243, 296] width 16 height 16
click at [288, 363] on span "View Cycles History" at bounding box center [311, 362] width 84 height 11
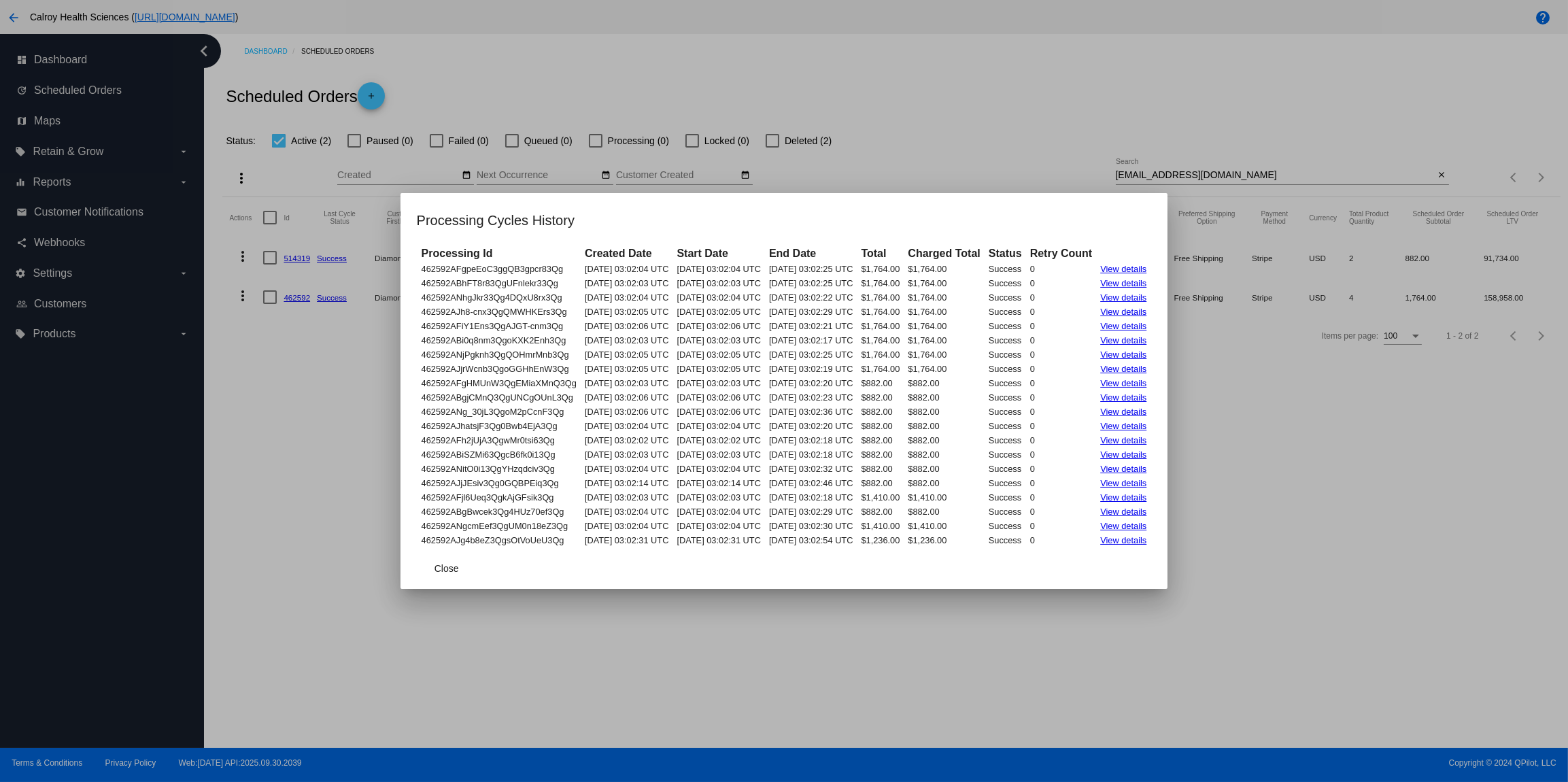
click at [1146, 268] on link "View details" at bounding box center [1123, 269] width 46 height 11
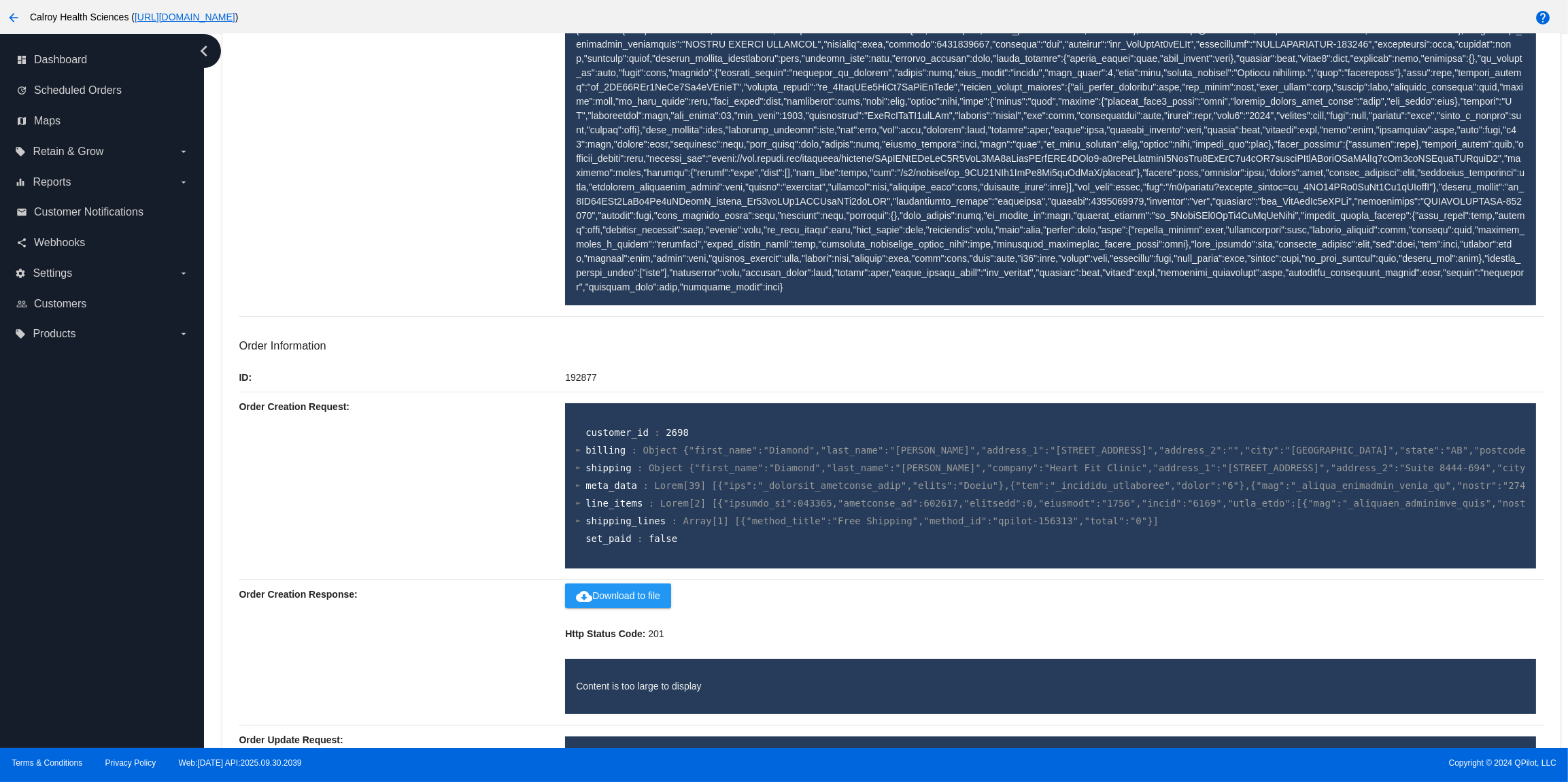
scroll to position [529, 0]
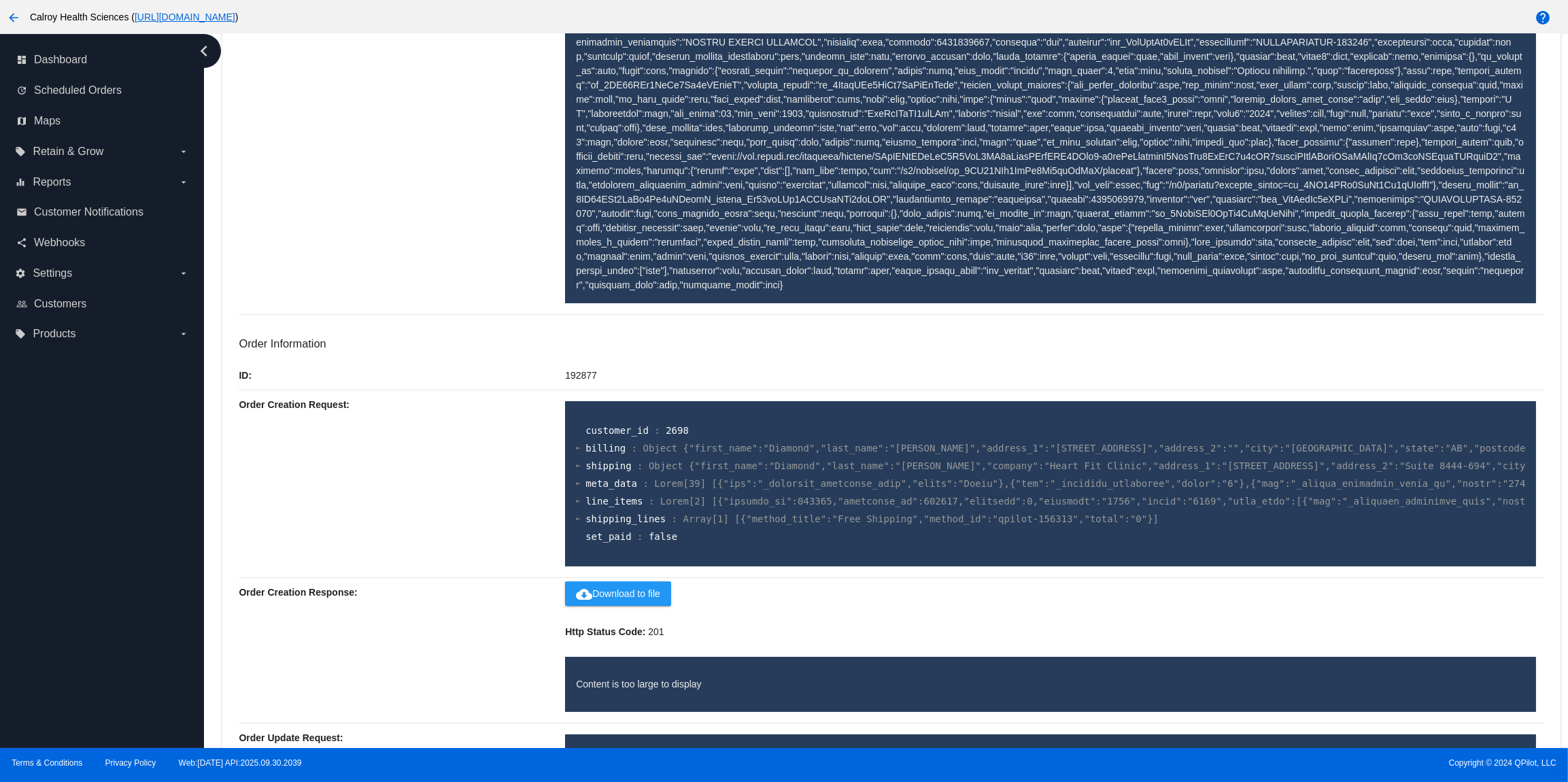
click at [579, 452] on div at bounding box center [578, 448] width 5 height 9
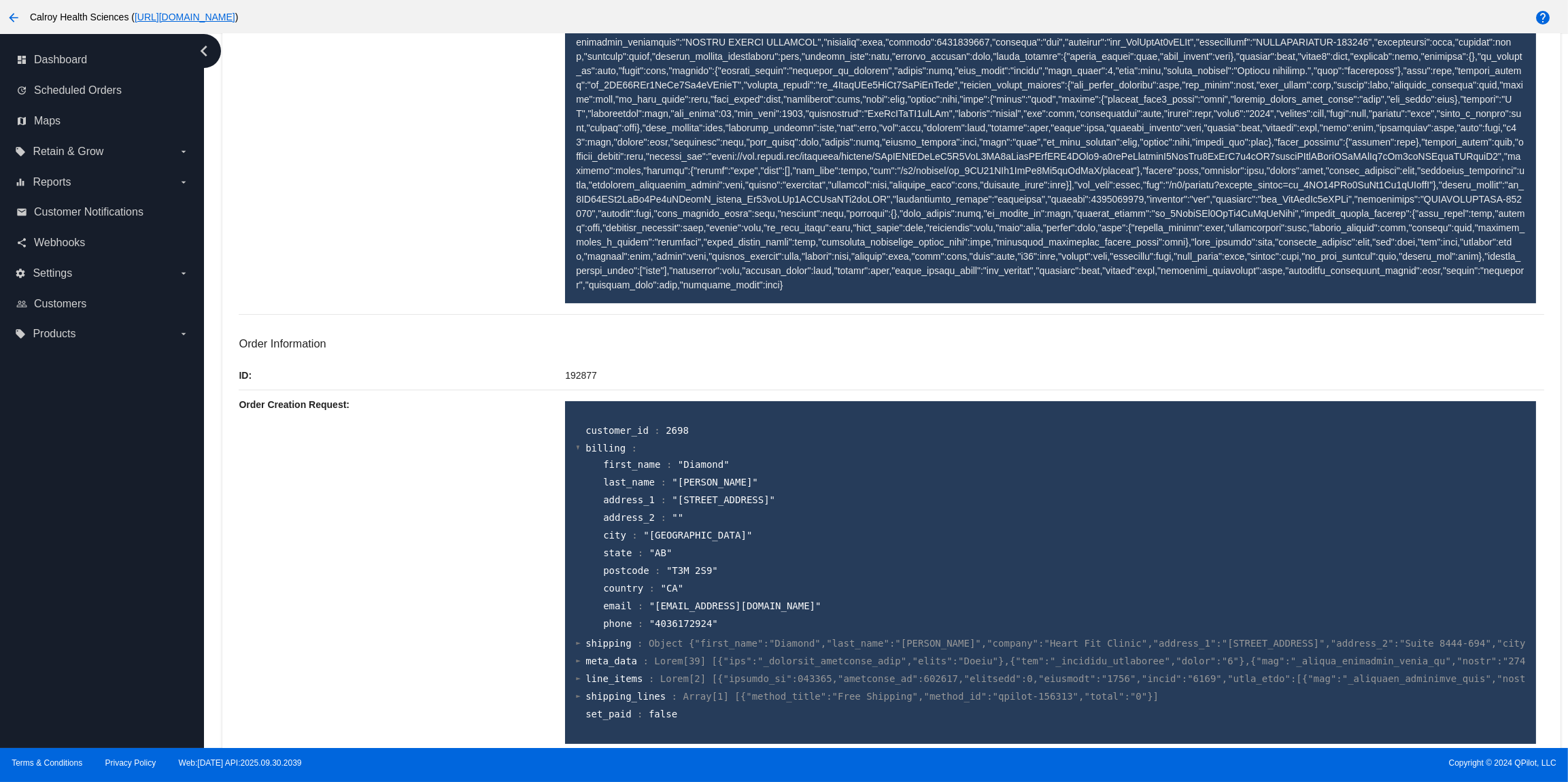
click at [579, 452] on div at bounding box center [578, 448] width 5 height 9
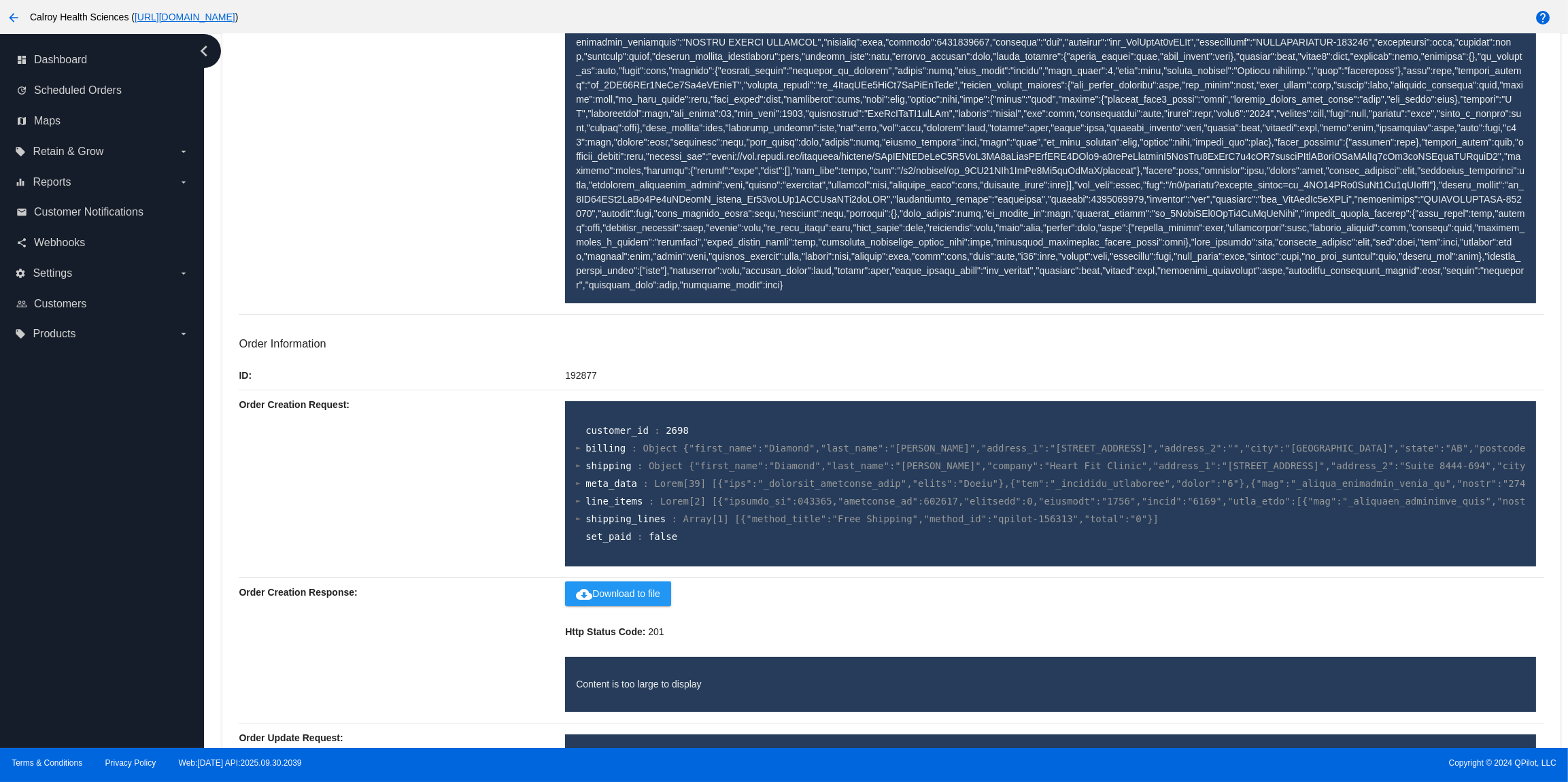
click at [579, 452] on div at bounding box center [578, 448] width 5 height 9
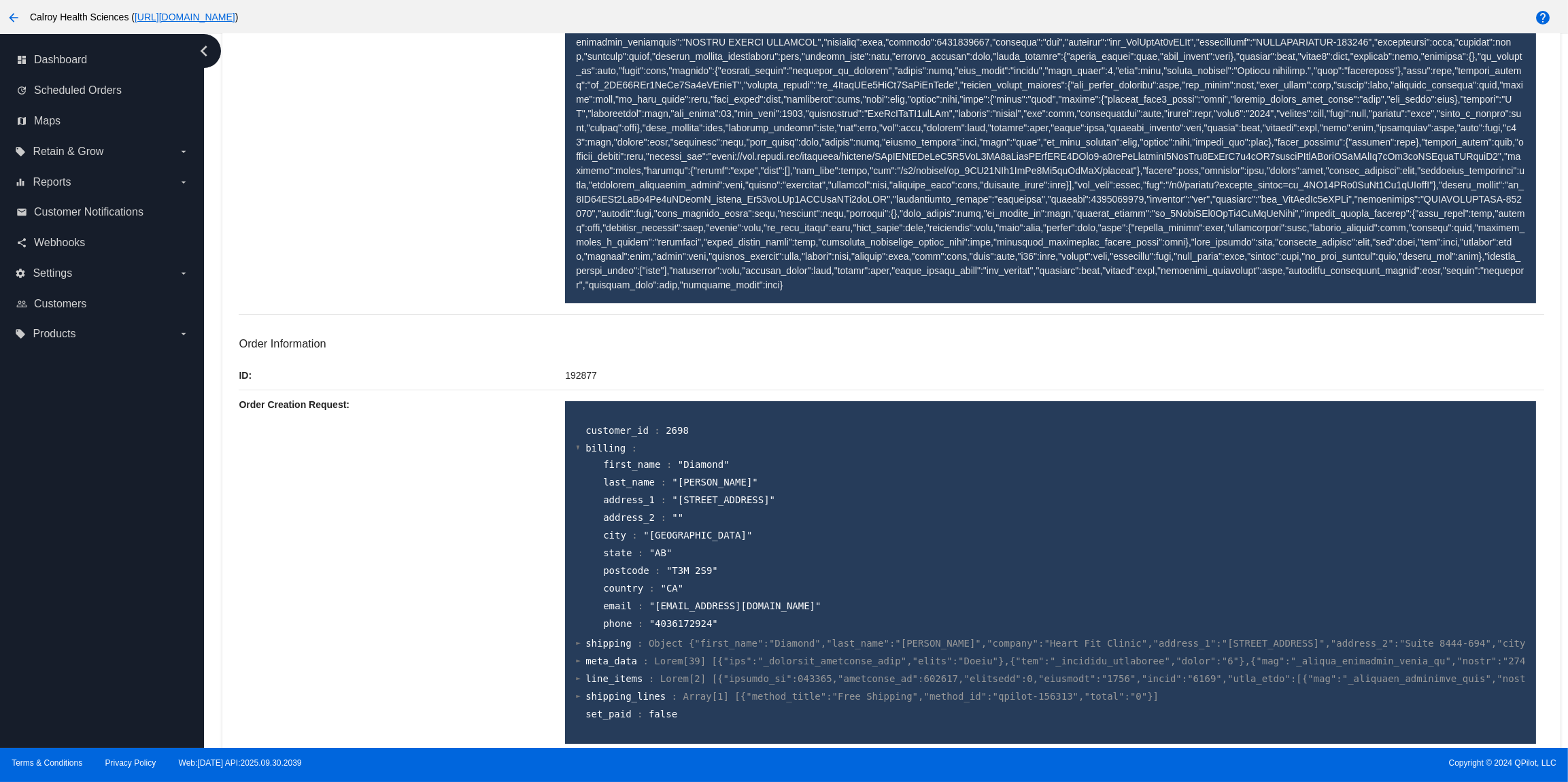
click at [579, 452] on div at bounding box center [578, 448] width 5 height 9
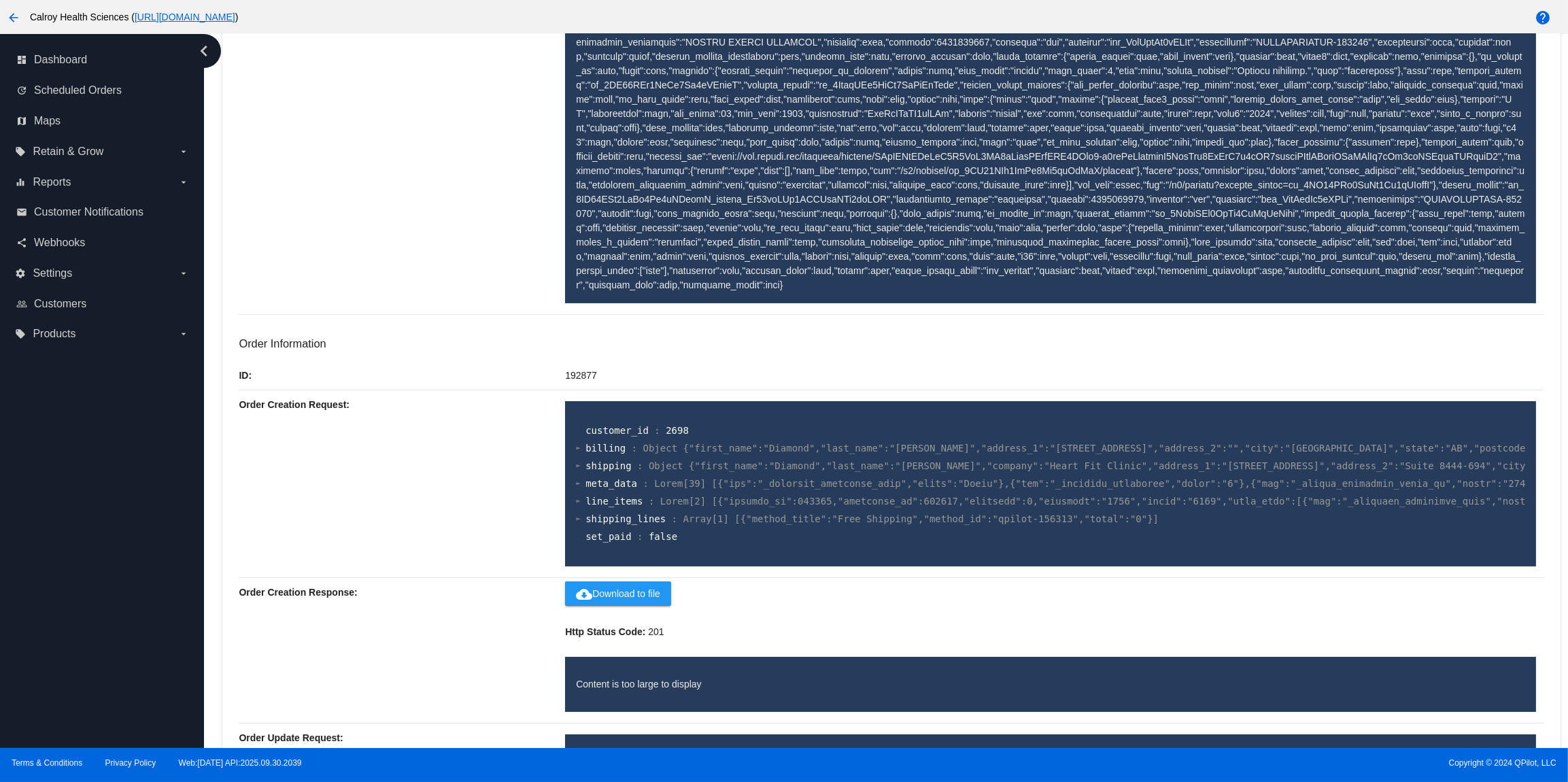
click at [579, 452] on div at bounding box center [578, 448] width 5 height 9
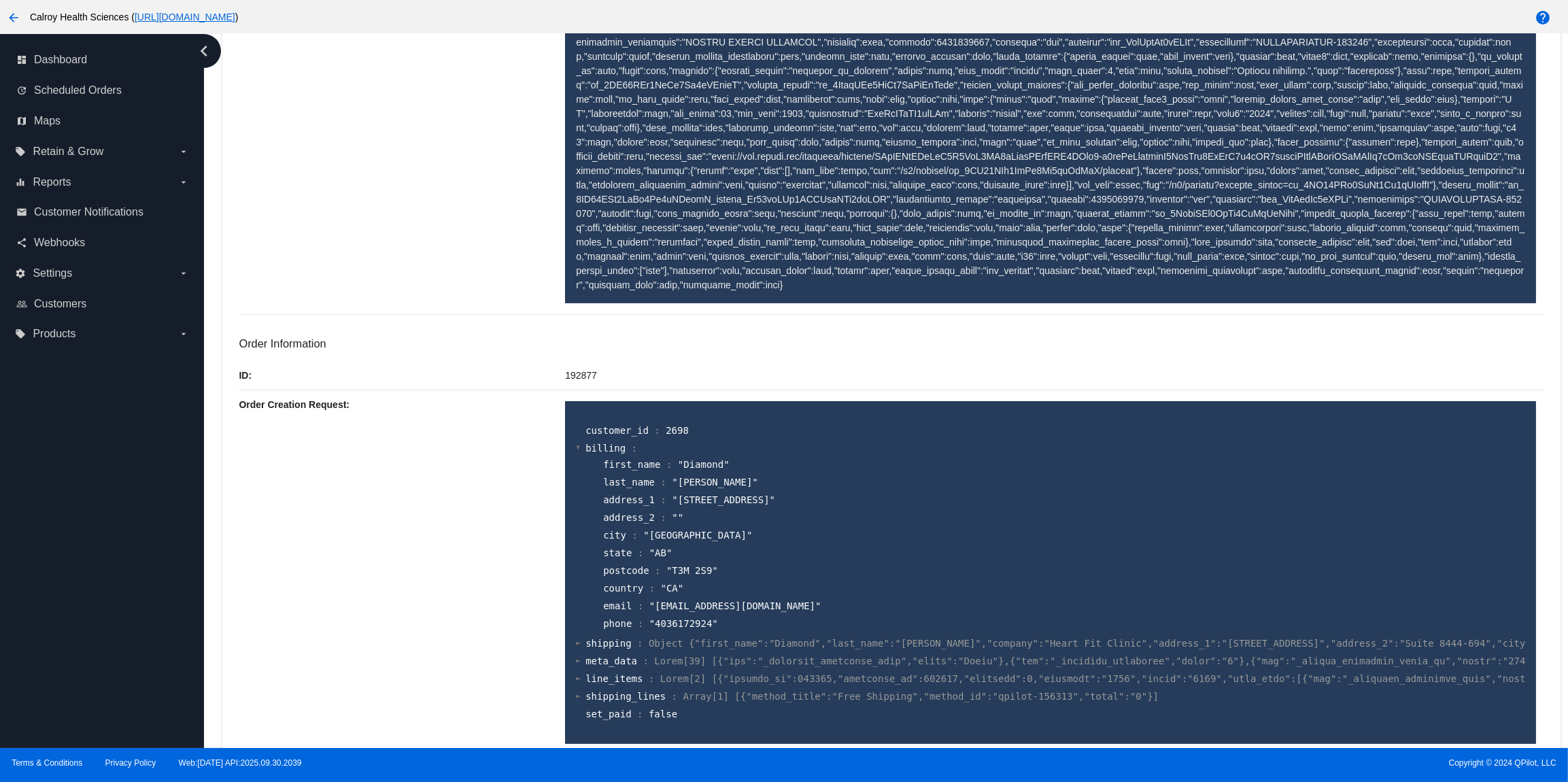
click at [579, 452] on div at bounding box center [578, 448] width 5 height 9
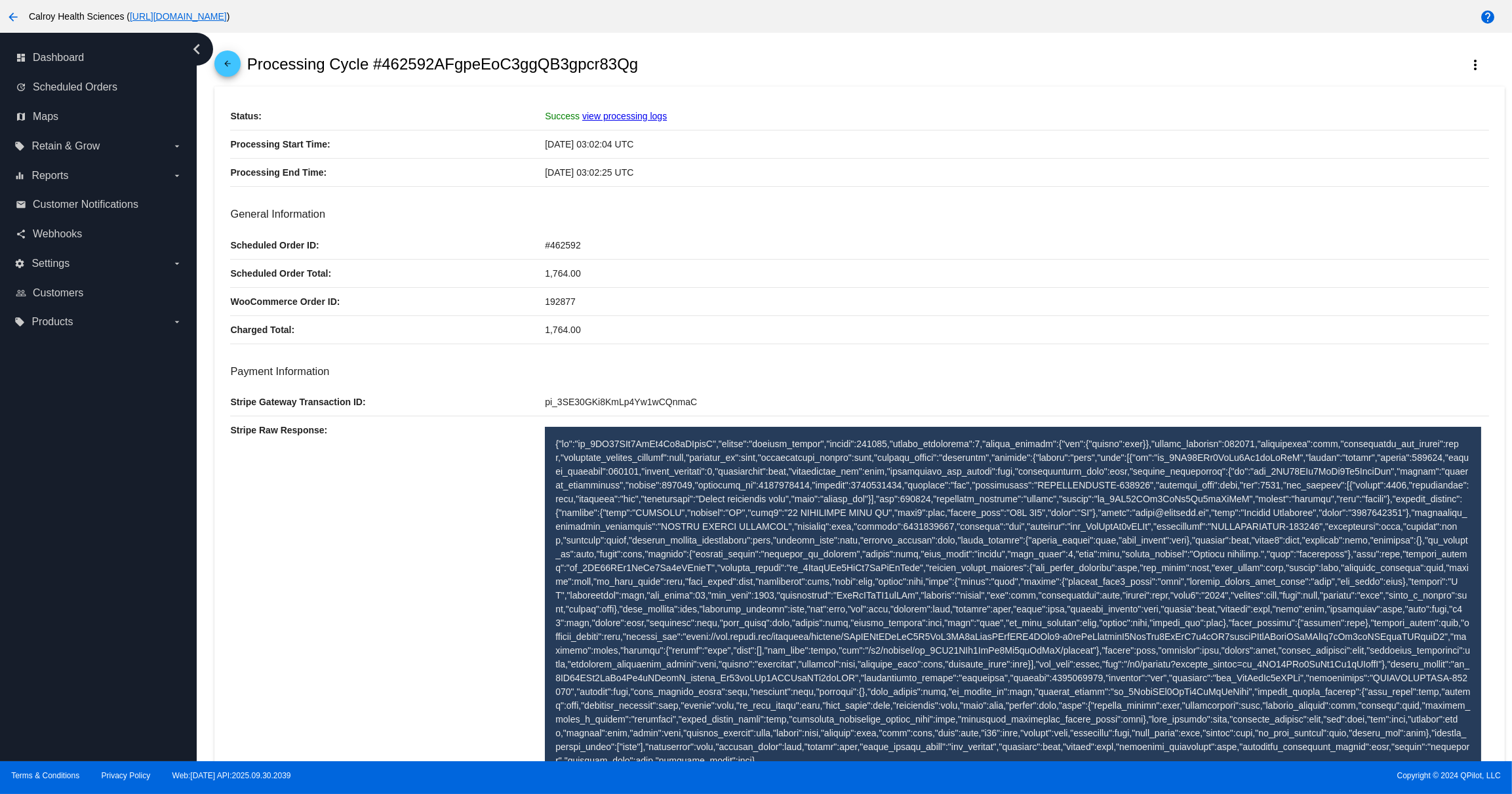
scroll to position [0, 0]
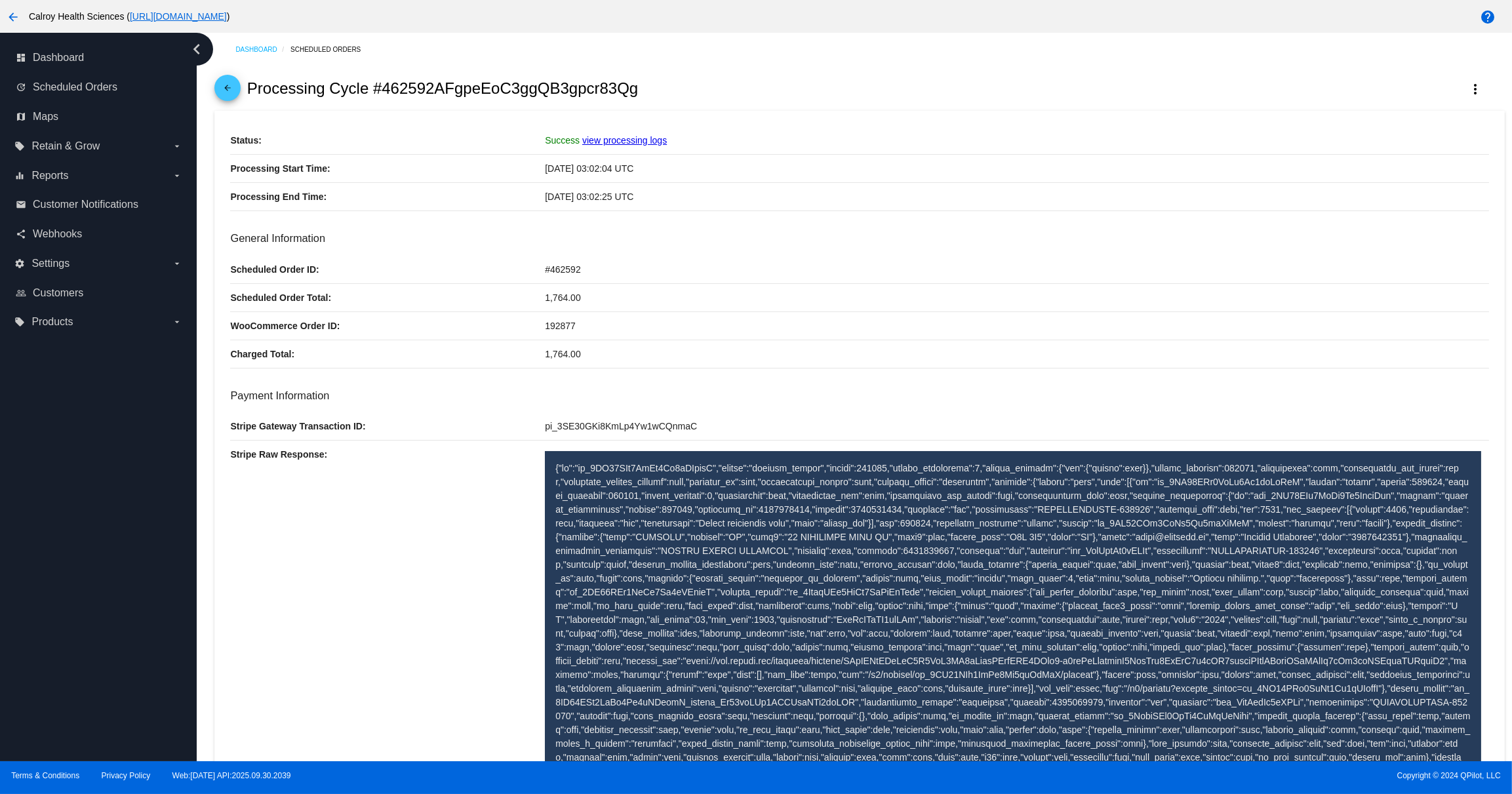
click at [227, 92] on mat-icon "arrow_back" at bounding box center [227, 90] width 16 height 16
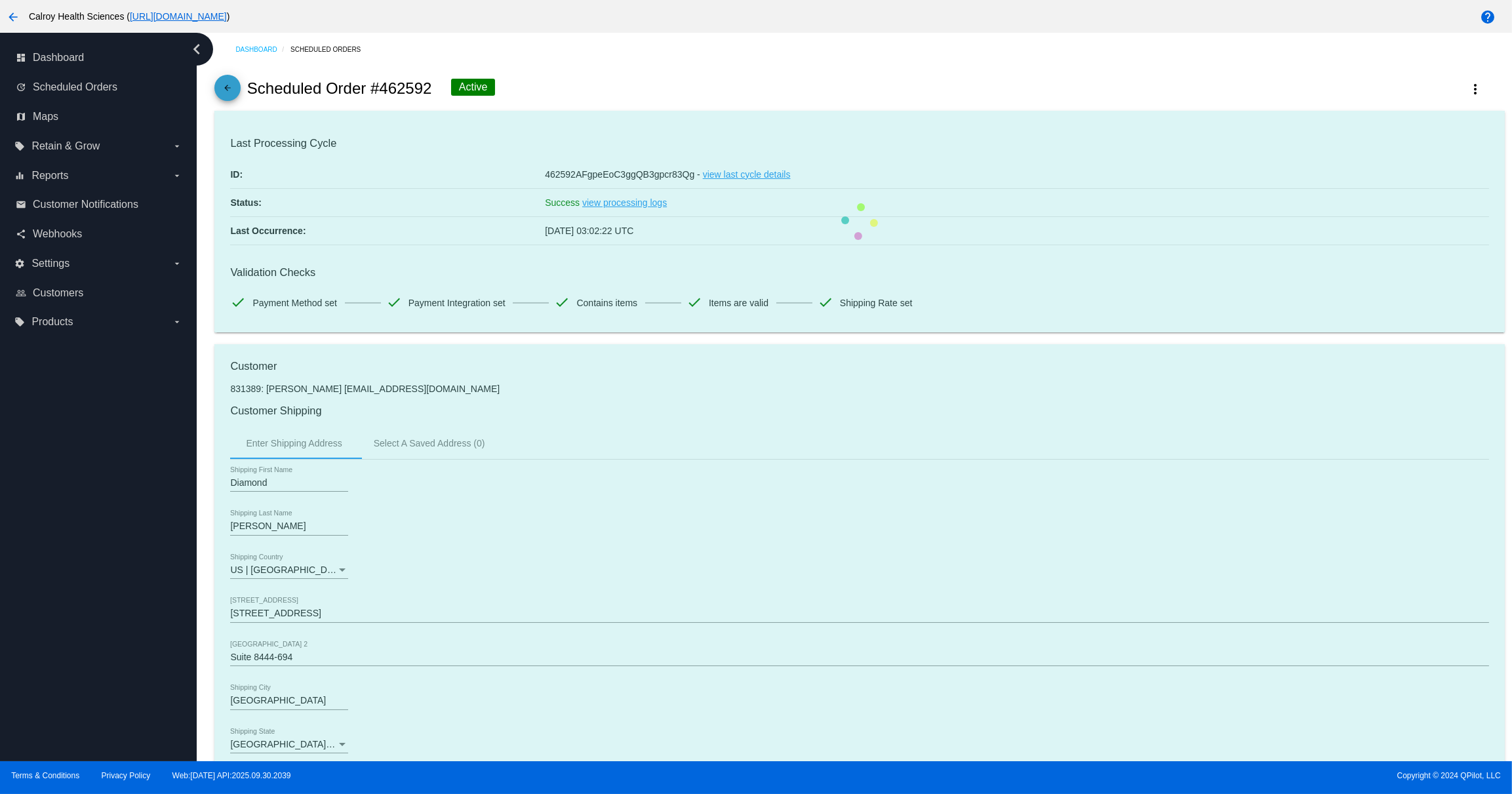
click at [228, 89] on mat-icon "arrow_back" at bounding box center [227, 90] width 16 height 16
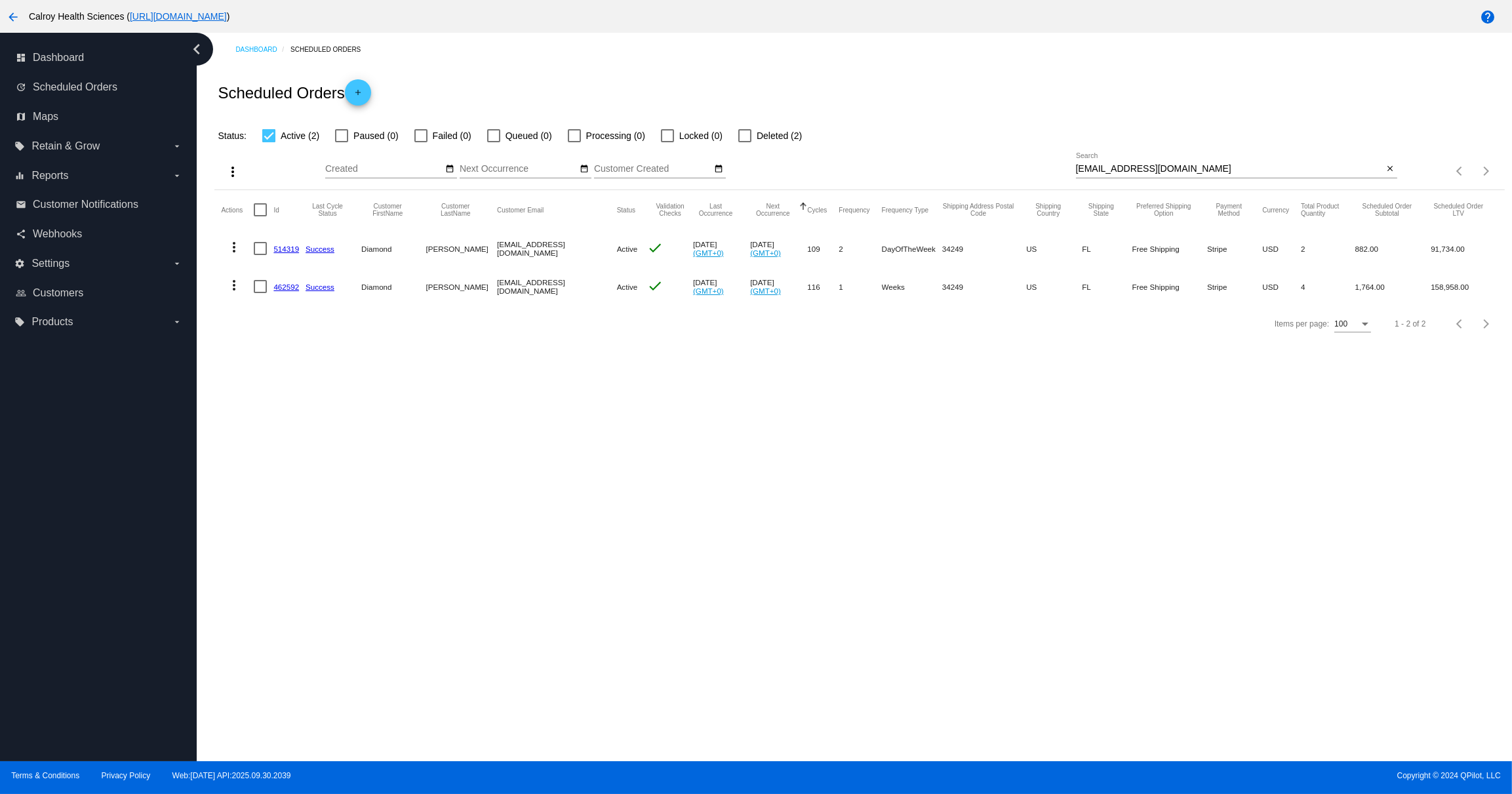
click at [239, 289] on mat-icon "more_vert" at bounding box center [234, 285] width 16 height 16
click at [249, 314] on button "info View Event Logs" at bounding box center [286, 318] width 131 height 32
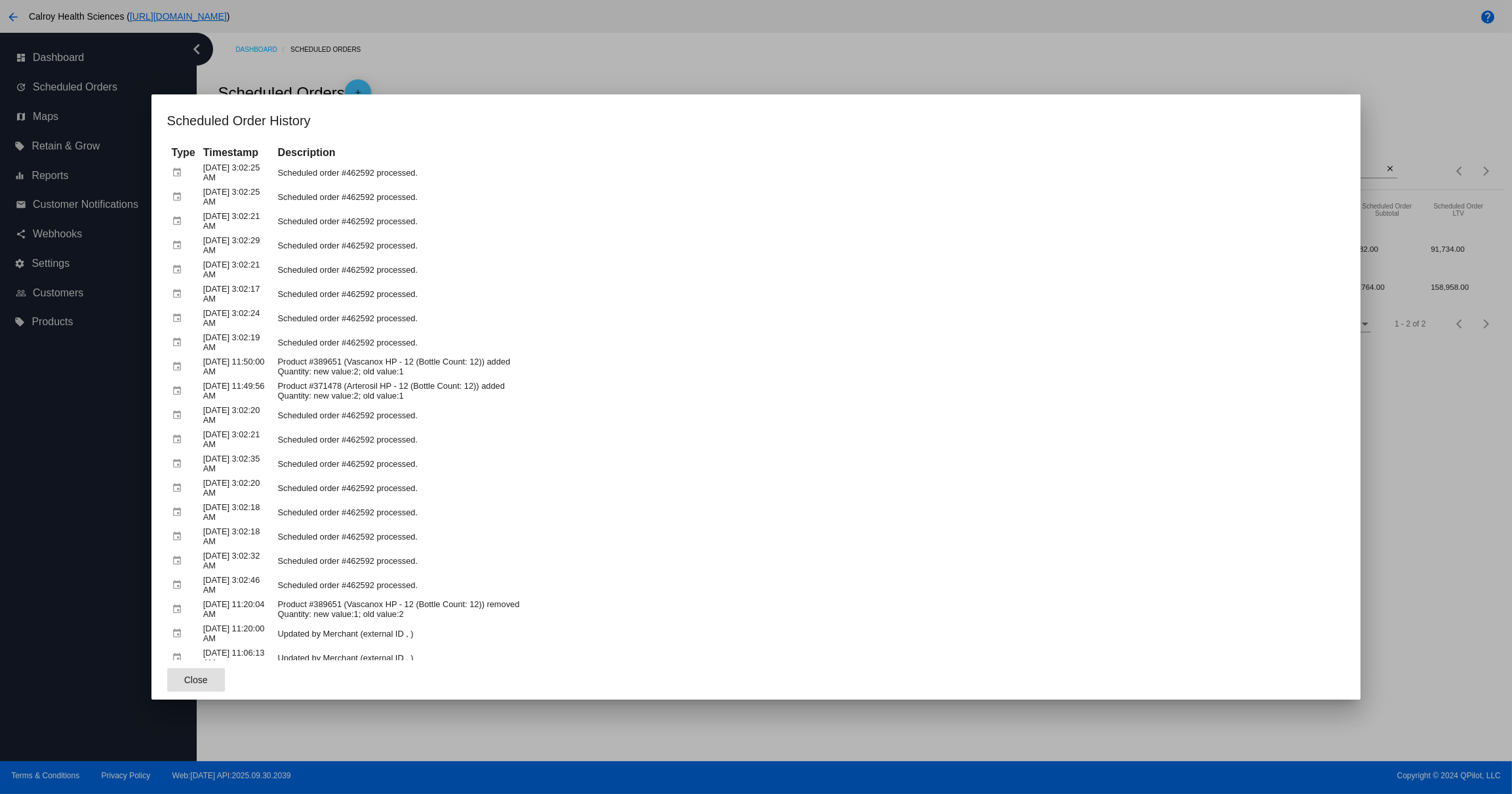
click at [543, 63] on div at bounding box center [756, 397] width 1512 height 794
